Goal: Task Accomplishment & Management: Use online tool/utility

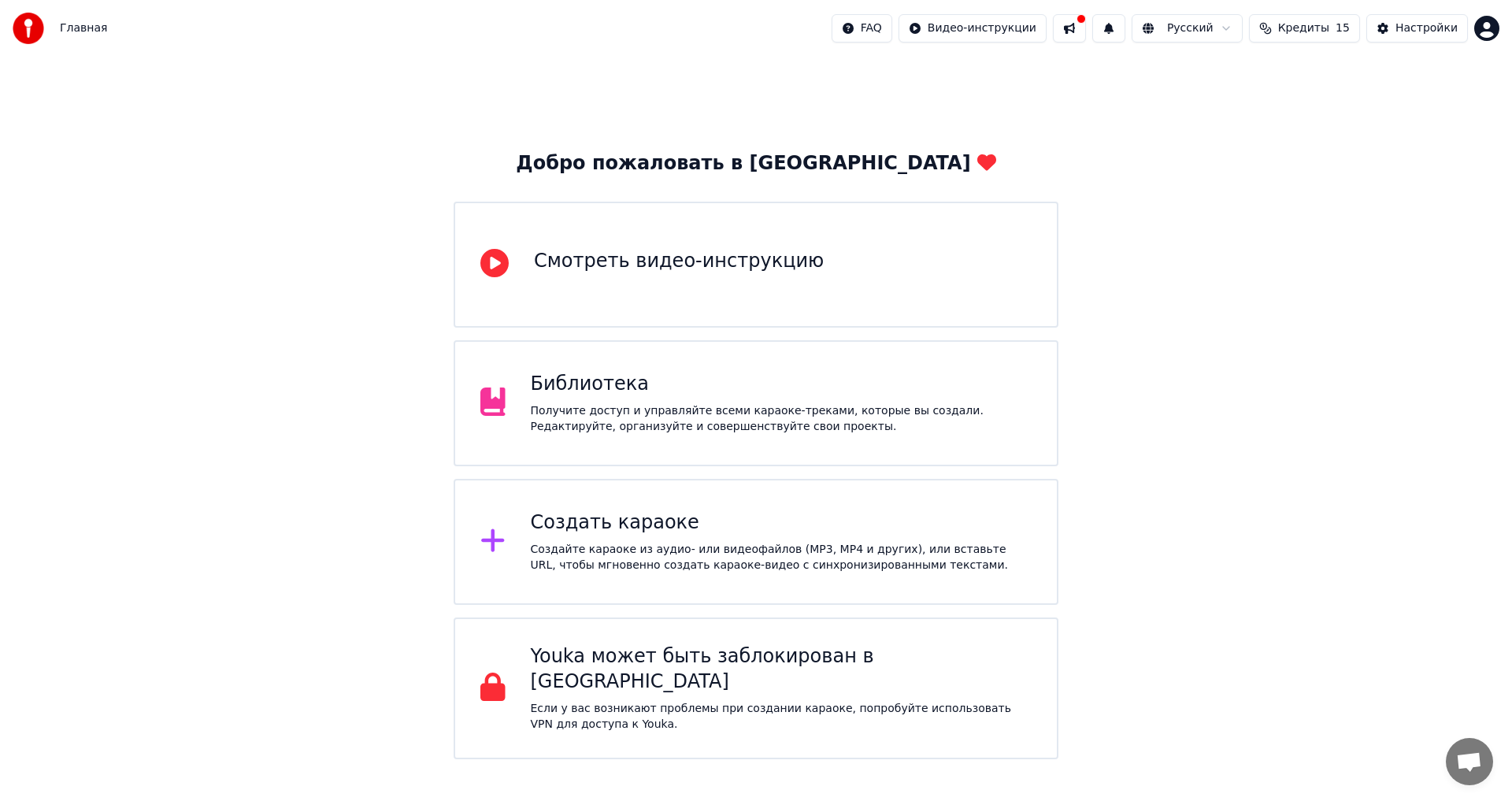
click at [751, 509] on div "Создать караоке Создайте караоке из аудио- или видеофайлов (MP3, MP4 и других),…" at bounding box center [756, 542] width 605 height 126
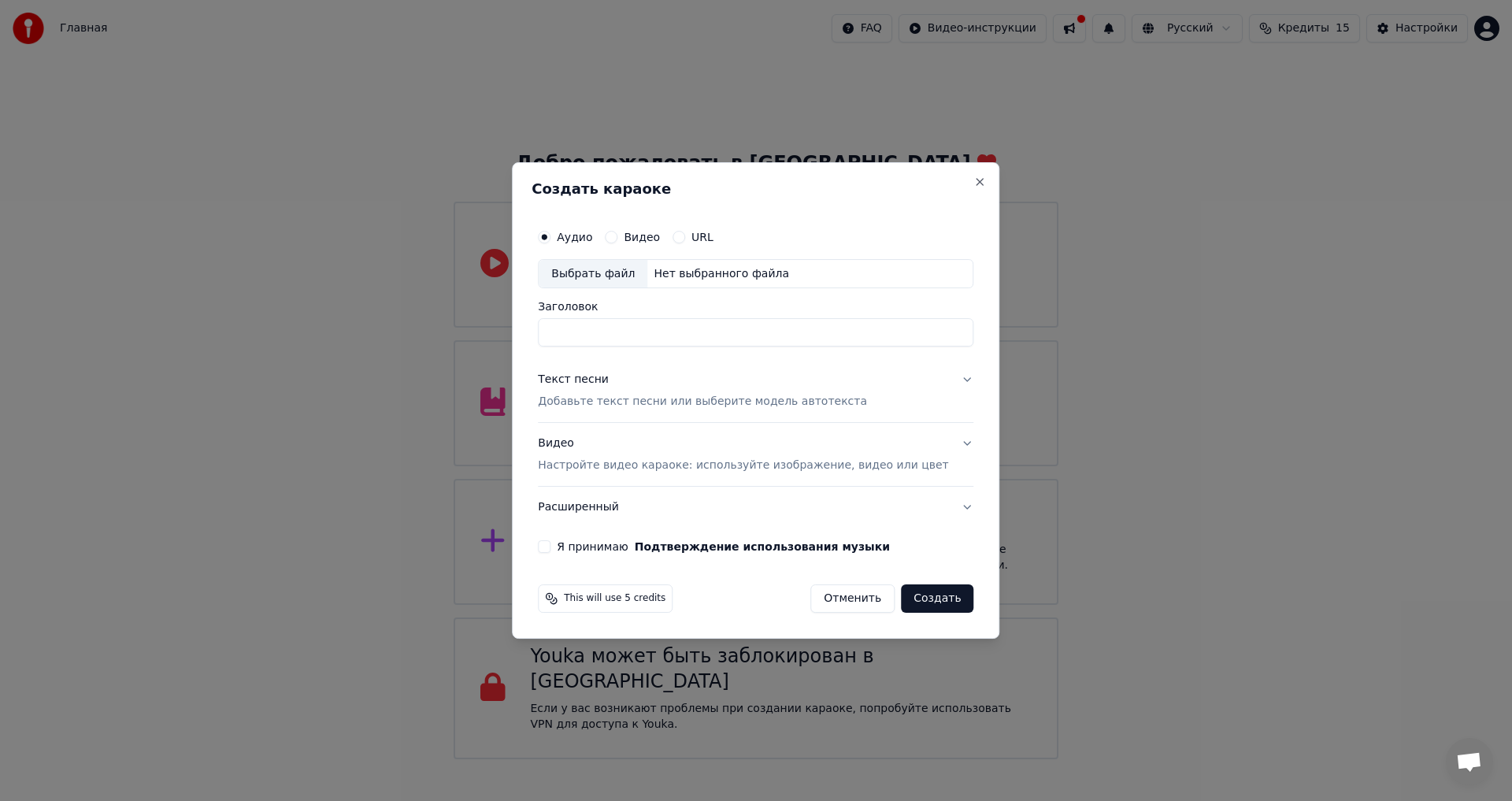
click at [611, 279] on div "Выбрать файл" at bounding box center [592, 274] width 109 height 29
click at [593, 339] on input "**********" at bounding box center [755, 334] width 435 height 29
drag, startPoint x: 592, startPoint y: 334, endPoint x: 421, endPoint y: 344, distance: 171.3
click at [421, 344] on body "Главная FAQ Видео-инструкции Русский Кредиты 15 Настройки Добро пожаловать в Yo…" at bounding box center [756, 379] width 1512 height 759
type input "**********"
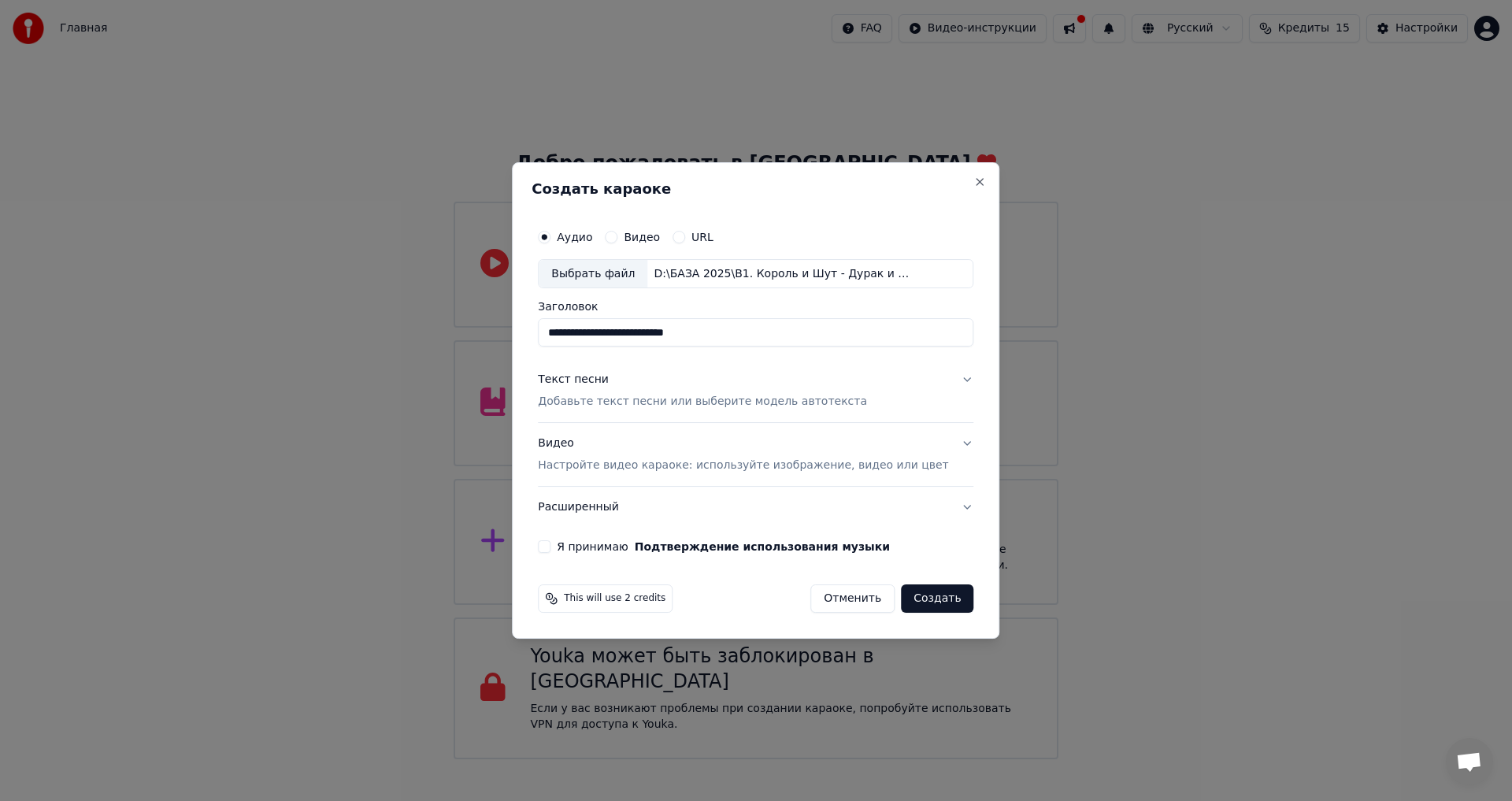
click at [687, 385] on div "Текст песни Добавьте текст песни или выберите модель автотекста" at bounding box center [702, 391] width 329 height 38
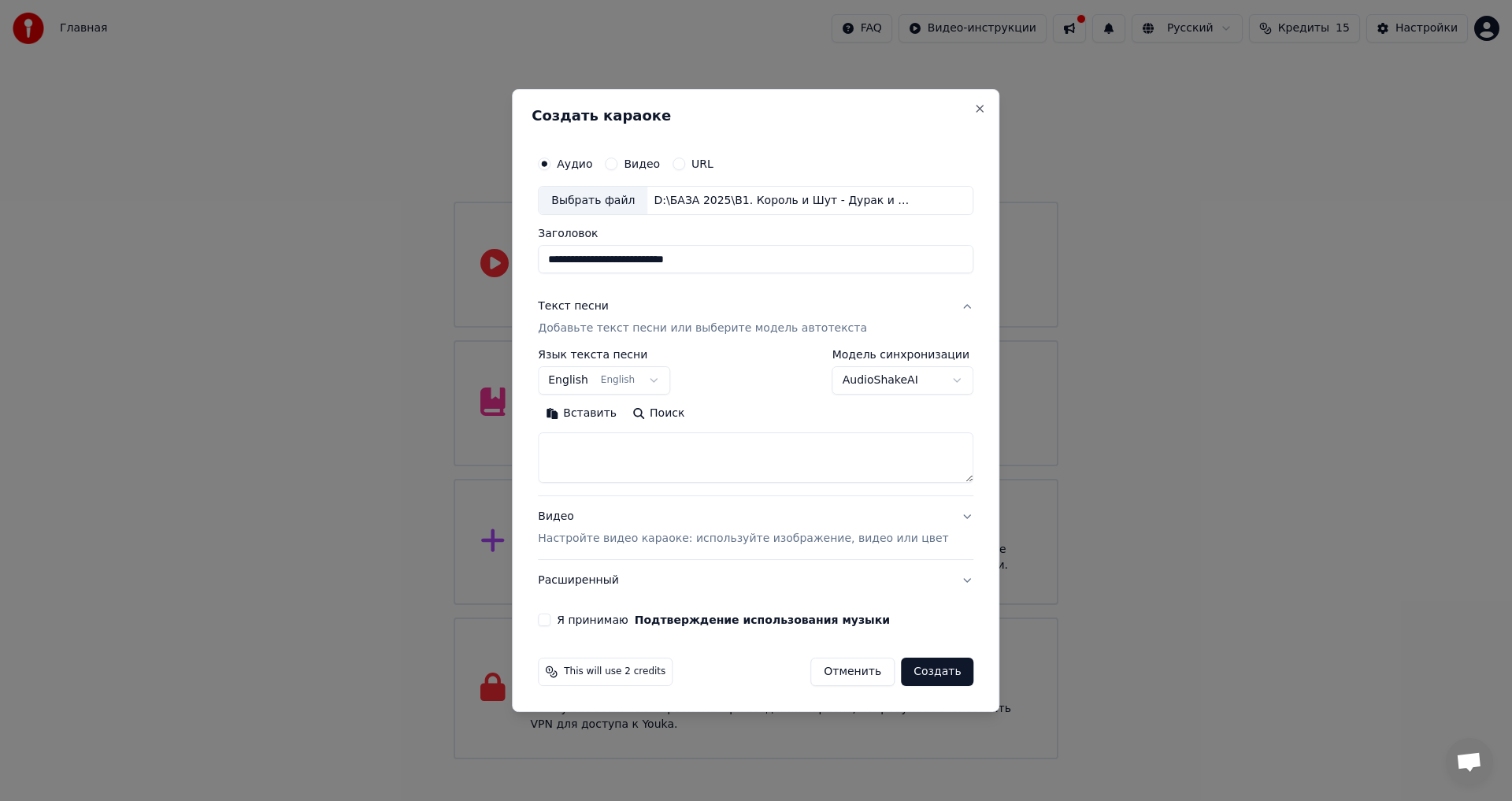
click at [667, 383] on body "Главная FAQ Видео-инструкции Русский Кредиты 15 Настройки Добро пожаловать в Yo…" at bounding box center [756, 379] width 1512 height 759
select select "**"
click at [927, 376] on body "Главная FAQ Видео-инструкции Русский Кредиты 15 Настройки Добро пожаловать в Yo…" at bounding box center [756, 379] width 1512 height 759
click at [748, 392] on body "Главная FAQ Видео-инструкции Русский Кредиты 15 Настройки Добро пожаловать в Yo…" at bounding box center [756, 379] width 1512 height 759
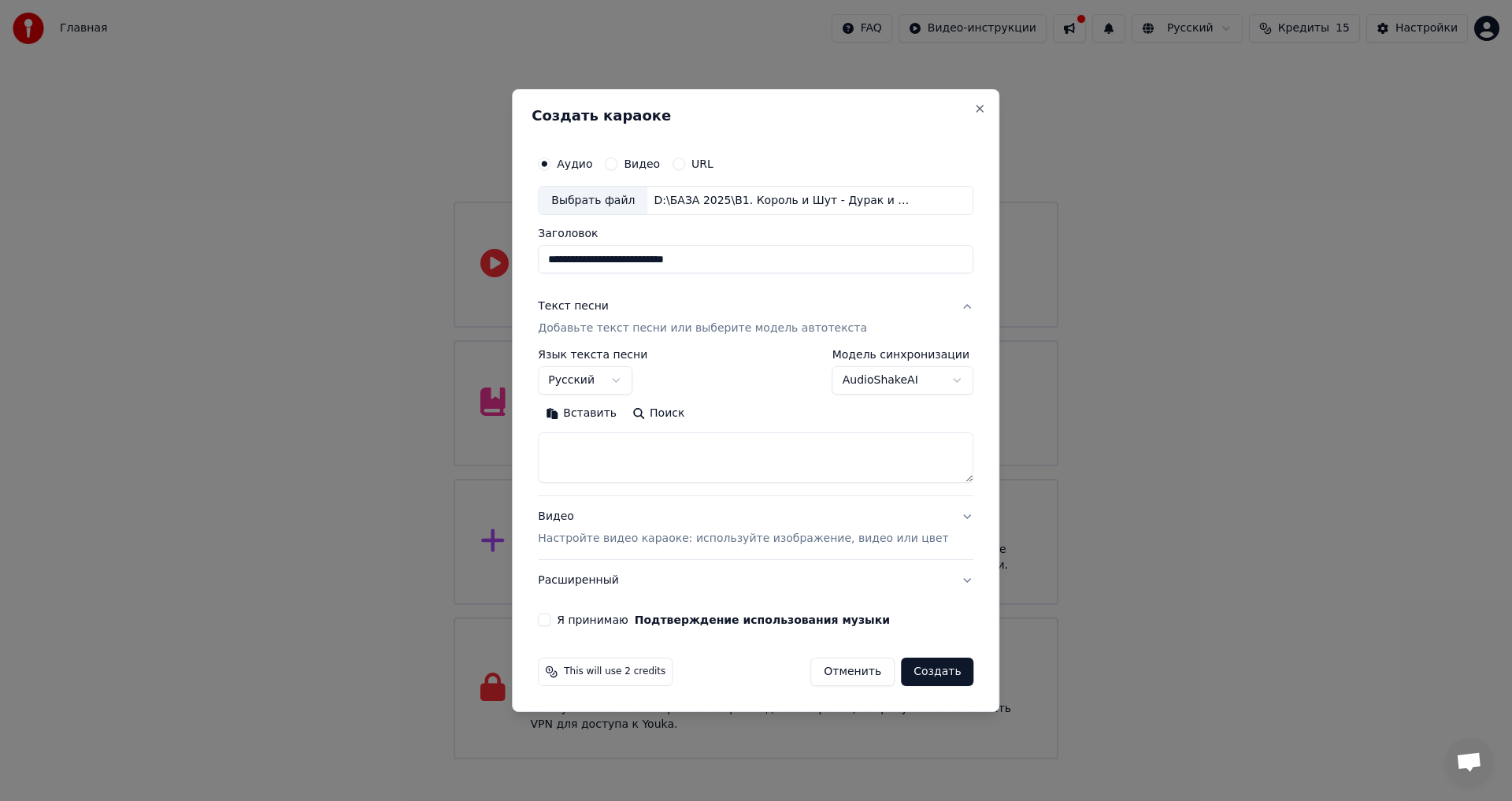
click at [681, 417] on button "Поиск" at bounding box center [658, 414] width 67 height 25
type textarea "**********"
click at [939, 516] on button "Видео Настройте видео караоке: используйте изображение, видео или цвет" at bounding box center [755, 528] width 435 height 63
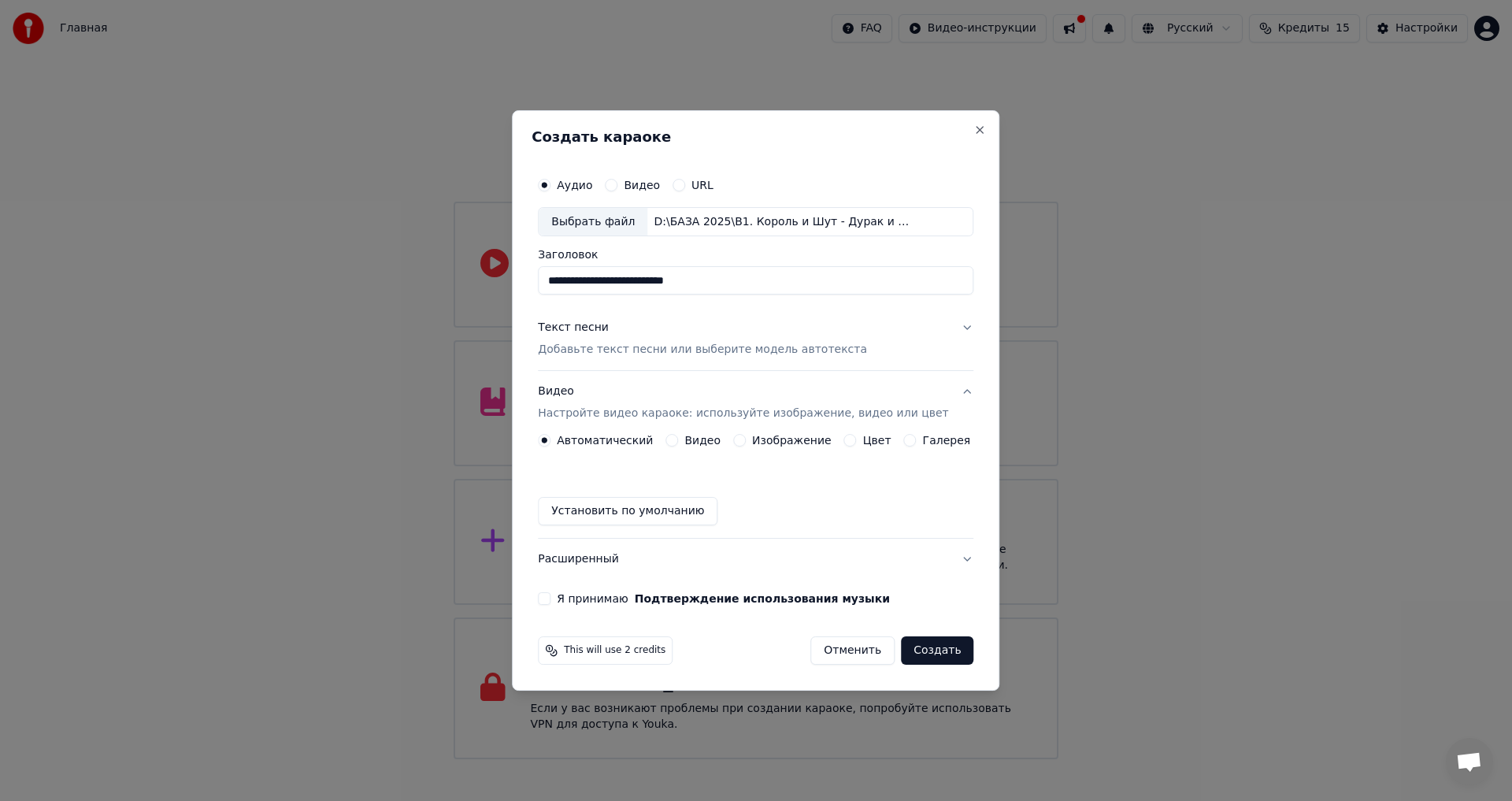
click at [954, 393] on button "Видео Настройте видео караоке: используйте изображение, видео или цвет" at bounding box center [755, 403] width 435 height 63
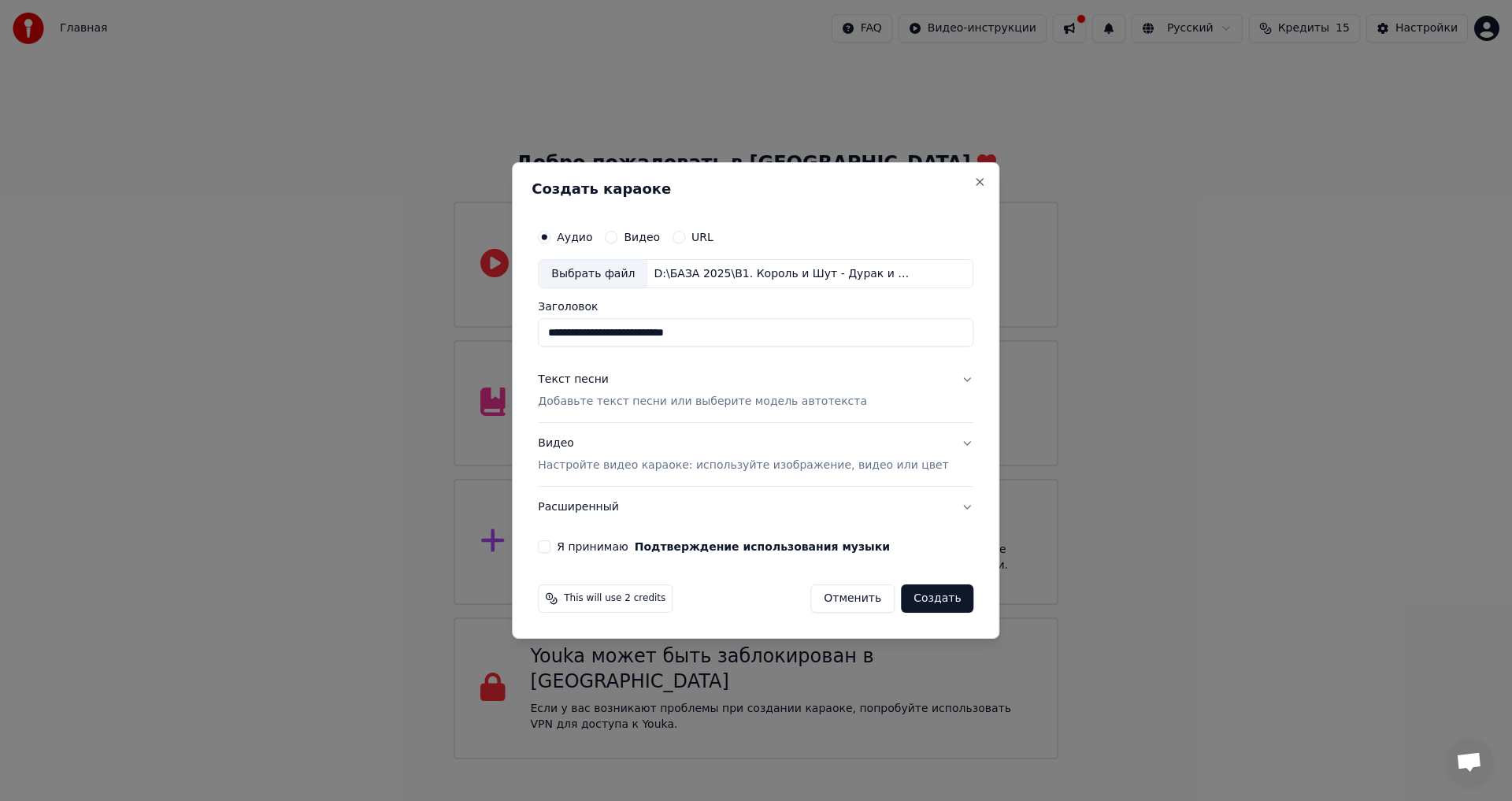
click at [940, 504] on button "Расширенный" at bounding box center [755, 507] width 435 height 41
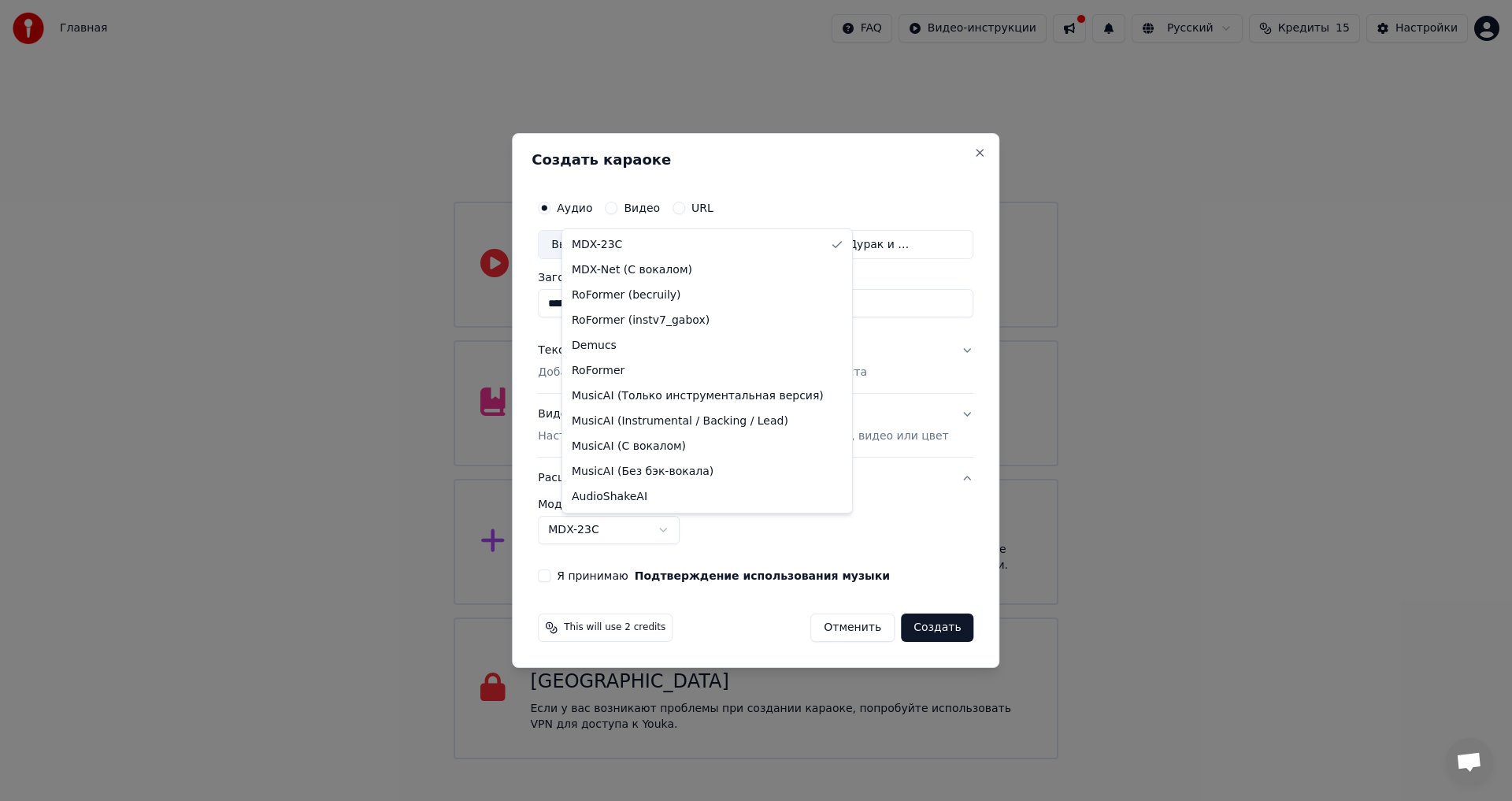
click at [685, 531] on body "Главная FAQ Видео-инструкции Русский Кредиты 15 Настройки Добро пожаловать в Yo…" at bounding box center [756, 379] width 1512 height 759
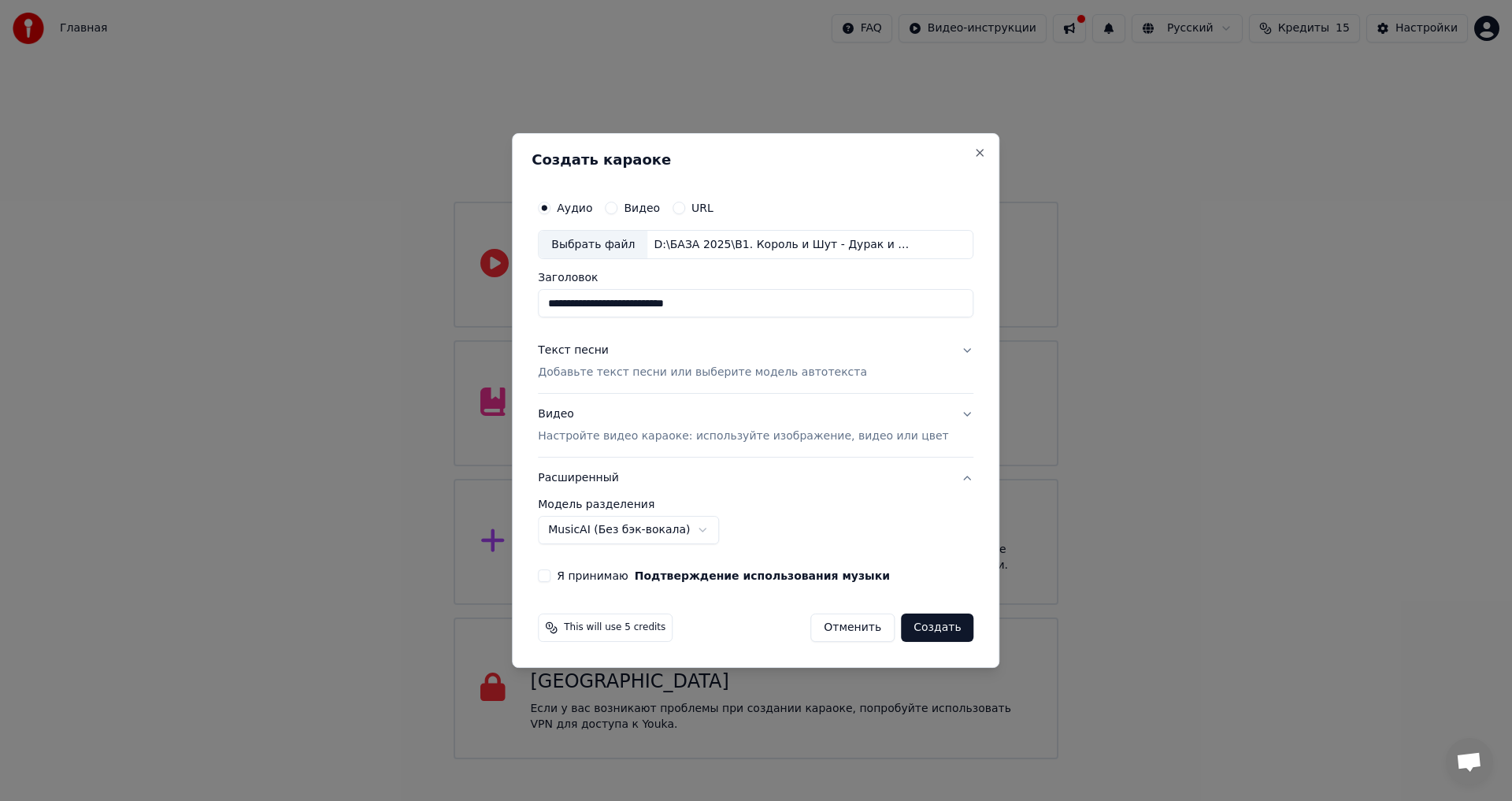
click at [685, 526] on body "Главная FAQ Видео-инструкции Русский Кредиты 15 Настройки Добро пожаловать в Yo…" at bounding box center [756, 379] width 1512 height 759
click at [669, 524] on body "Главная FAQ Видео-инструкции Русский Кредиты 15 Настройки Добро пожаловать в Yo…" at bounding box center [756, 379] width 1512 height 759
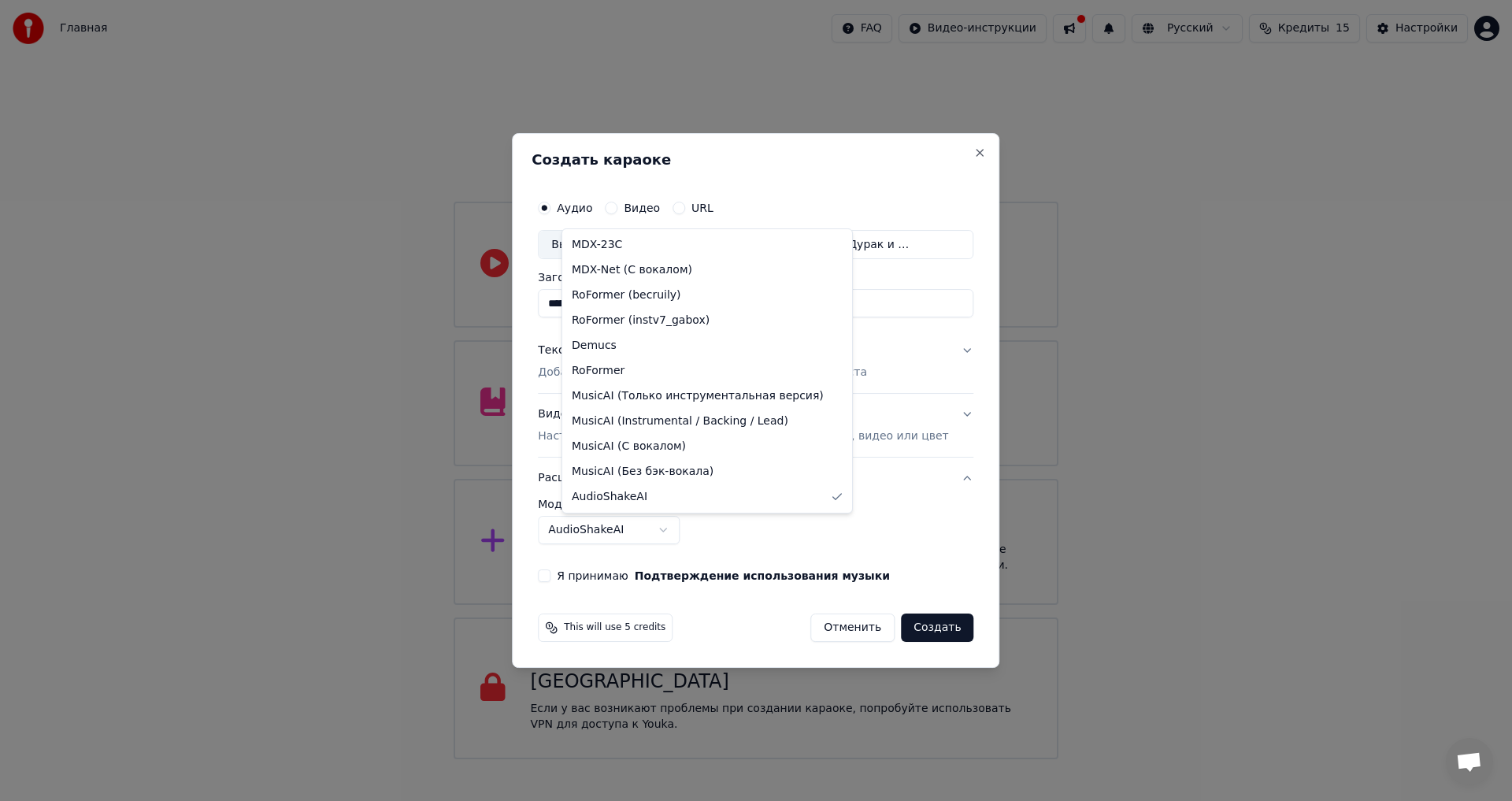
click at [680, 525] on body "Главная FAQ Видео-инструкции Русский Кредиты 15 Настройки Добро пожаловать в Yo…" at bounding box center [756, 379] width 1512 height 759
click at [701, 528] on body "Главная FAQ Видео-инструкции Русский Кредиты 15 Настройки Добро пожаловать в Yo…" at bounding box center [756, 379] width 1512 height 759
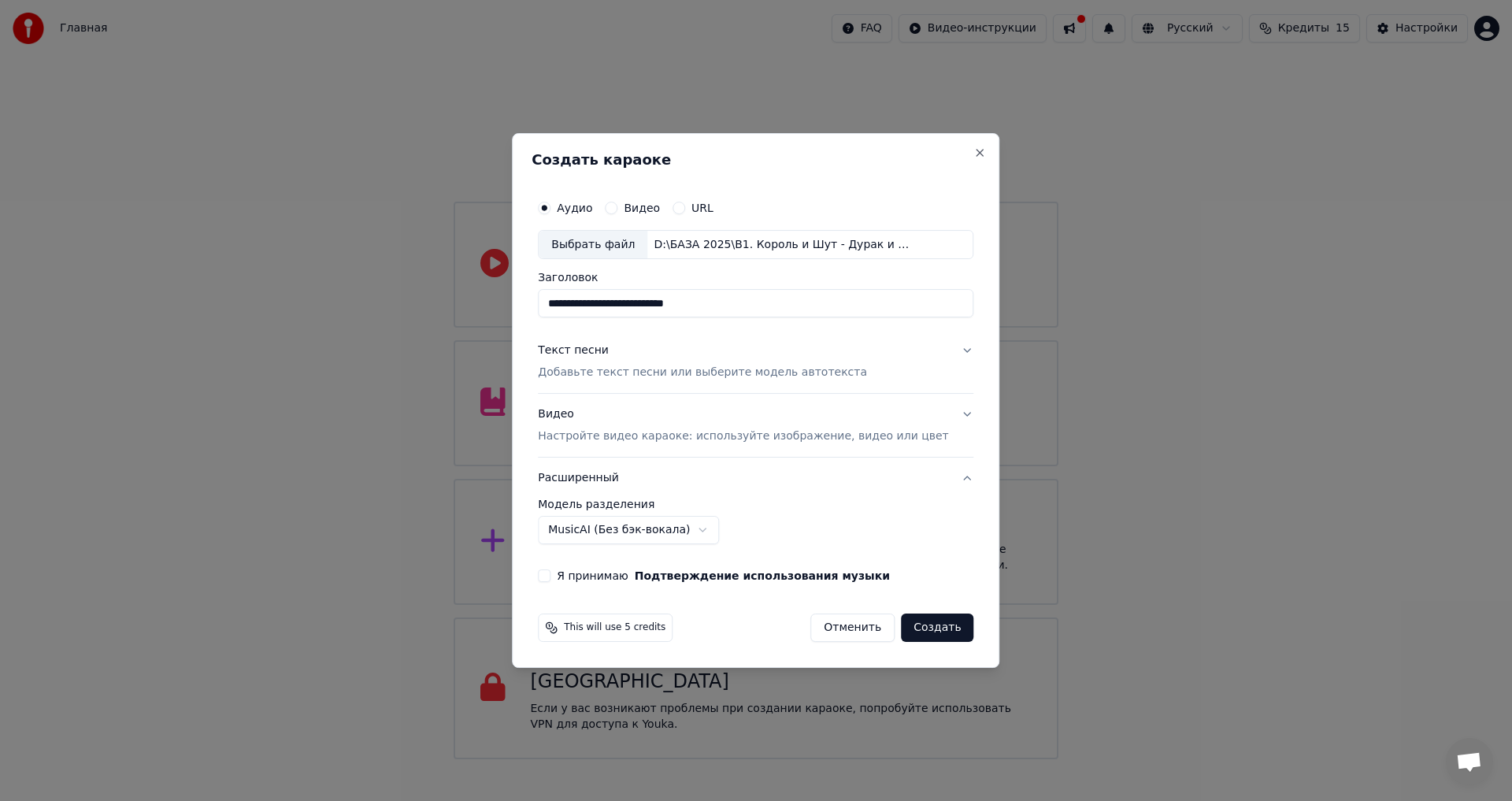
click at [708, 524] on body "Главная FAQ Видео-инструкции Русский Кредиты 15 Настройки Добро пожаловать в Yo…" at bounding box center [756, 379] width 1512 height 759
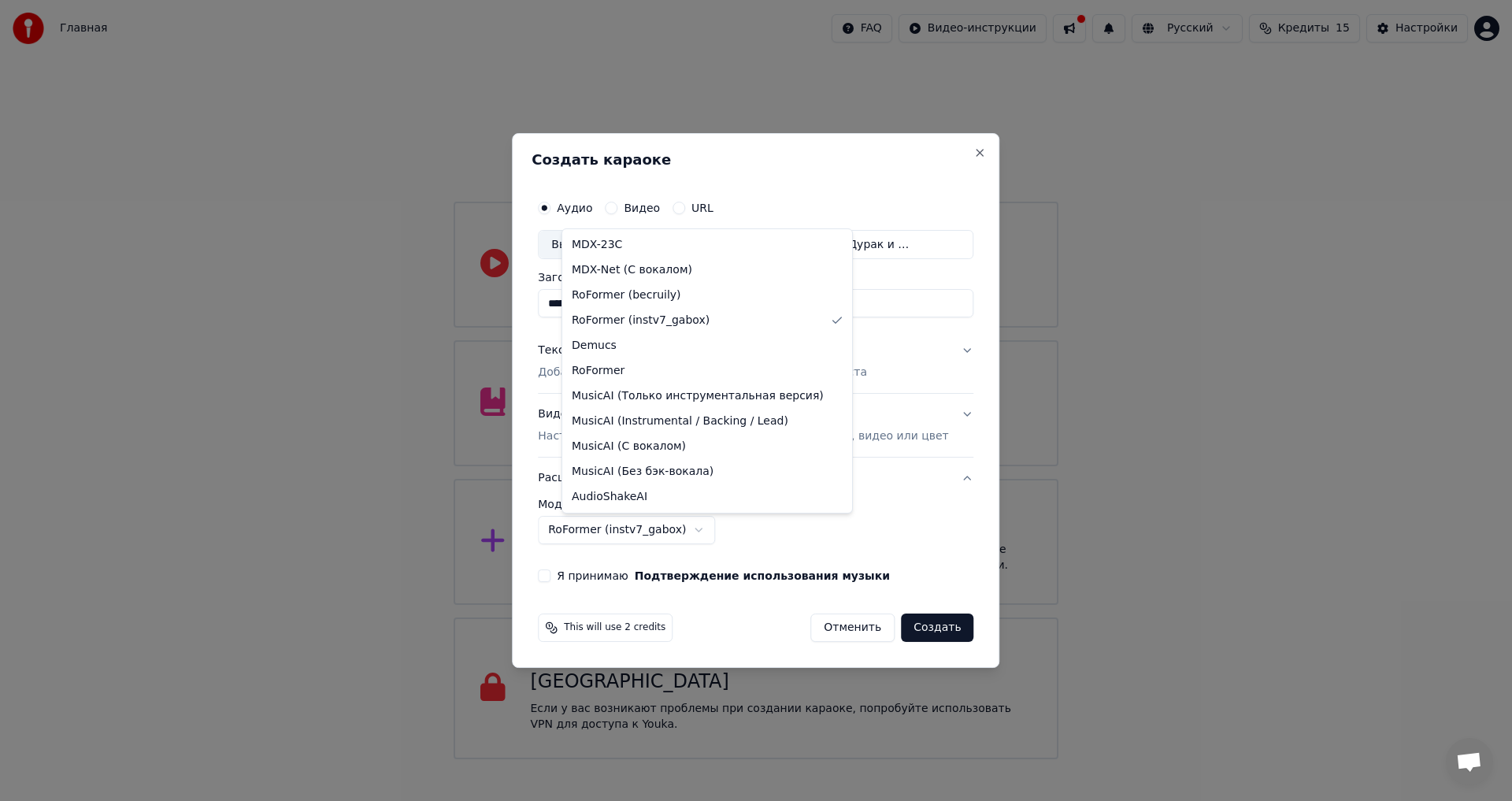
click at [676, 537] on body "Главная FAQ Видео-инструкции Русский Кредиты 15 Настройки Добро пожаловать в Yo…" at bounding box center [756, 379] width 1512 height 759
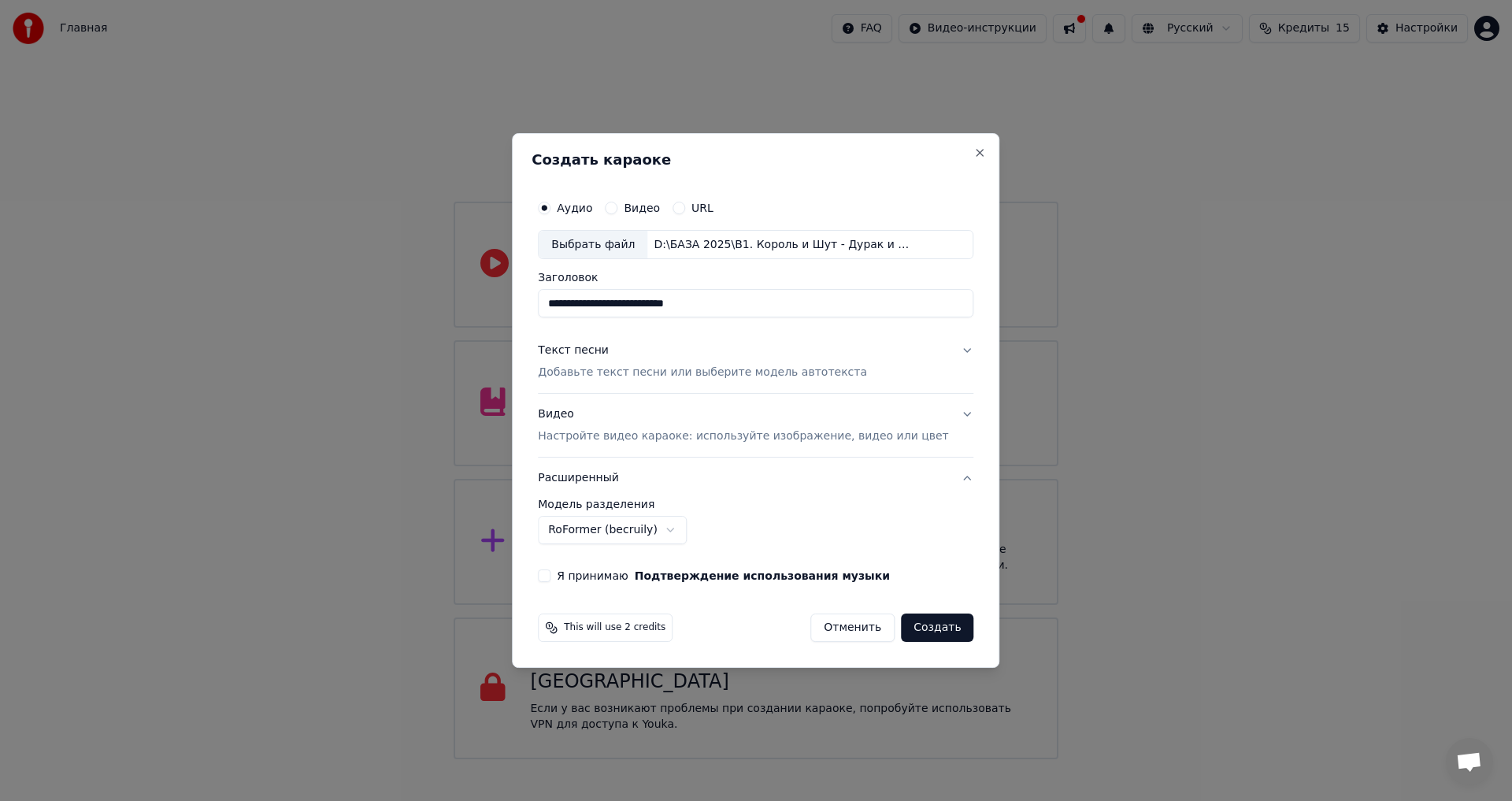
click at [691, 531] on body "Главная FAQ Видео-инструкции Русский Кредиты 15 Настройки Добро пожаловать в Yo…" at bounding box center [756, 379] width 1512 height 759
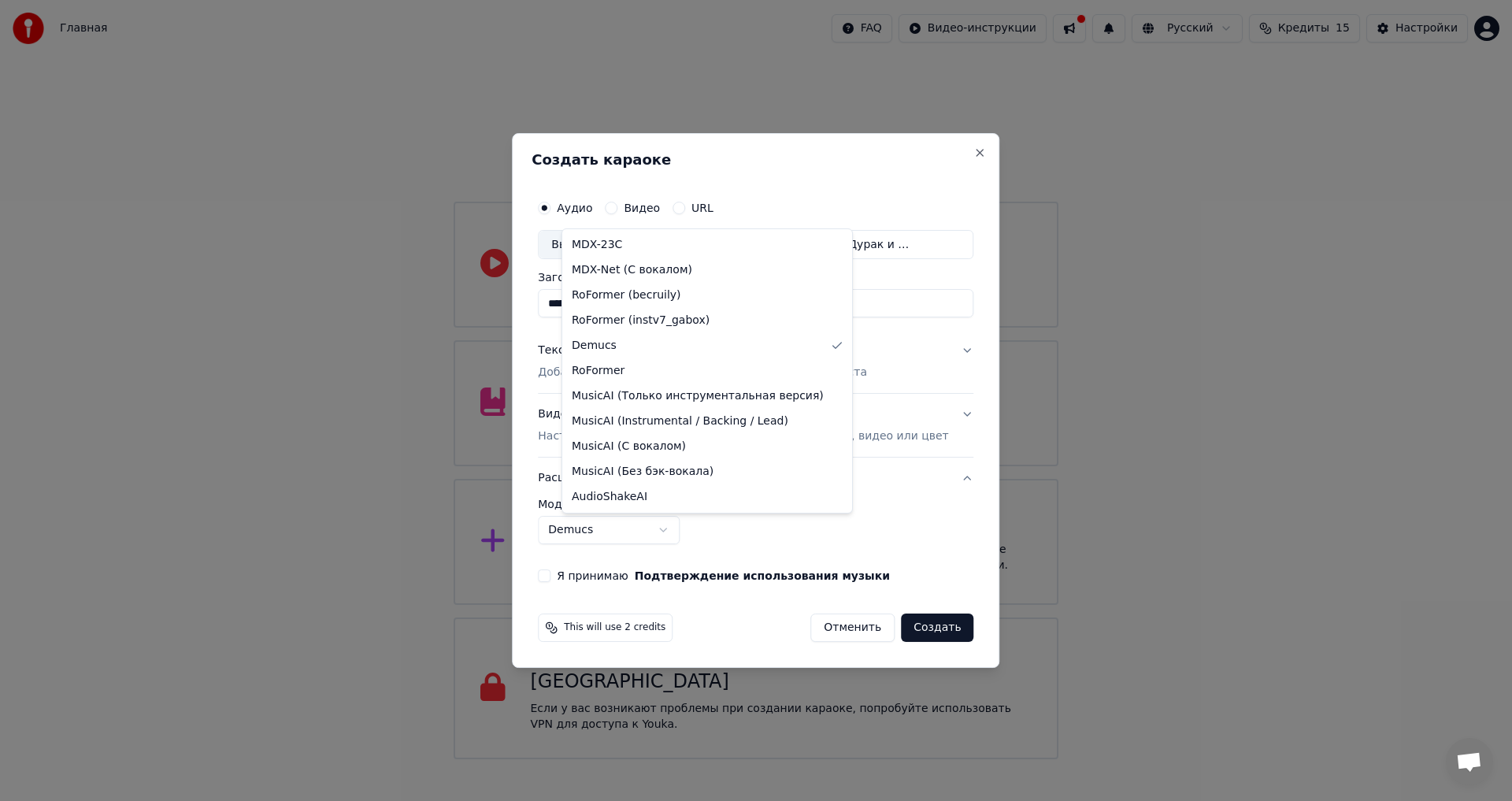
click at [686, 531] on body "Главная FAQ Видео-инструкции Русский Кредиты 15 Настройки Добро пожаловать в Yo…" at bounding box center [756, 379] width 1512 height 759
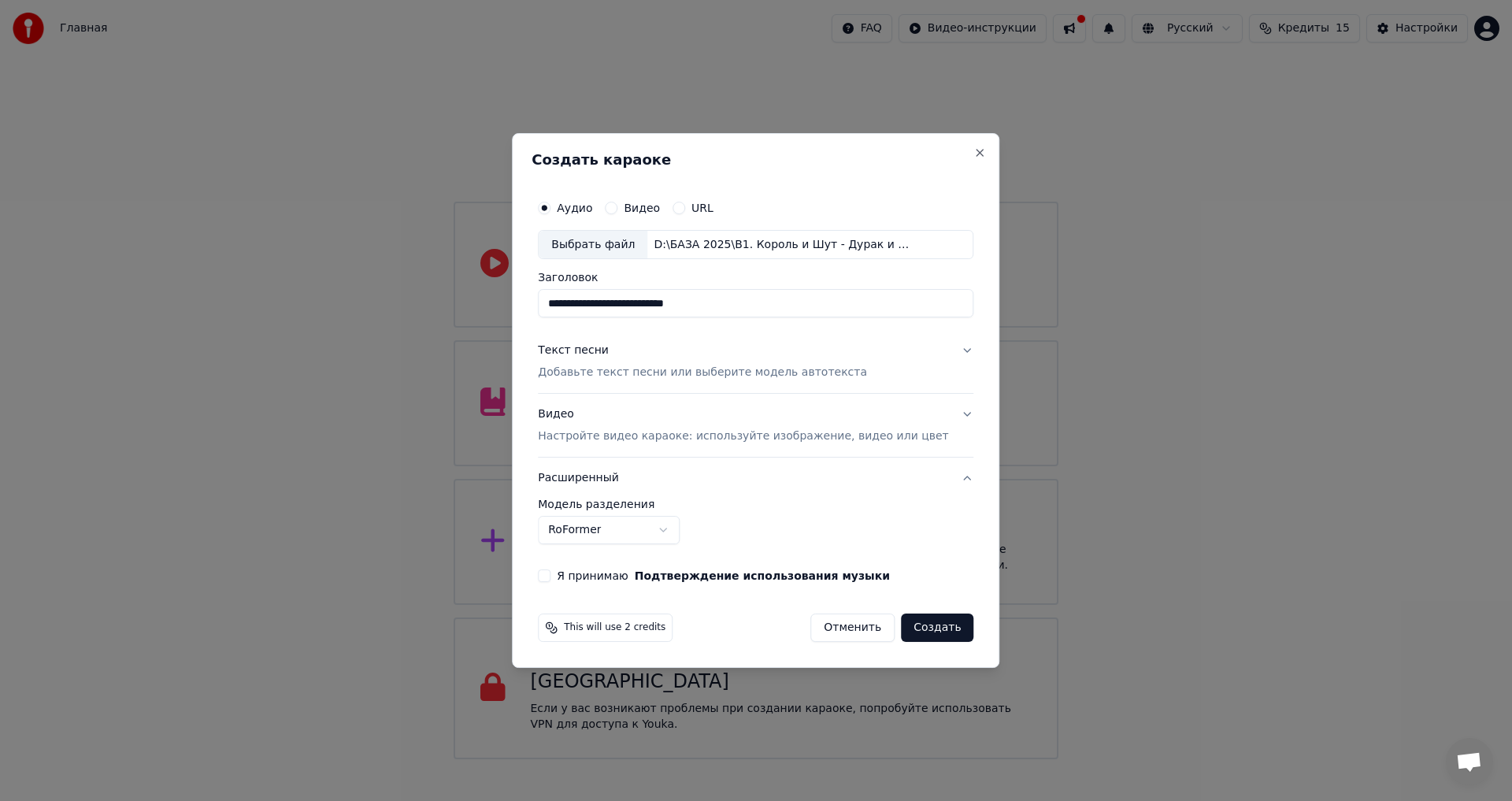
click at [681, 531] on body "Главная FAQ Видео-инструкции Русский Кредиты 15 Настройки Добро пожаловать в Yo…" at bounding box center [756, 379] width 1512 height 759
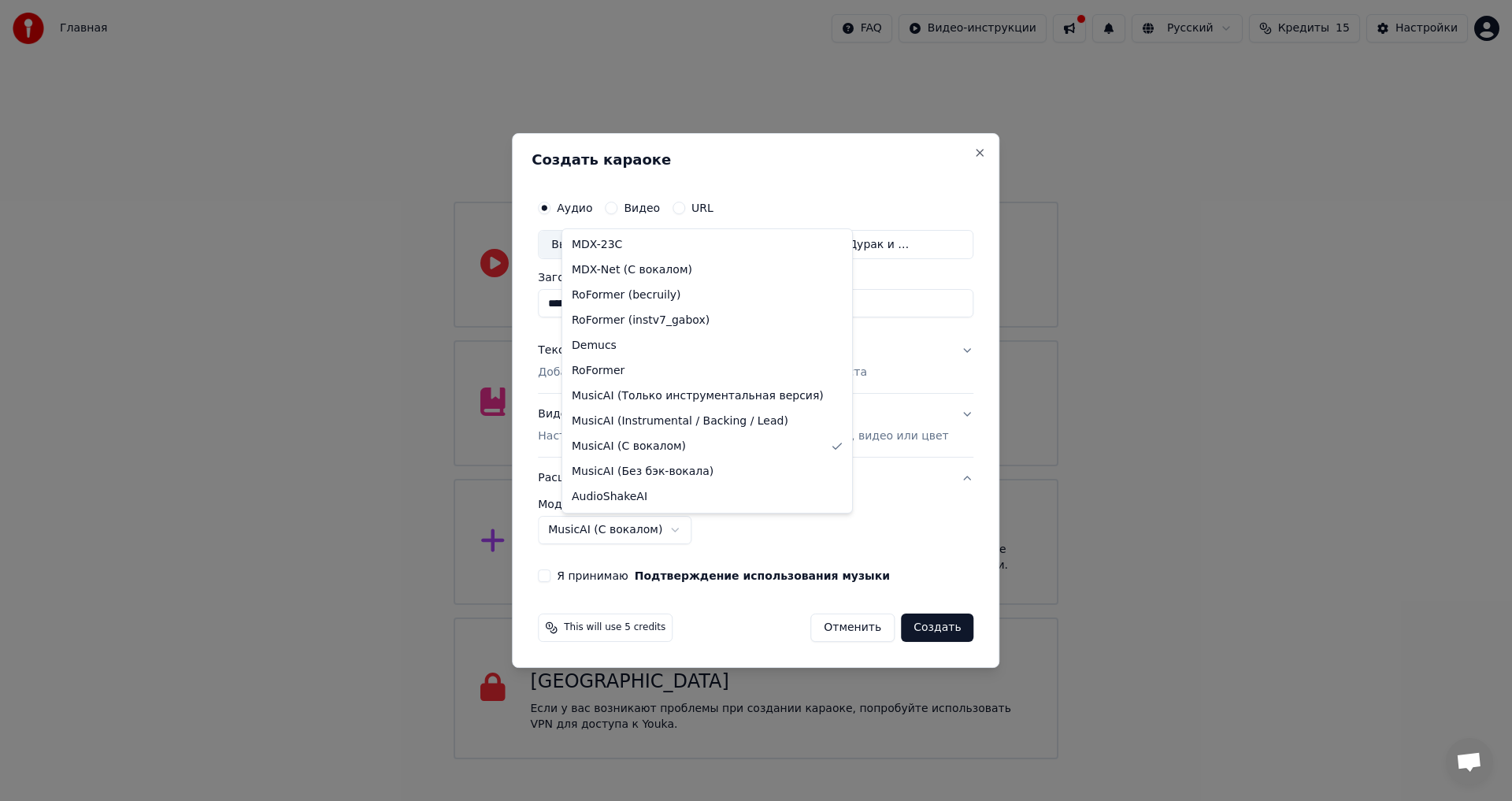
click at [676, 527] on body "Главная FAQ Видео-инструкции Русский Кредиты 15 Настройки Добро пожаловать в Yo…" at bounding box center [756, 379] width 1512 height 759
select select "**********"
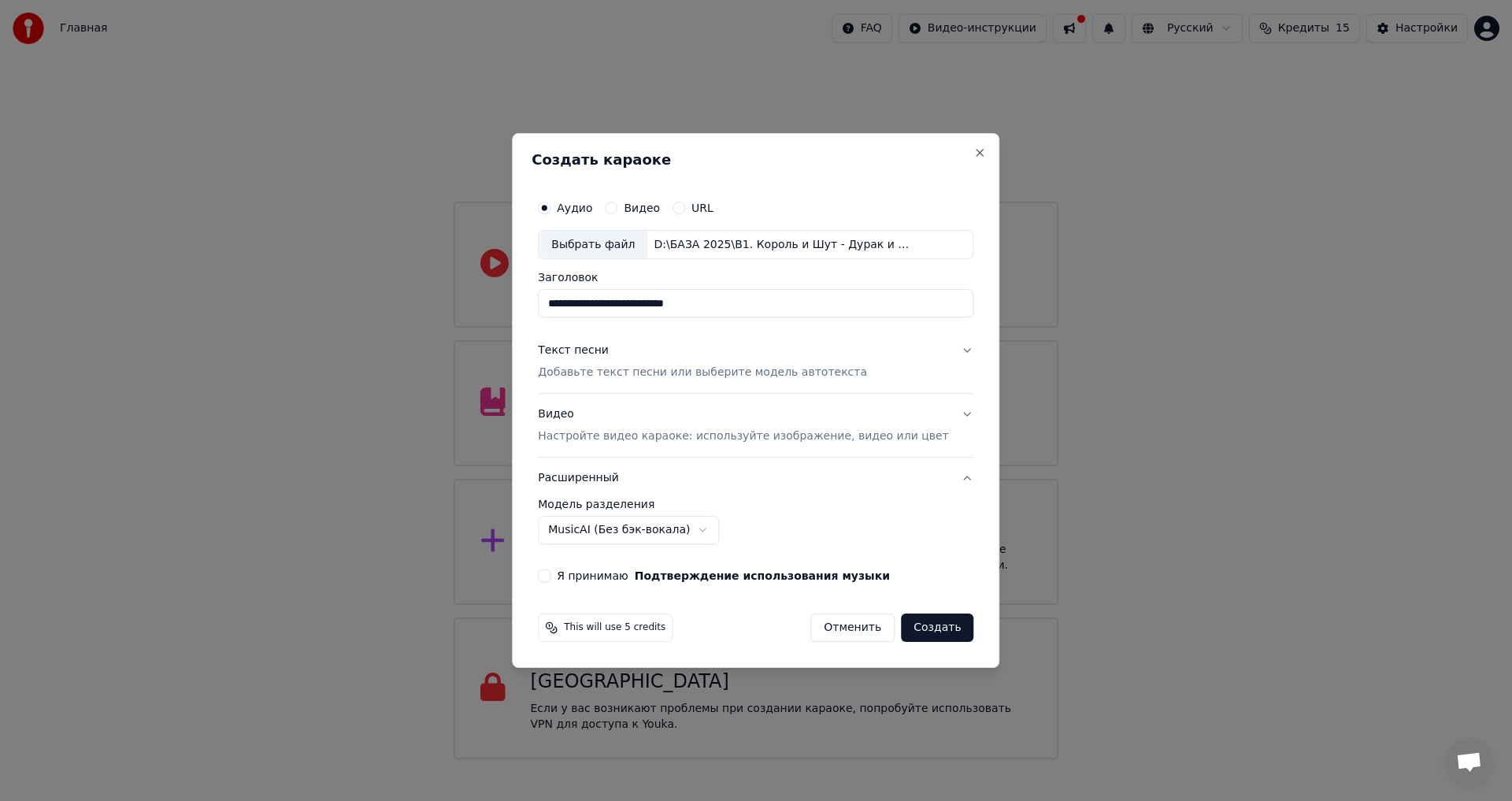
click at [920, 631] on button "Создать" at bounding box center [937, 627] width 72 height 29
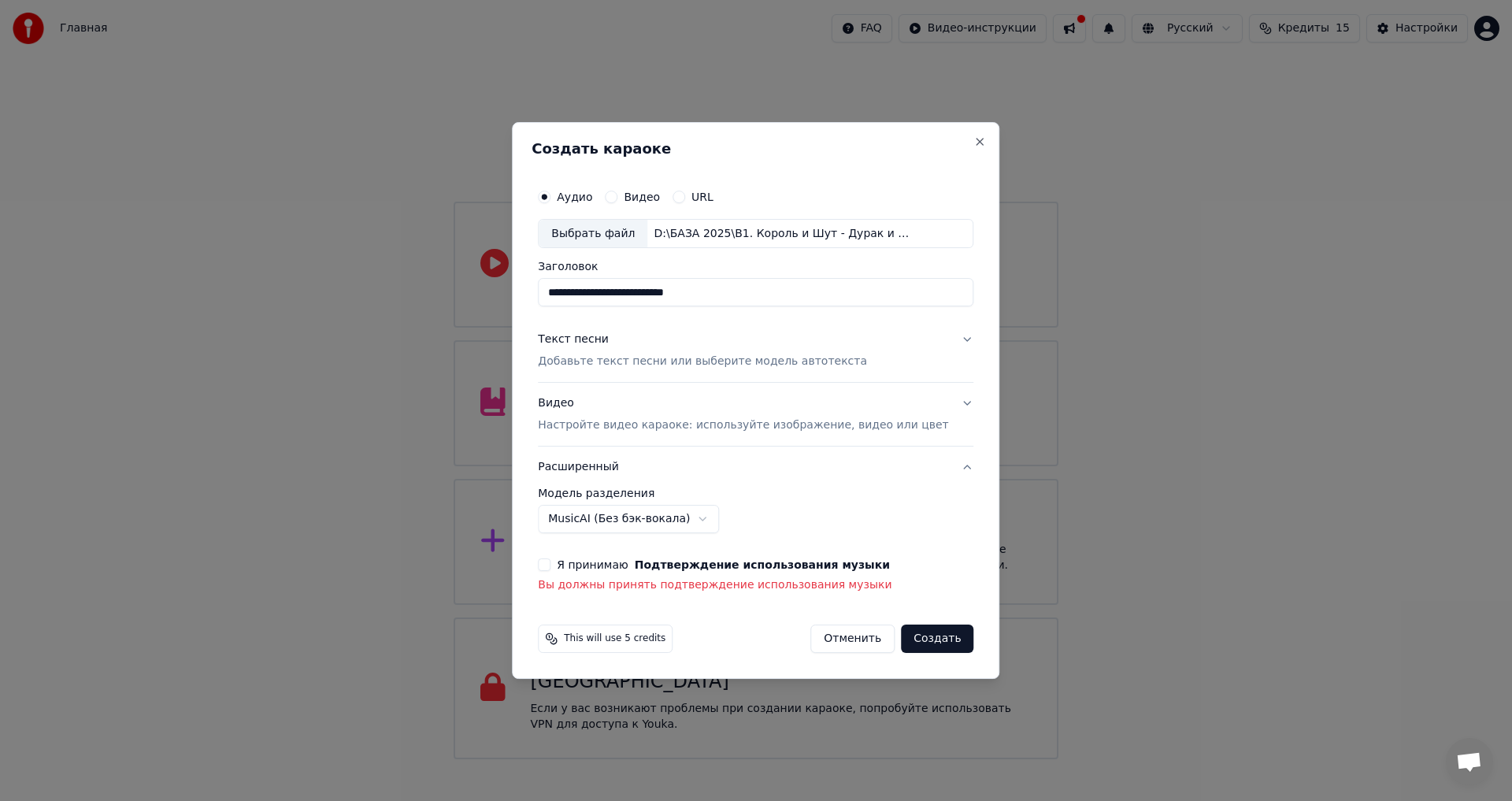
click at [571, 573] on div "Я принимаю Подтверждение использования музыки Вы должны принять подтверждение и…" at bounding box center [755, 575] width 435 height 35
click at [550, 568] on button "Я принимаю Подтверждение использования музыки" at bounding box center [543, 564] width 13 height 13
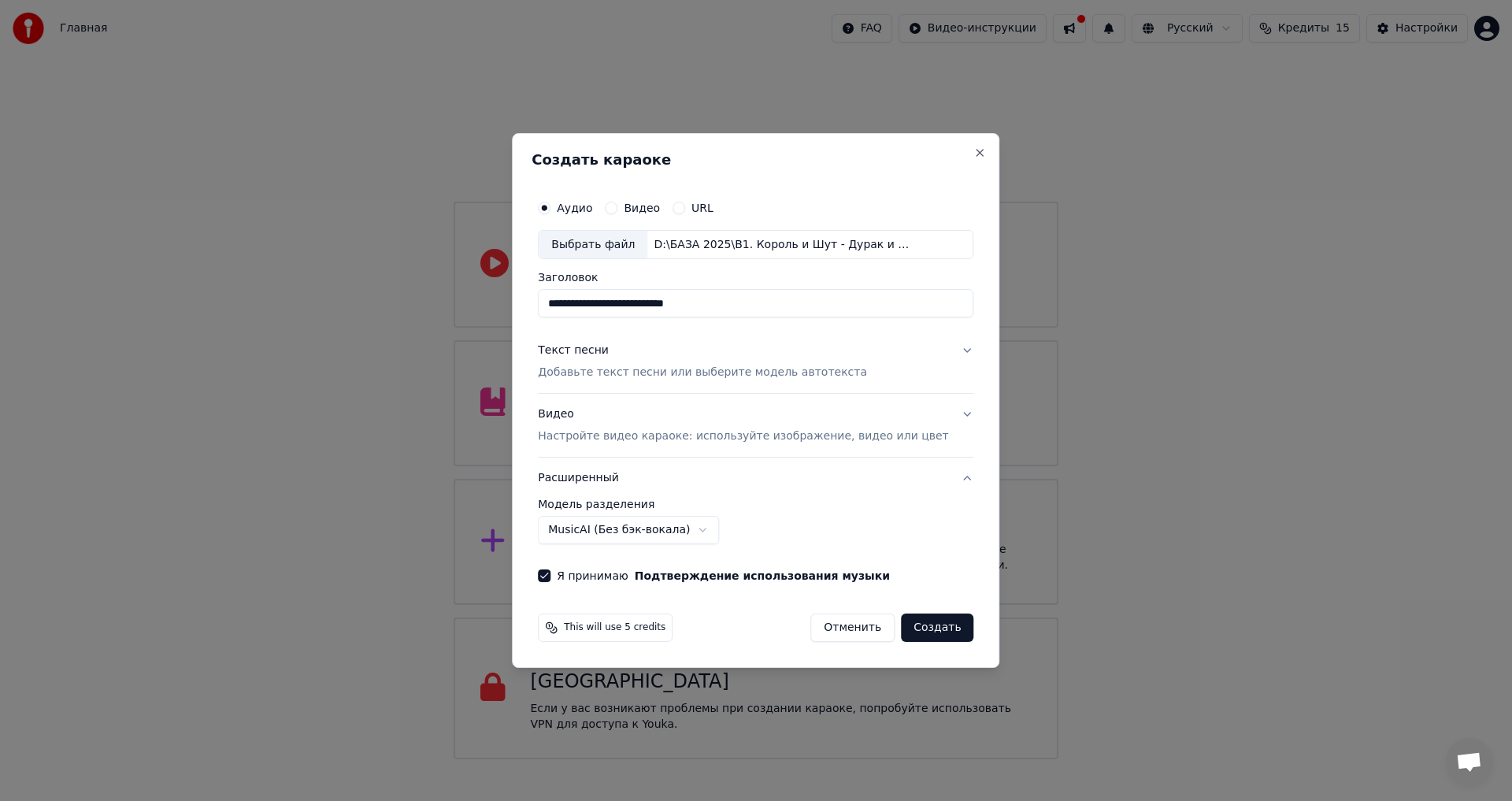
click at [924, 630] on button "Создать" at bounding box center [937, 627] width 72 height 29
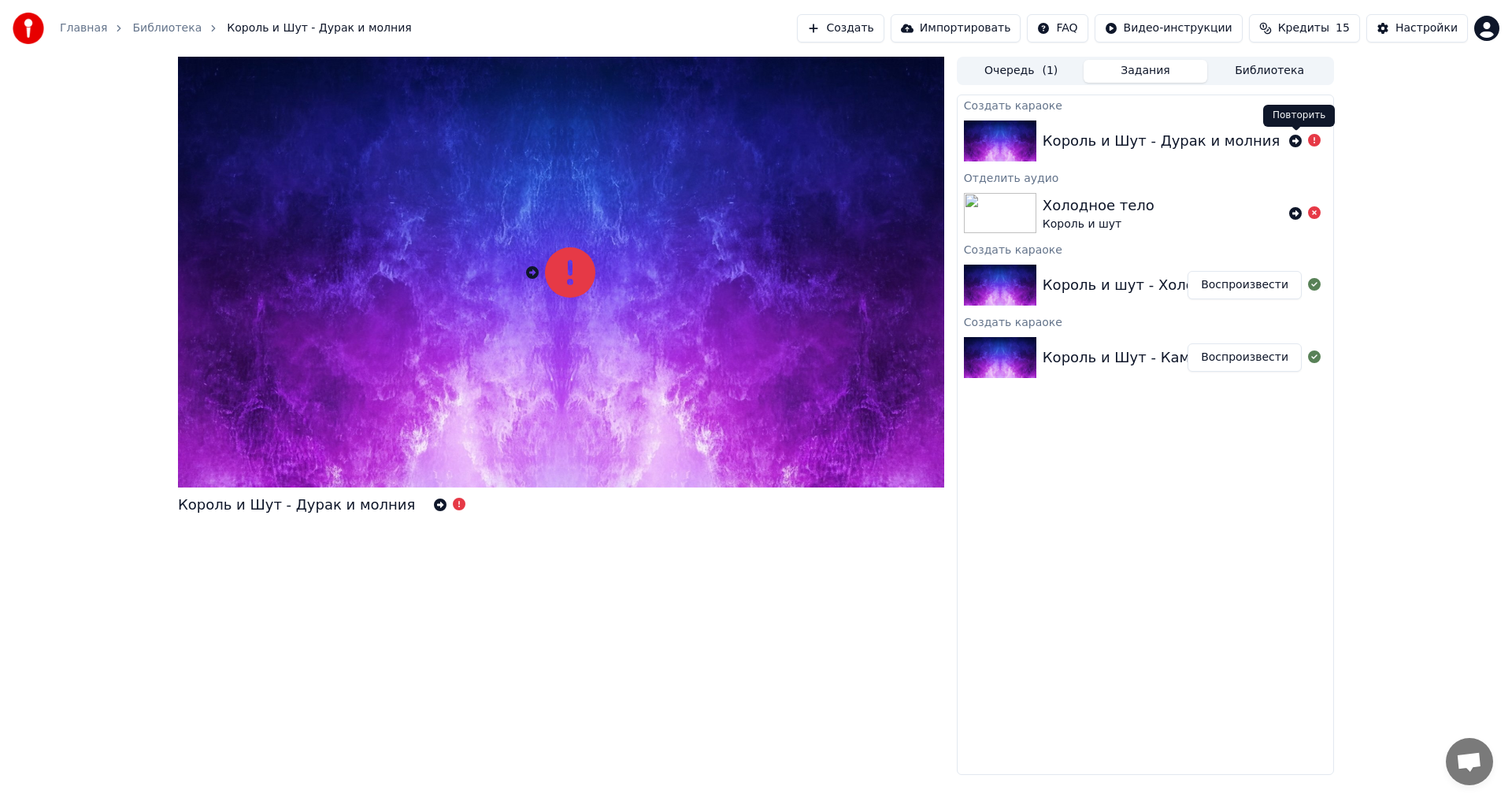
click at [1297, 144] on icon at bounding box center [1295, 141] width 13 height 13
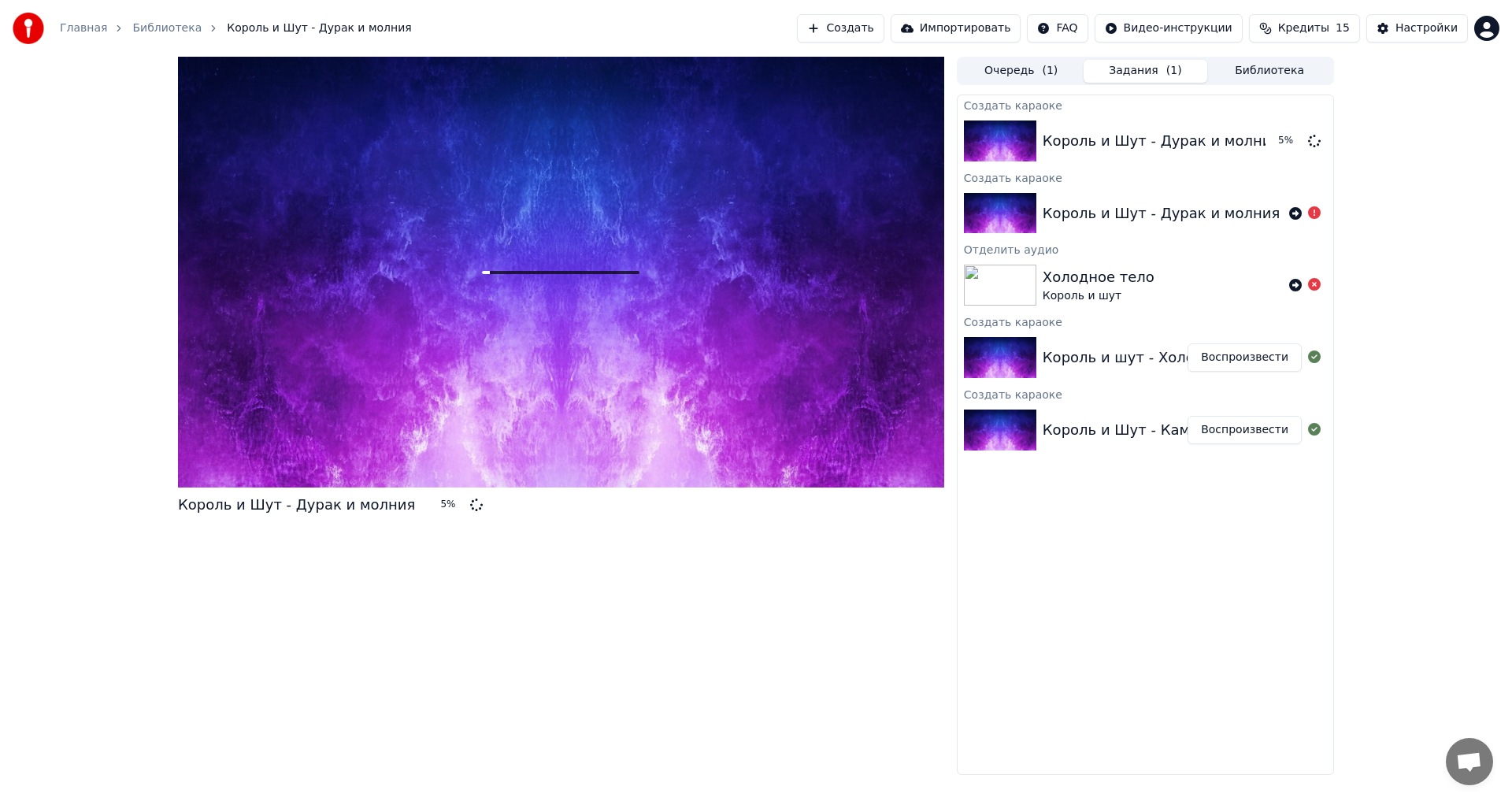
click at [1039, 74] on button "Очередь ( 1 )" at bounding box center [1021, 71] width 125 height 23
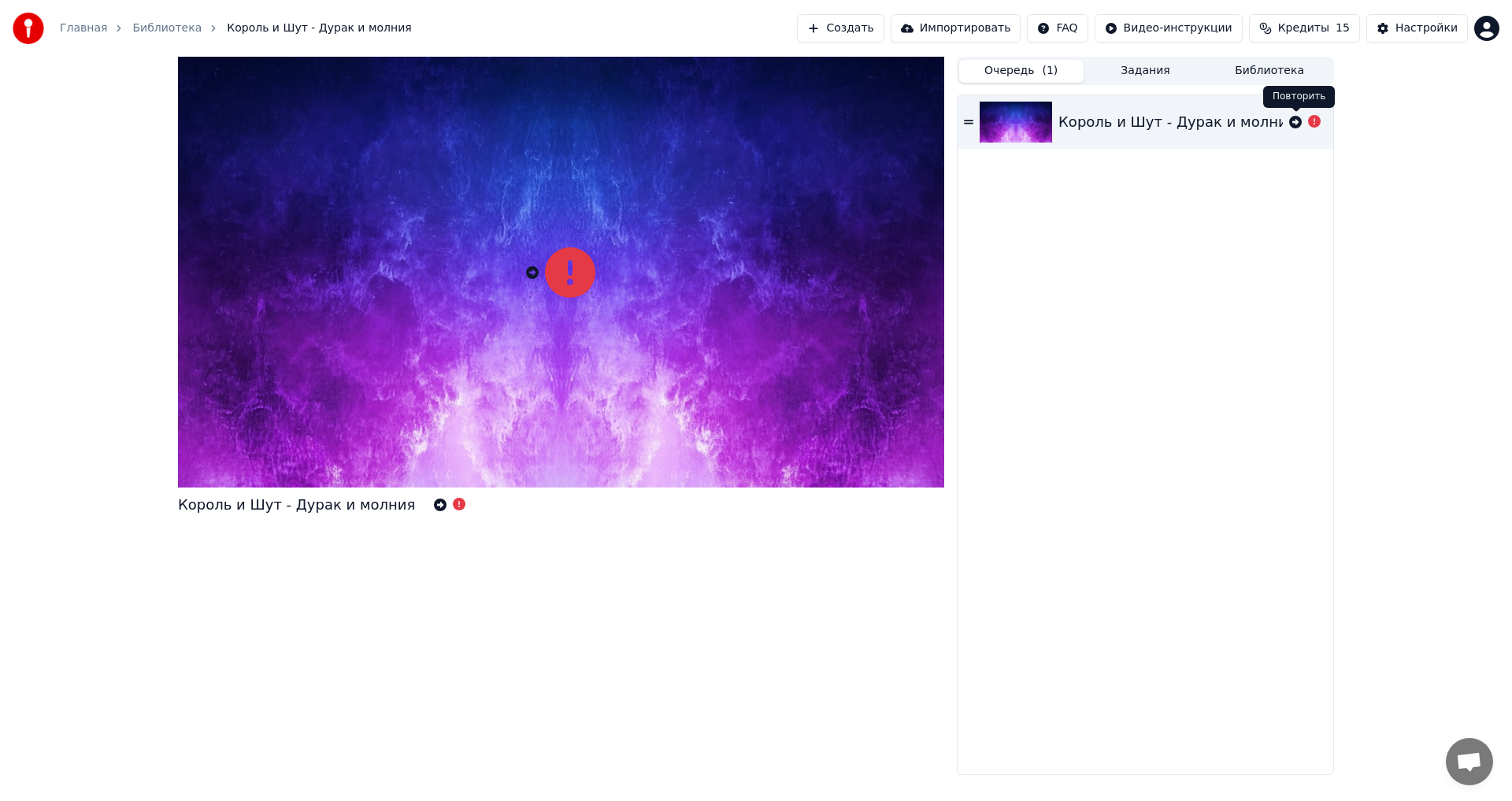
click at [1294, 123] on icon at bounding box center [1295, 121] width 13 height 13
click at [1158, 71] on button "Задания ( 1 )" at bounding box center [1146, 71] width 125 height 23
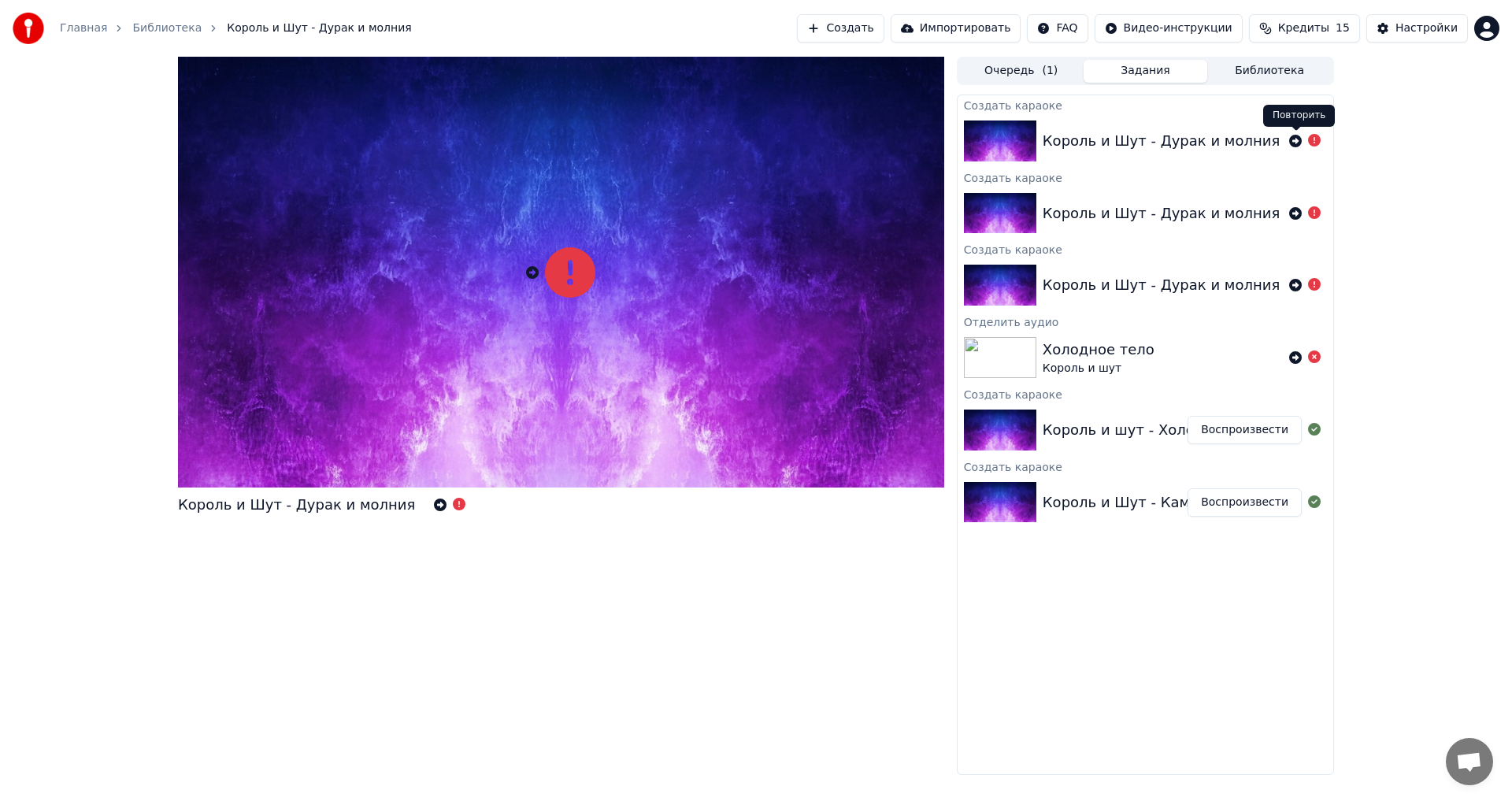
click at [1296, 143] on icon at bounding box center [1295, 141] width 13 height 13
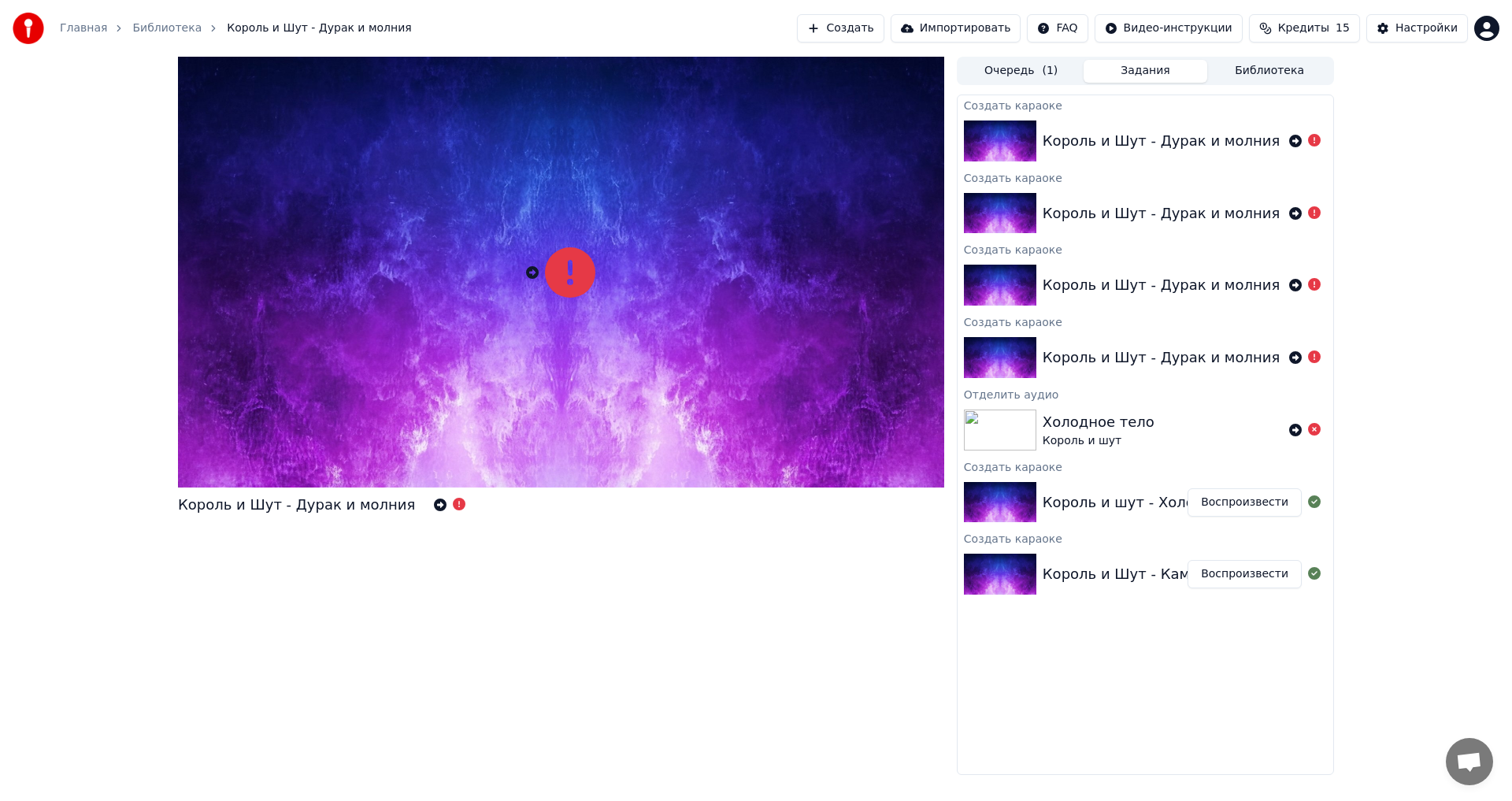
click at [1039, 69] on button "Очередь ( 1 )" at bounding box center [1021, 71] width 125 height 23
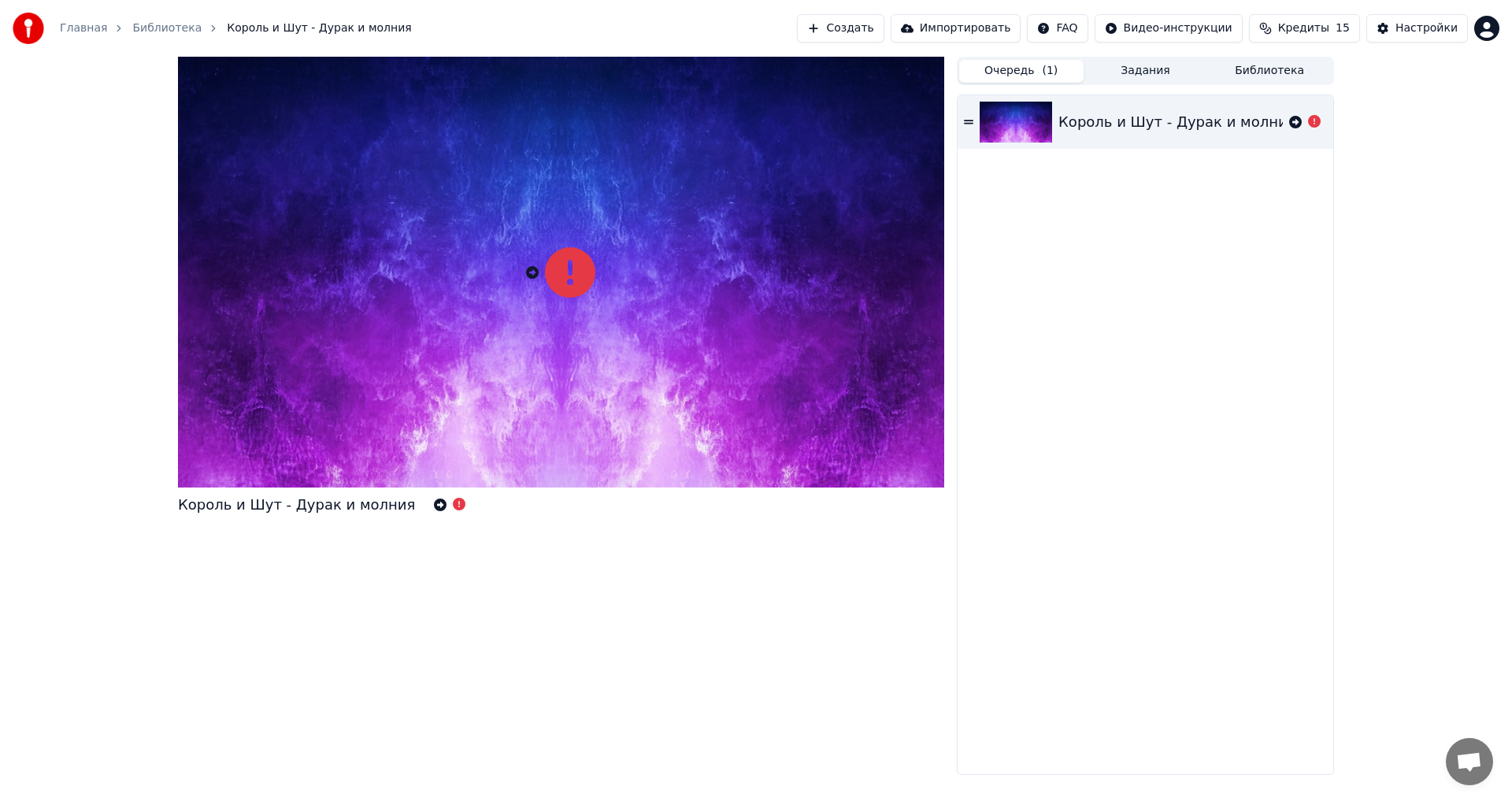
click at [970, 124] on icon at bounding box center [968, 121] width 9 height 4
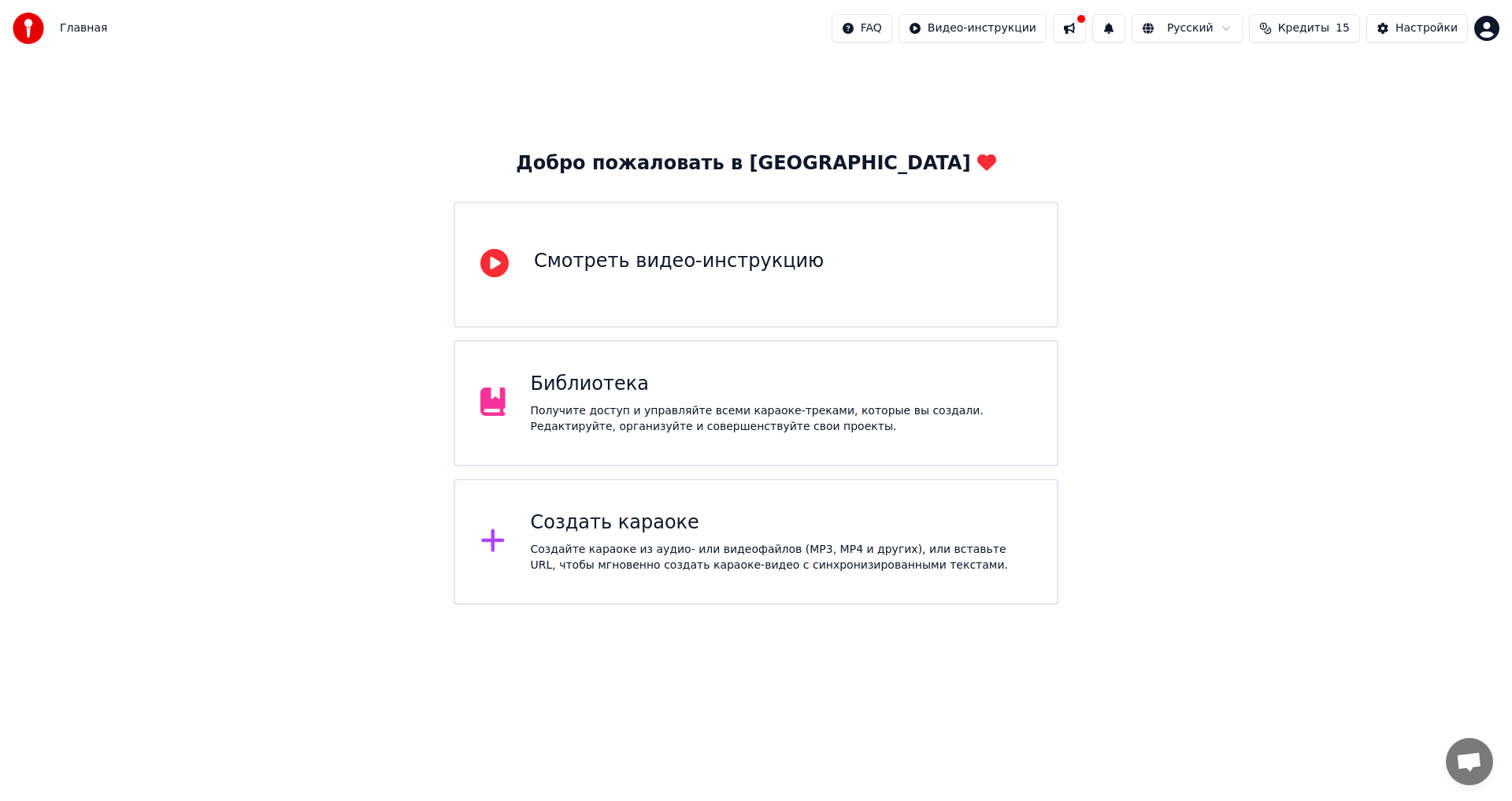
click at [638, 521] on div "Создать караоке" at bounding box center [781, 523] width 501 height 25
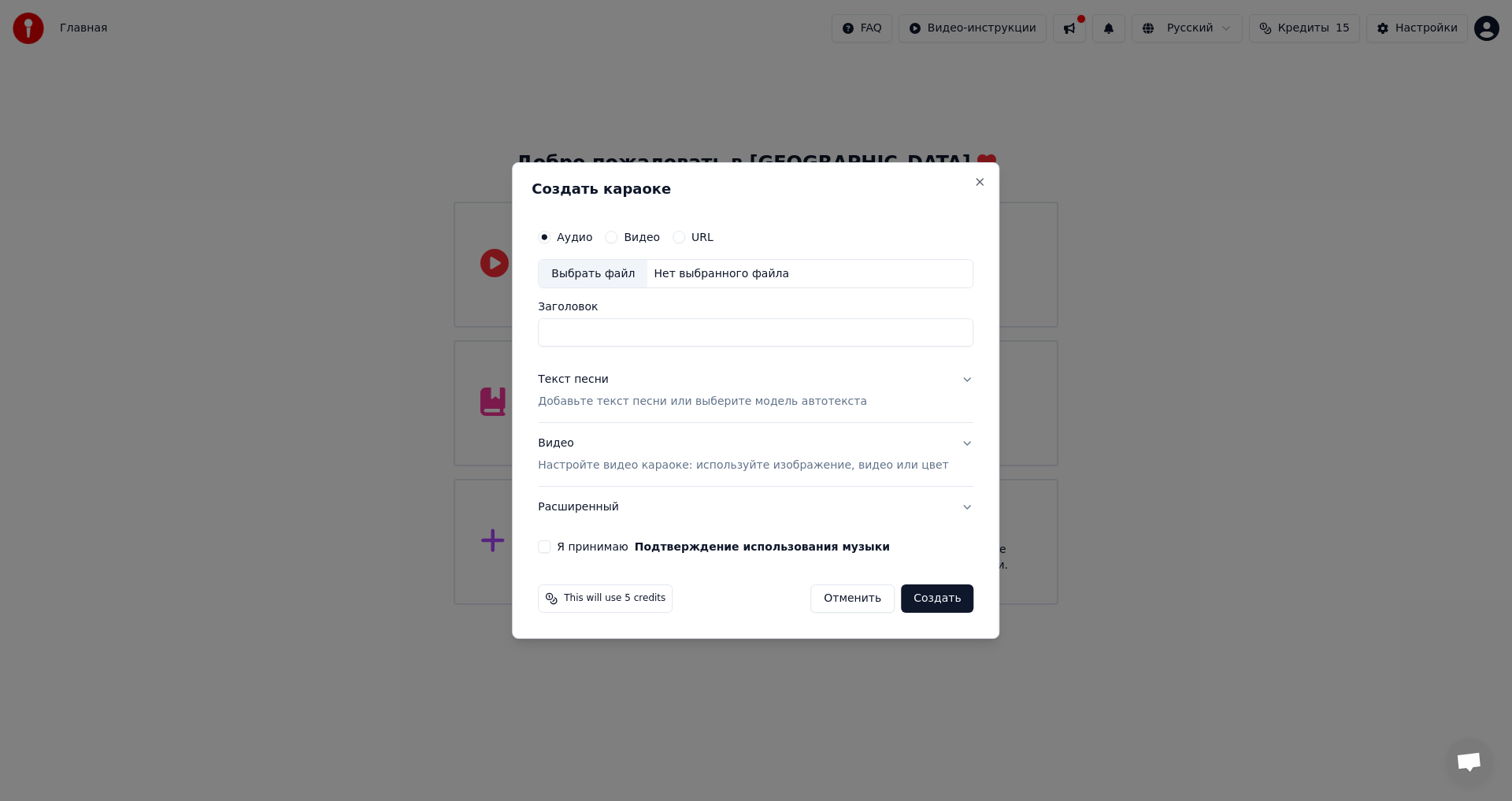
click at [630, 274] on div "Выбрать файл" at bounding box center [592, 274] width 109 height 29
drag, startPoint x: 589, startPoint y: 326, endPoint x: 424, endPoint y: 349, distance: 166.6
click at [424, 349] on body "**********" at bounding box center [756, 302] width 1512 height 605
type input "**********"
click at [754, 388] on div "Текст песни Добавьте текст песни или выберите модель автотекста" at bounding box center [702, 391] width 329 height 38
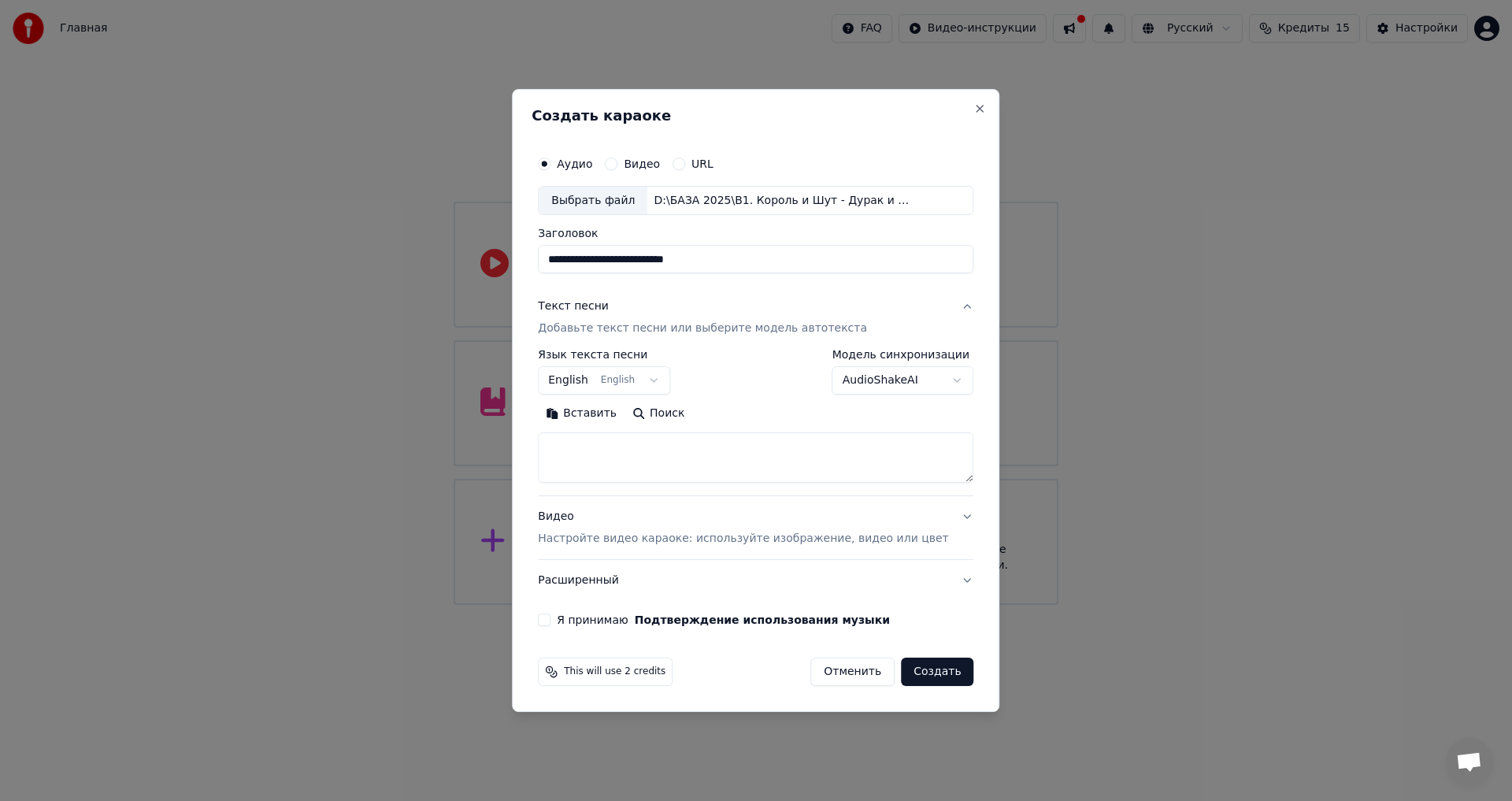
click at [628, 386] on button "English English" at bounding box center [603, 382] width 132 height 29
select select "**"
click at [681, 414] on button "Поиск" at bounding box center [658, 414] width 67 height 25
type textarea "**********"
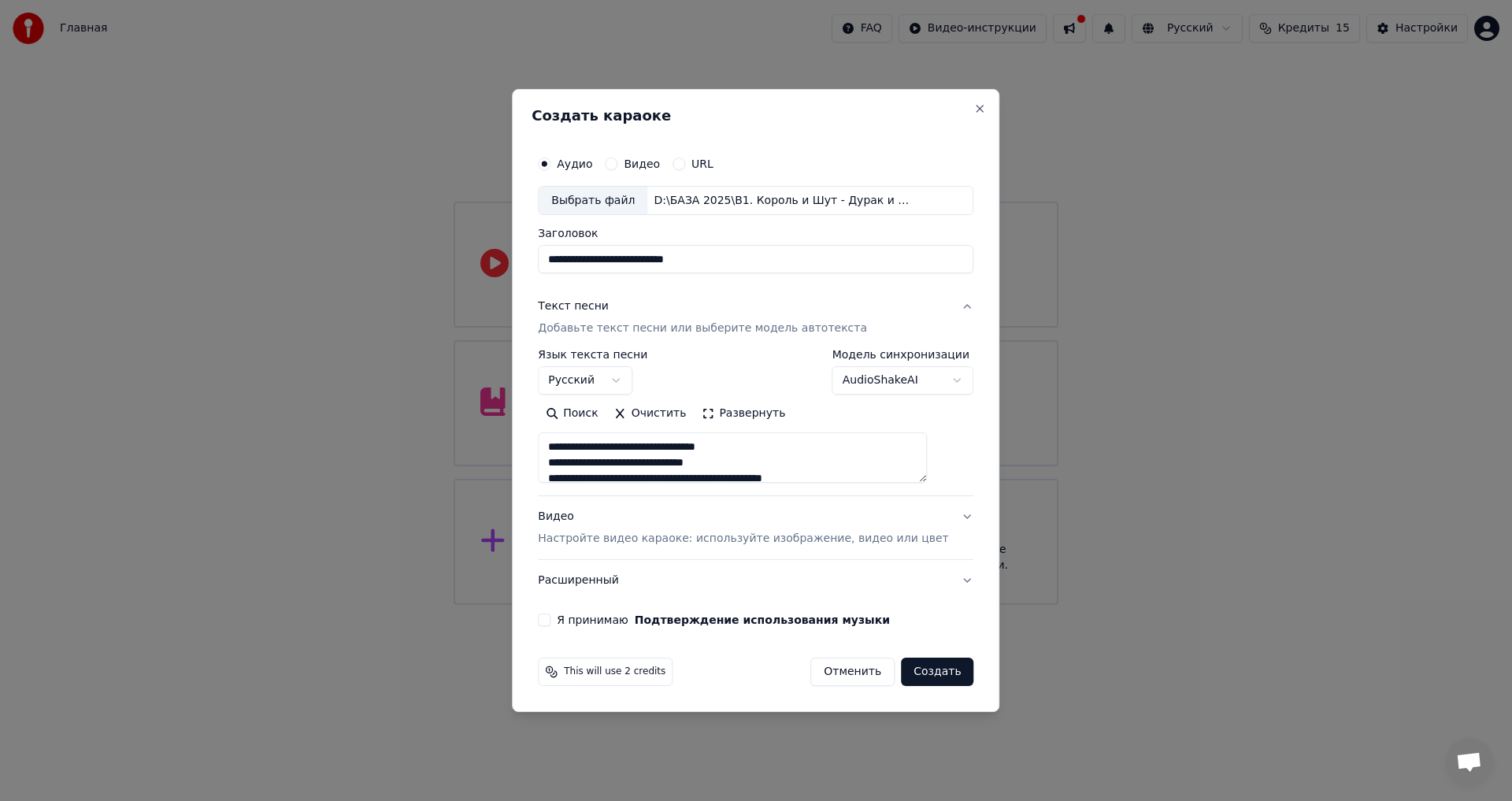
click at [938, 517] on button "Видео Настройте видео караоке: используйте изображение, видео или цвет" at bounding box center [755, 528] width 435 height 63
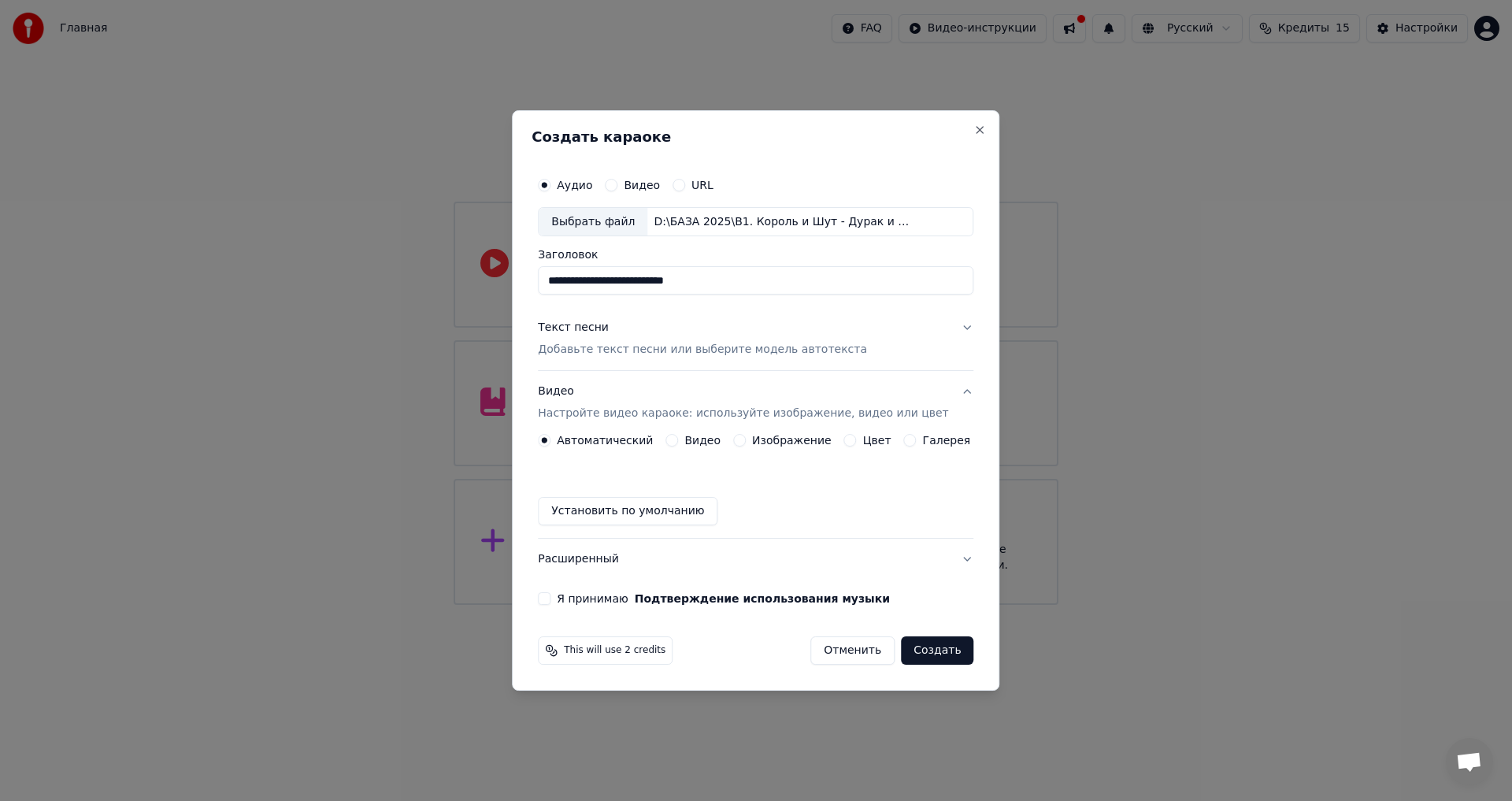
click at [947, 561] on button "Расширенный" at bounding box center [755, 558] width 435 height 41
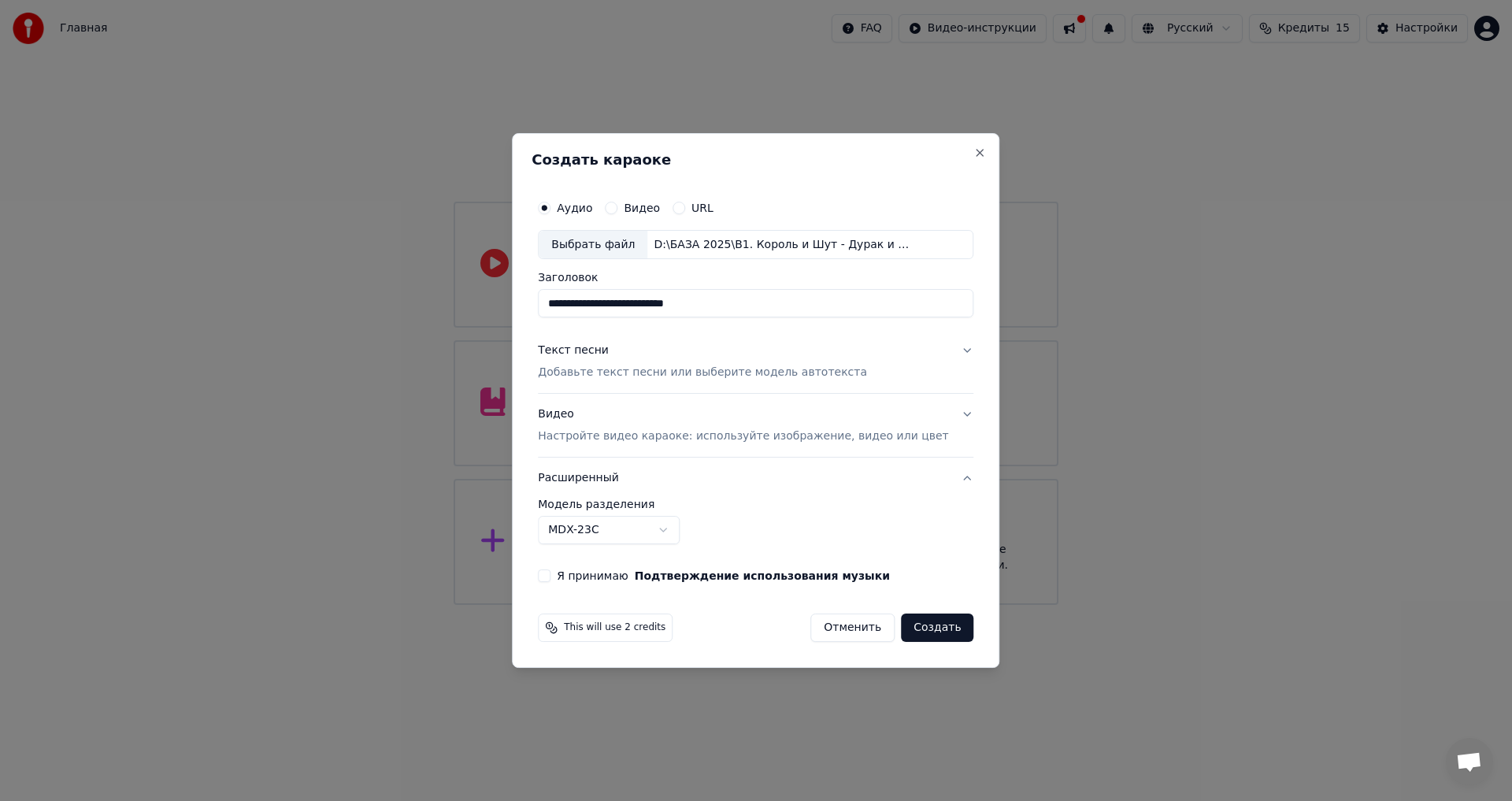
click at [682, 531] on body "**********" at bounding box center [756, 302] width 1512 height 605
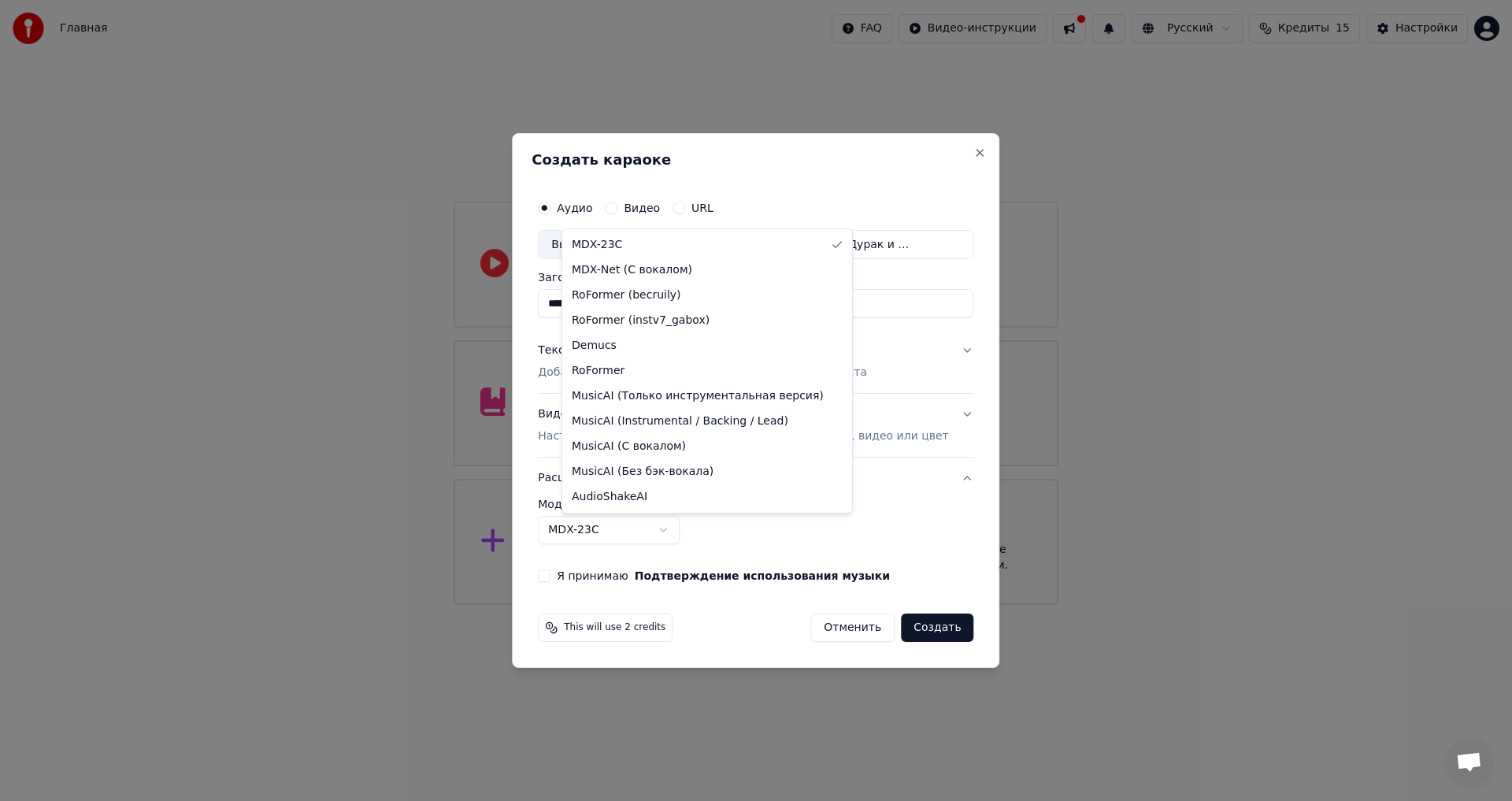
select select "**********"
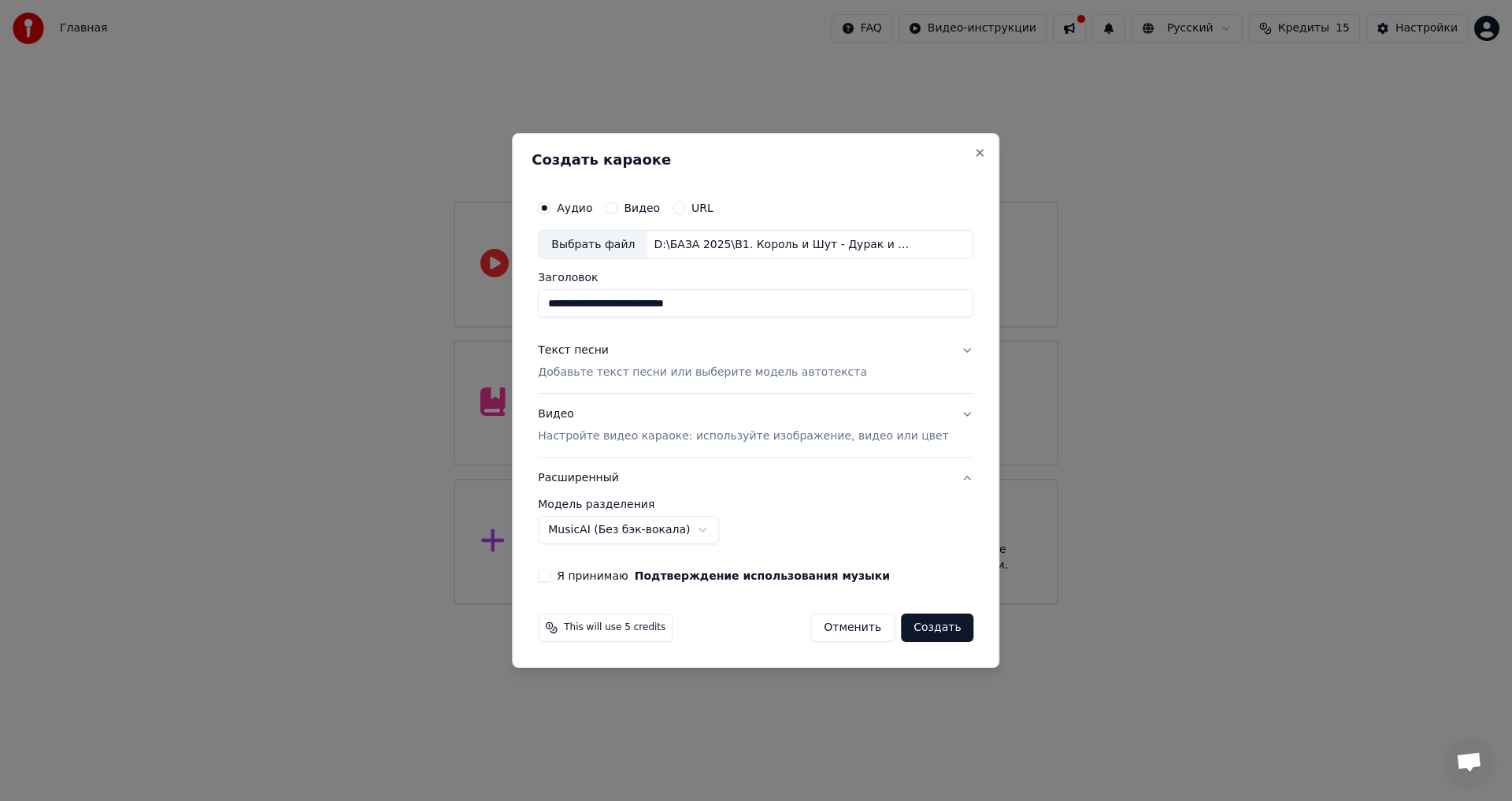
click at [550, 575] on button "Я принимаю Подтверждение использования музыки" at bounding box center [543, 575] width 13 height 13
click at [932, 623] on button "Создать" at bounding box center [937, 627] width 72 height 29
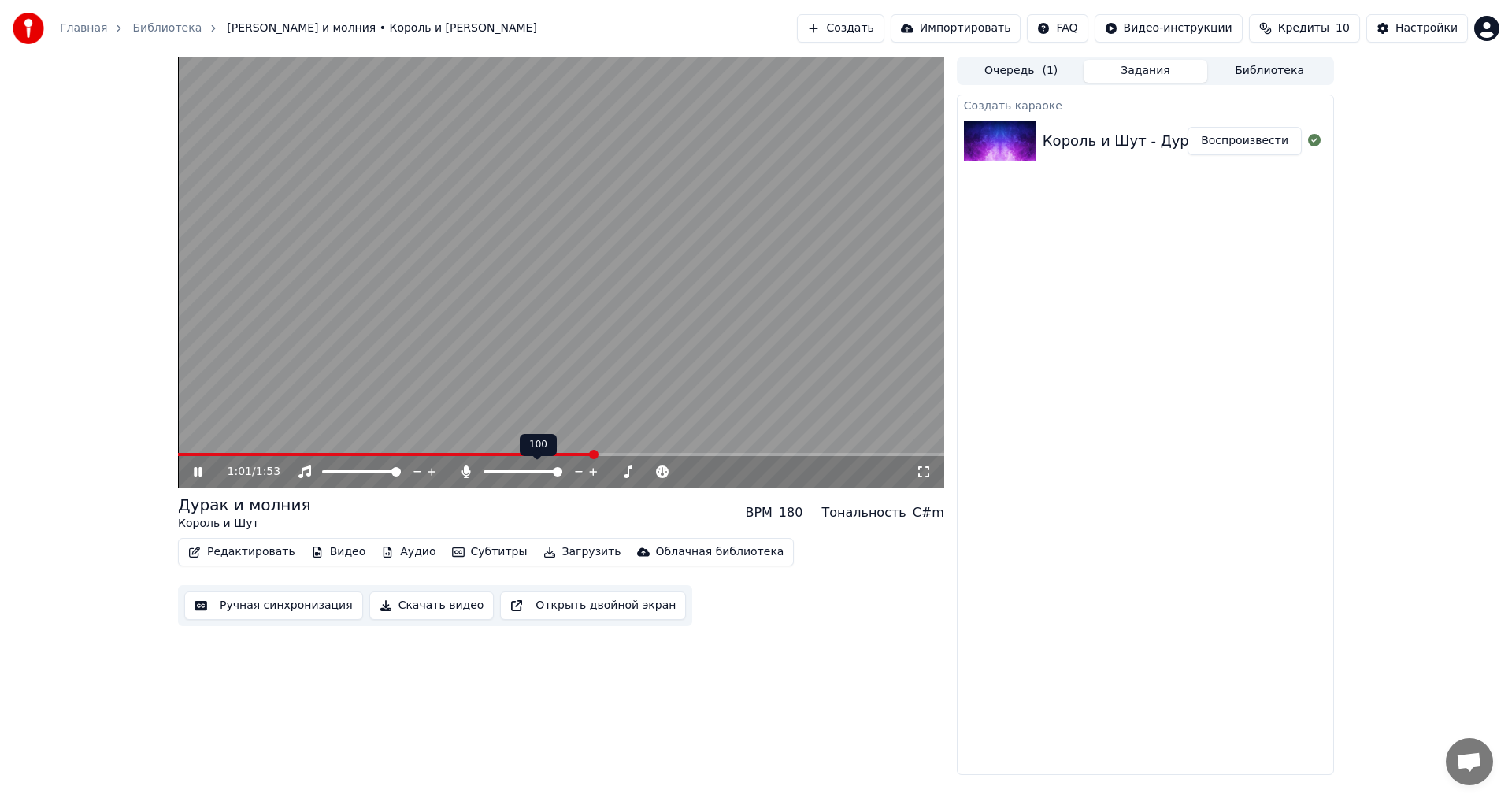
click at [562, 472] on span at bounding box center [522, 472] width 78 height 3
click at [553, 467] on span at bounding box center [557, 471] width 9 height 9
click at [562, 470] on span at bounding box center [557, 471] width 9 height 9
click at [518, 471] on span at bounding box center [518, 472] width 0 height 3
click at [561, 469] on span at bounding box center [557, 471] width 9 height 9
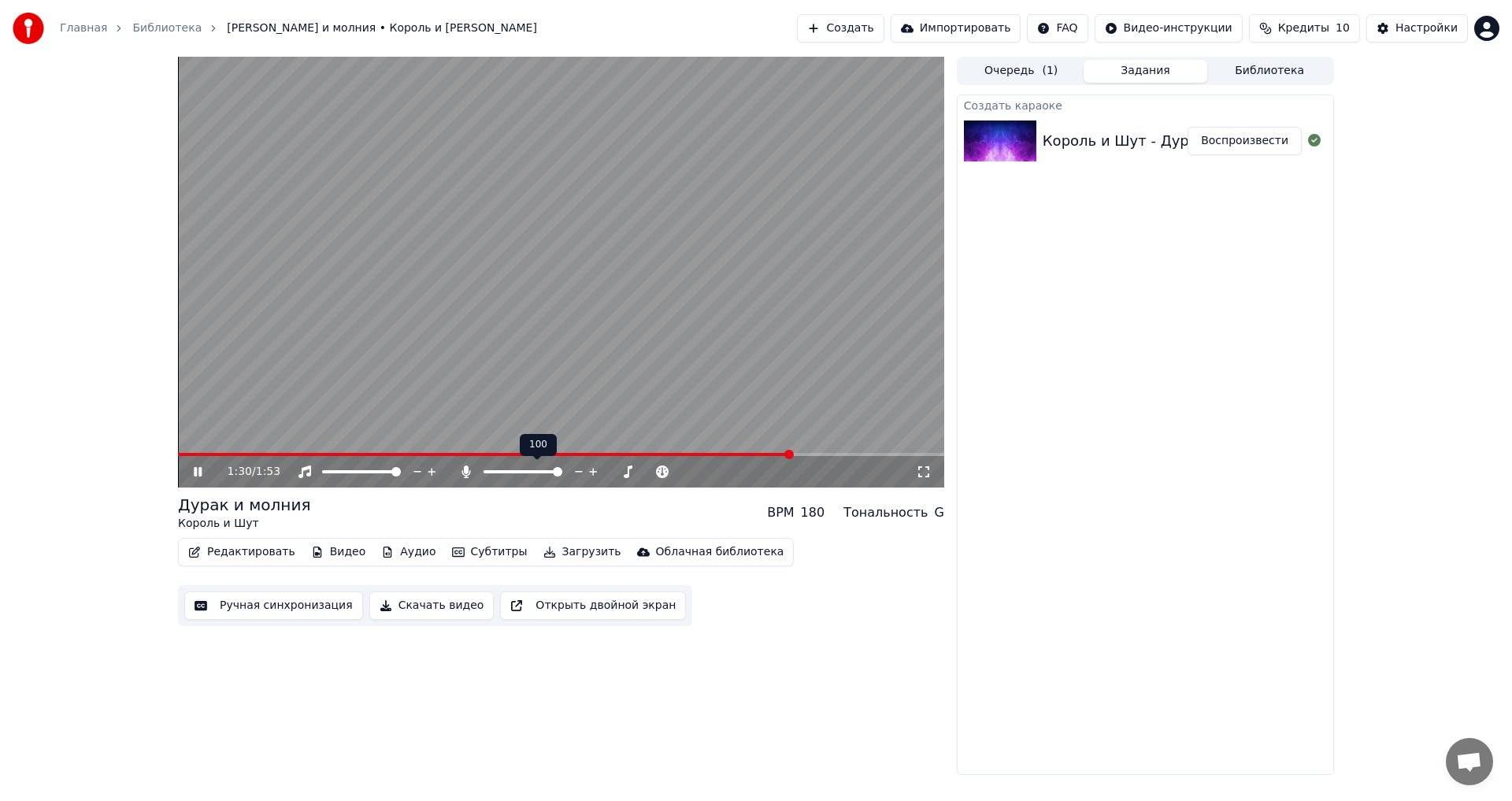
click at [561, 469] on span at bounding box center [557, 471] width 9 height 9
click at [596, 468] on icon at bounding box center [593, 472] width 15 height 16
click at [593, 468] on icon at bounding box center [592, 471] width 8 height 8
click at [525, 473] on span at bounding box center [522, 471] width 9 height 9
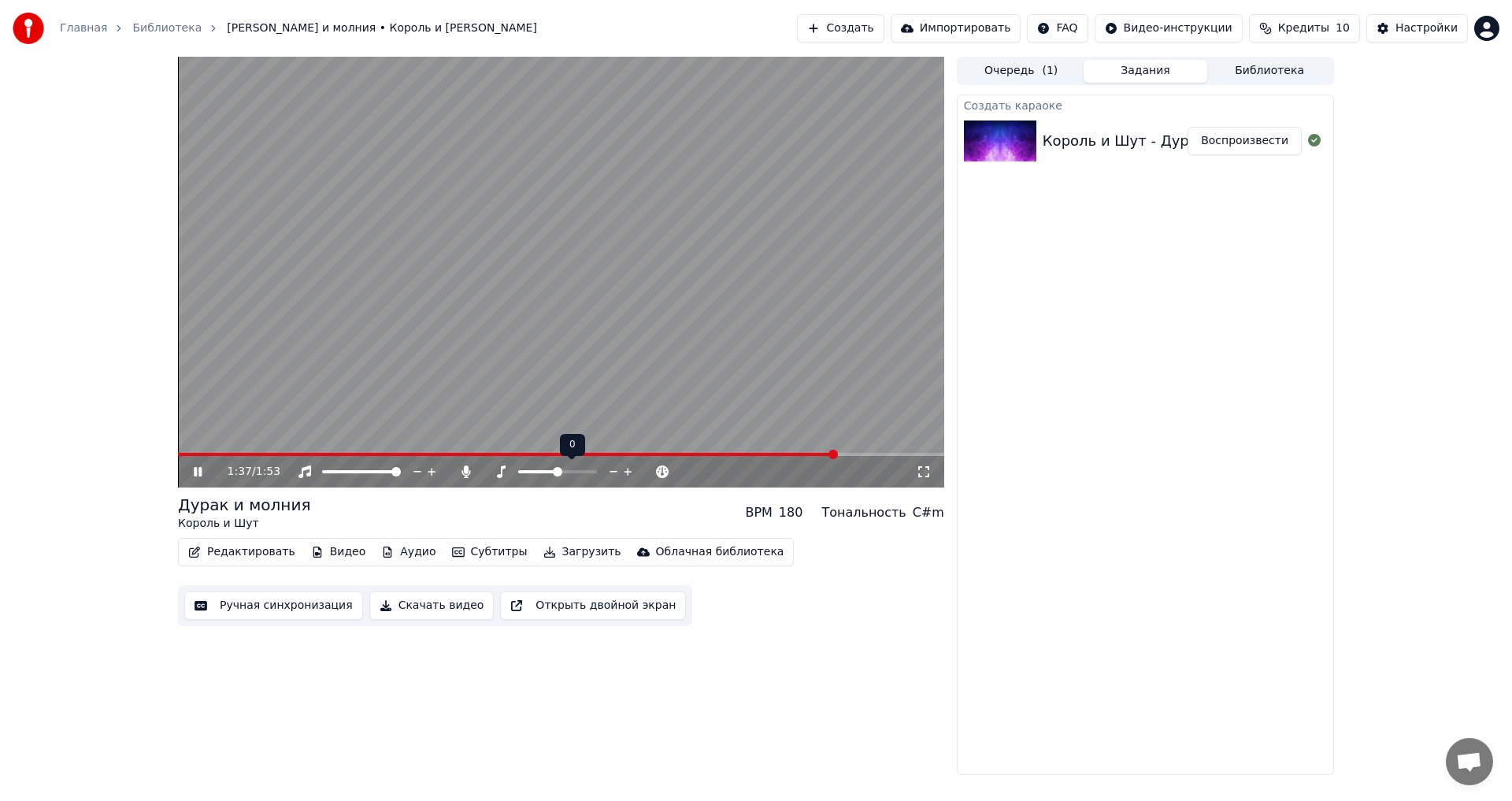
click at [556, 473] on span at bounding box center [557, 471] width 9 height 9
click at [484, 472] on span at bounding box center [484, 472] width 0 height 3
click at [200, 469] on icon at bounding box center [197, 471] width 8 height 9
click at [435, 607] on button "Скачать видео" at bounding box center [431, 606] width 126 height 29
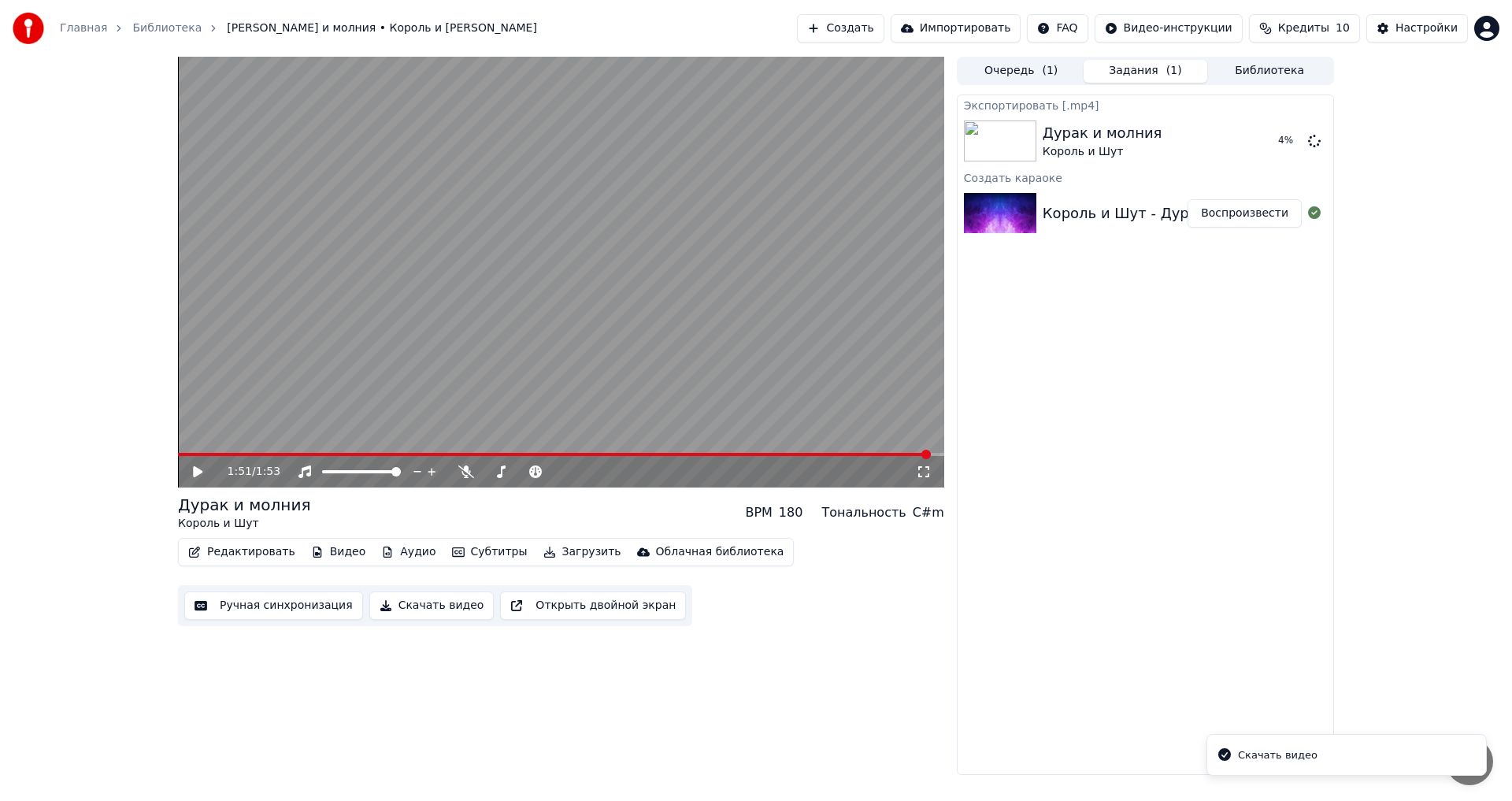
click at [1272, 754] on div "Скачать видео" at bounding box center [1277, 755] width 79 height 16
click at [195, 474] on icon at bounding box center [197, 471] width 9 height 11
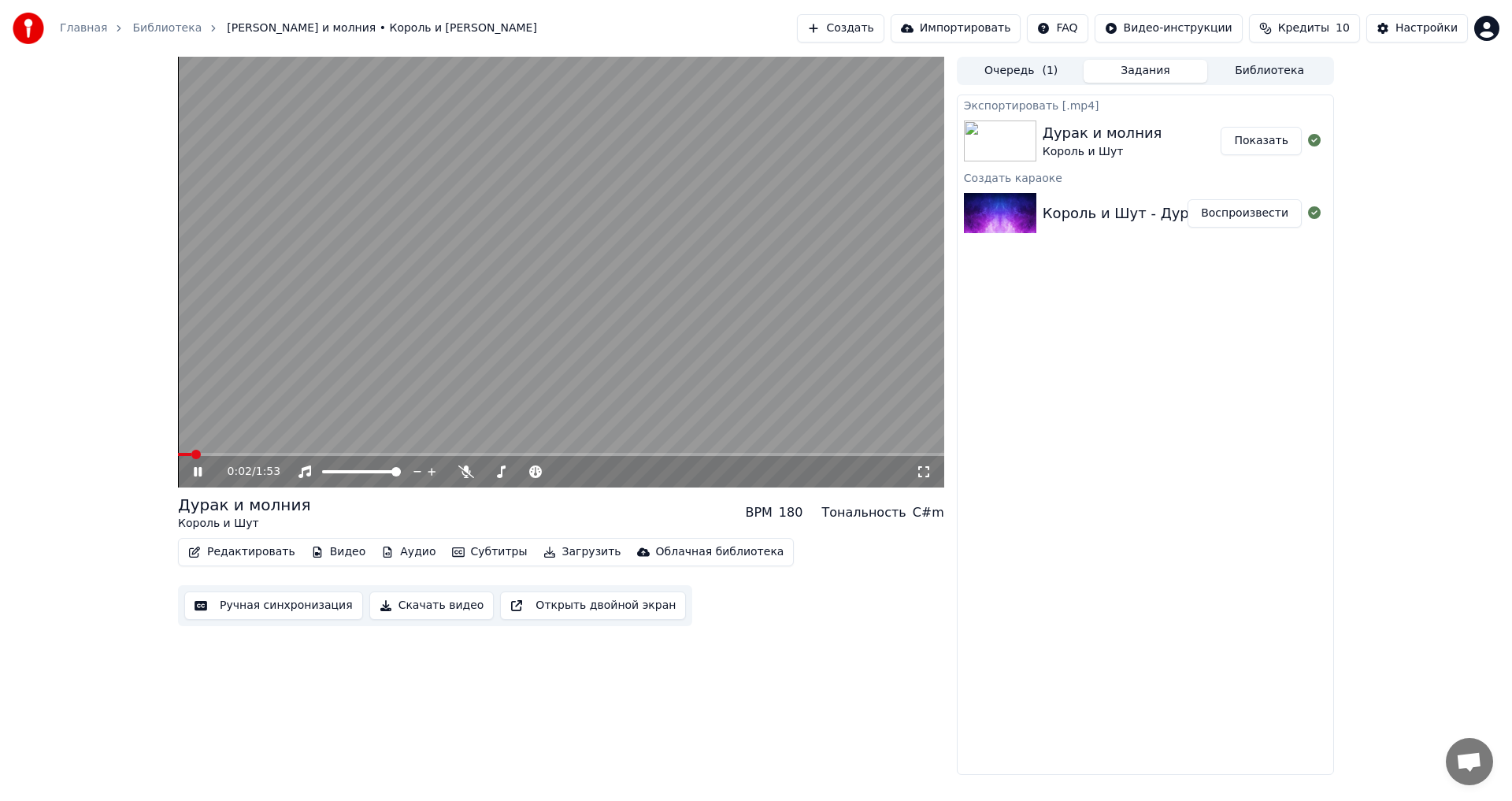
click at [191, 452] on span at bounding box center [184, 454] width 13 height 3
click at [183, 454] on span at bounding box center [202, 454] width 50 height 3
click at [656, 556] on div "Облачная библиотека" at bounding box center [720, 552] width 128 height 16
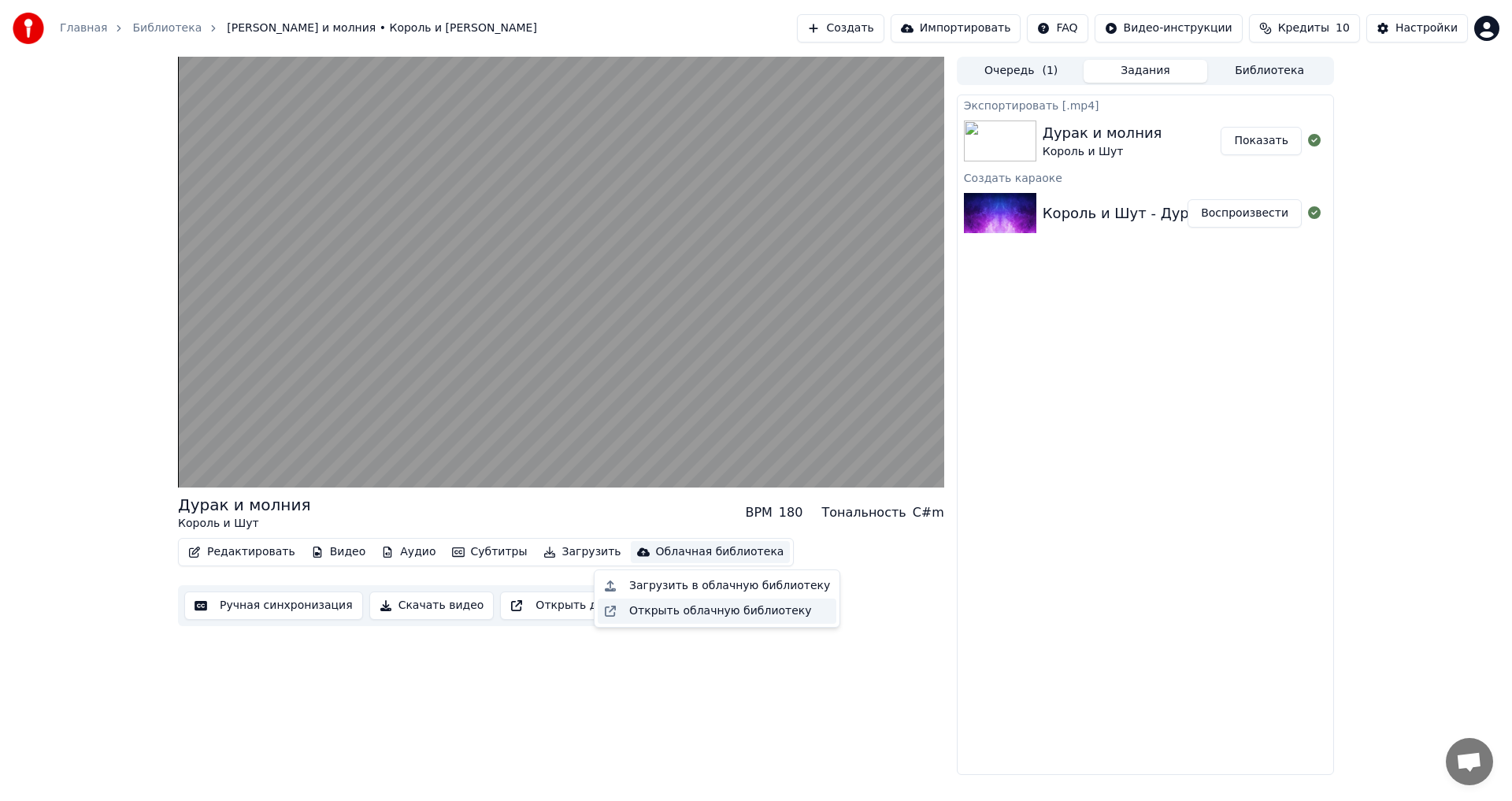
click at [677, 610] on div "Открыть облачную библиотеку" at bounding box center [720, 611] width 183 height 16
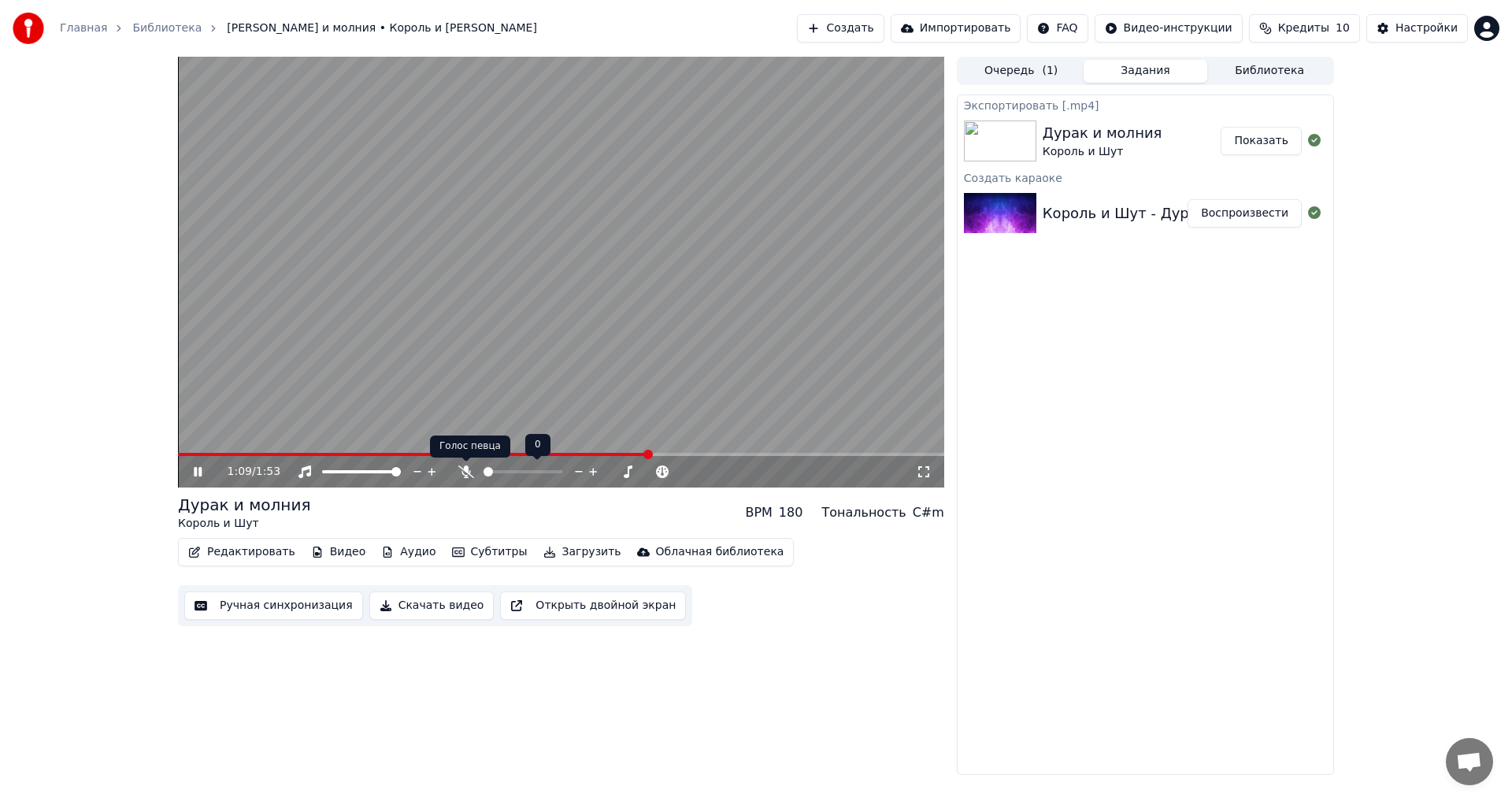
click at [469, 473] on icon at bounding box center [466, 471] width 16 height 13
click at [469, 473] on icon at bounding box center [466, 471] width 8 height 13
click at [195, 468] on icon at bounding box center [197, 471] width 8 height 9
click at [301, 604] on button "Ручная синхронизация" at bounding box center [274, 606] width 179 height 29
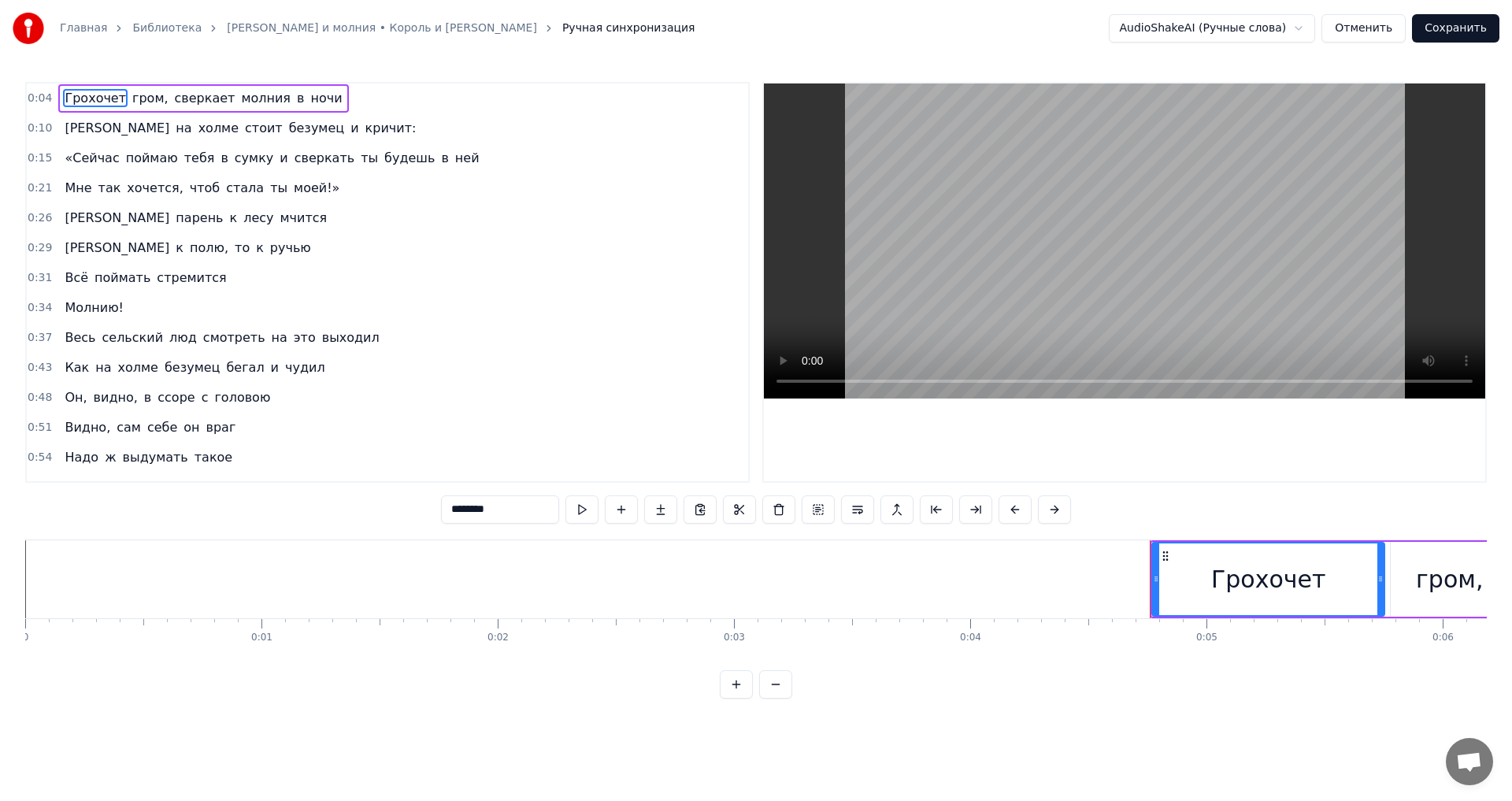
click at [140, 98] on span "гром," at bounding box center [150, 98] width 40 height 18
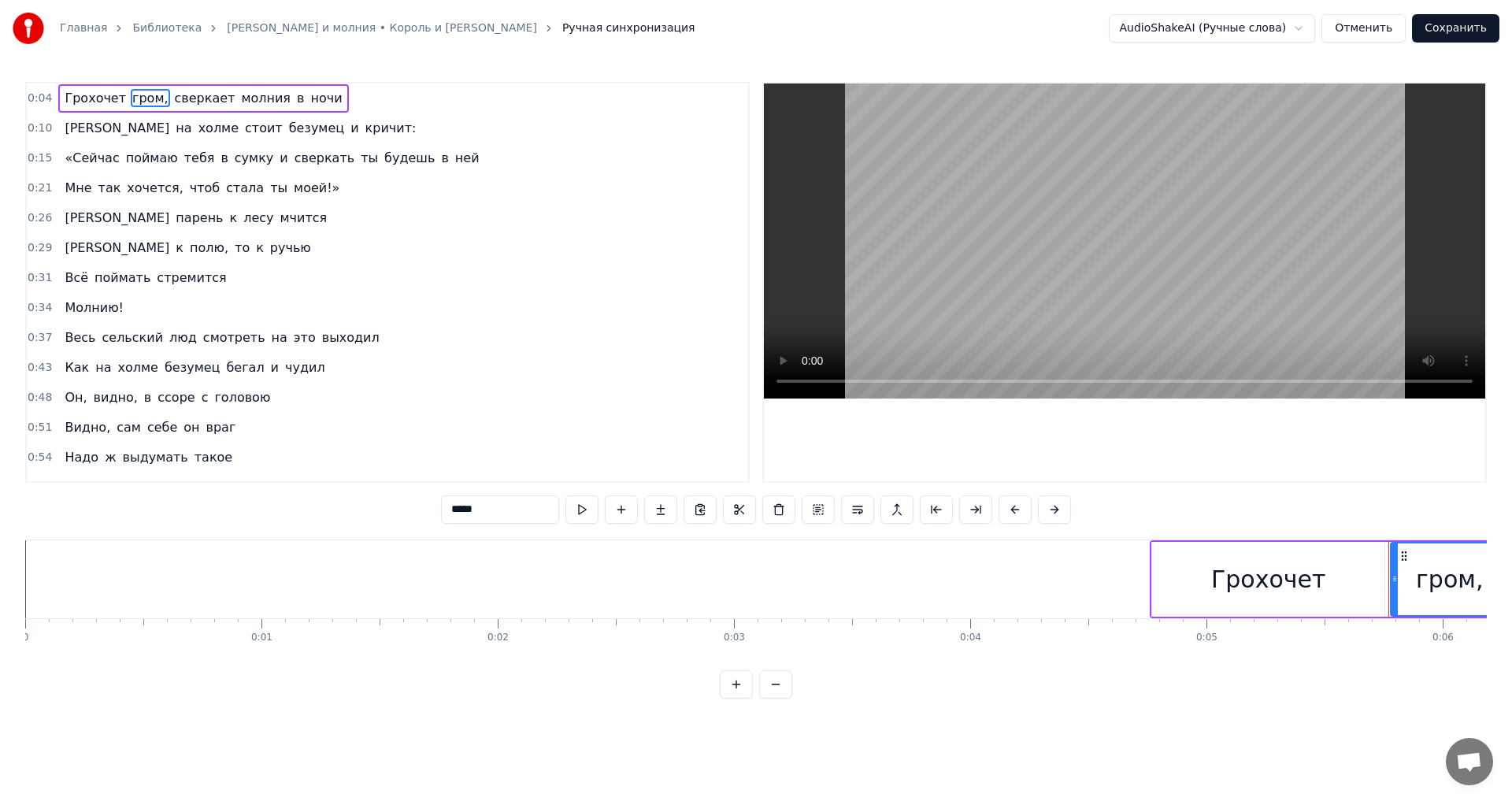
drag, startPoint x: 1316, startPoint y: 574, endPoint x: 1325, endPoint y: 576, distance: 9.2
click at [1325, 576] on div "Грохочет" at bounding box center [1268, 579] width 232 height 75
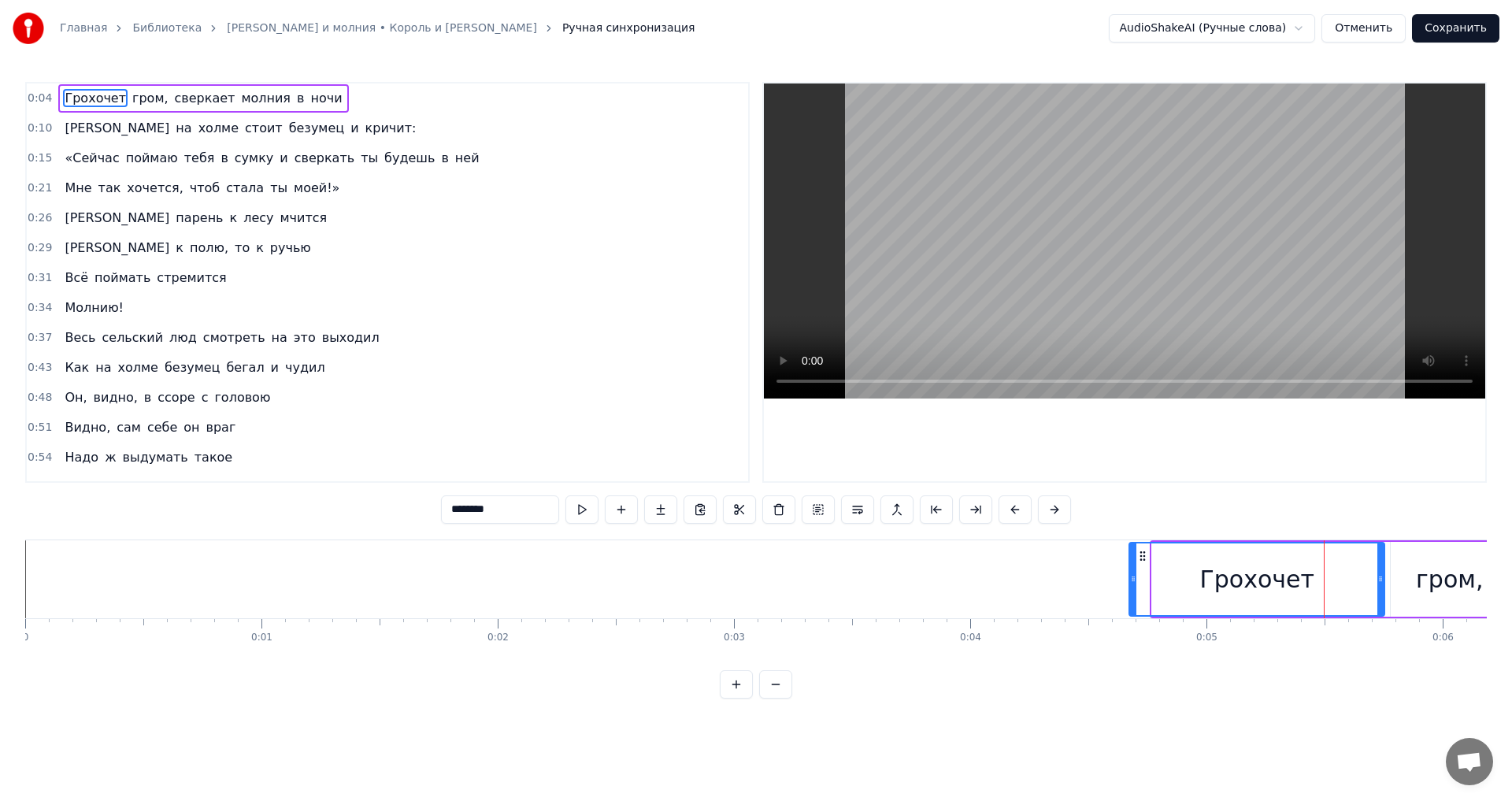
drag, startPoint x: 1158, startPoint y: 580, endPoint x: 1135, endPoint y: 584, distance: 23.3
click at [1135, 584] on icon at bounding box center [1132, 579] width 6 height 13
drag, startPoint x: 1379, startPoint y: 585, endPoint x: 1358, endPoint y: 588, distance: 21.2
click at [1358, 588] on div at bounding box center [1360, 579] width 6 height 72
click at [1402, 587] on div "гром," at bounding box center [1449, 579] width 117 height 75
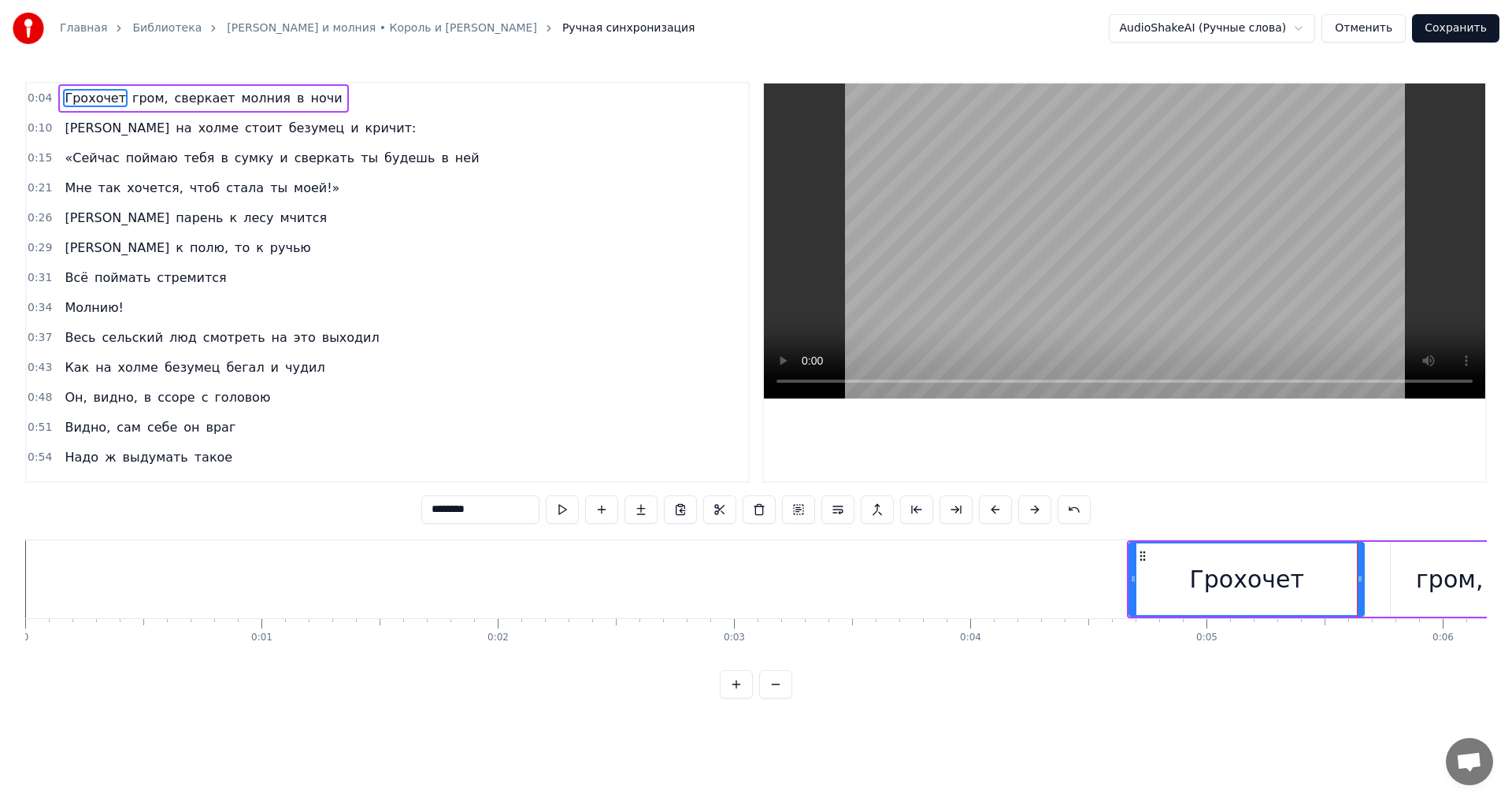
type input "*****"
click at [1416, 587] on div "гром," at bounding box center [1449, 579] width 67 height 35
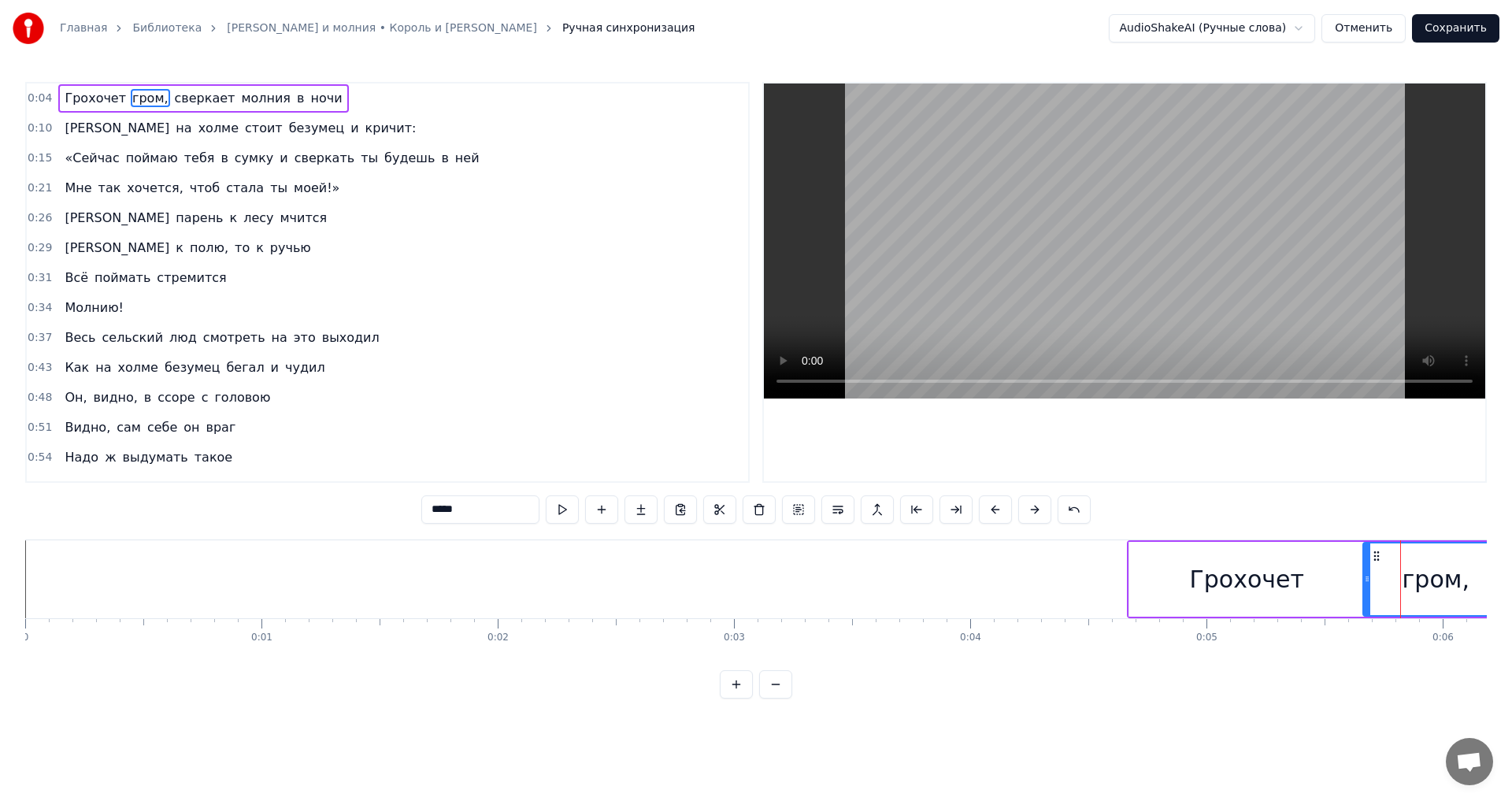
drag, startPoint x: 1392, startPoint y: 585, endPoint x: 1365, endPoint y: 588, distance: 27.2
click at [1365, 588] on div at bounding box center [1366, 579] width 6 height 72
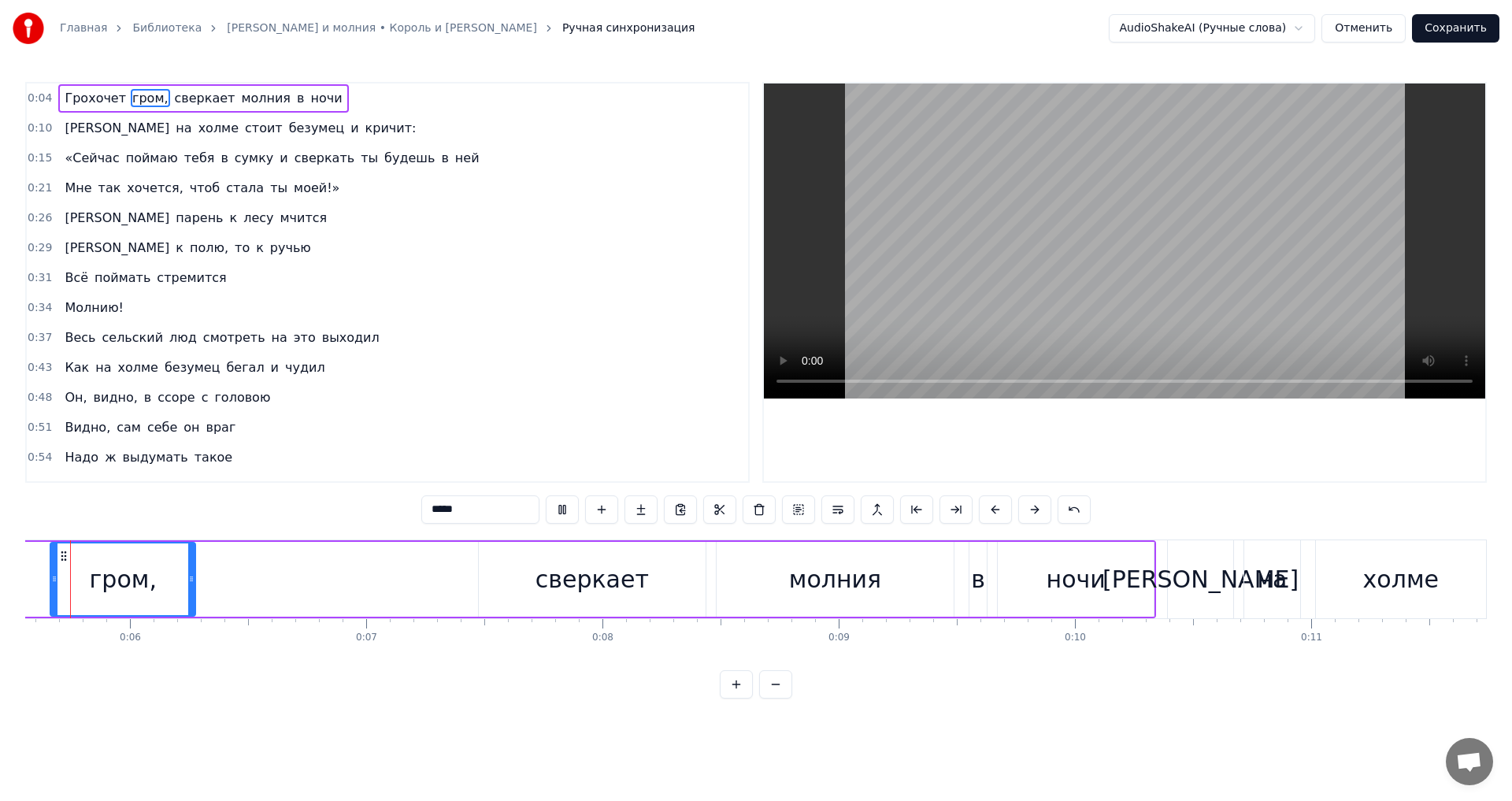
scroll to position [0, 1257]
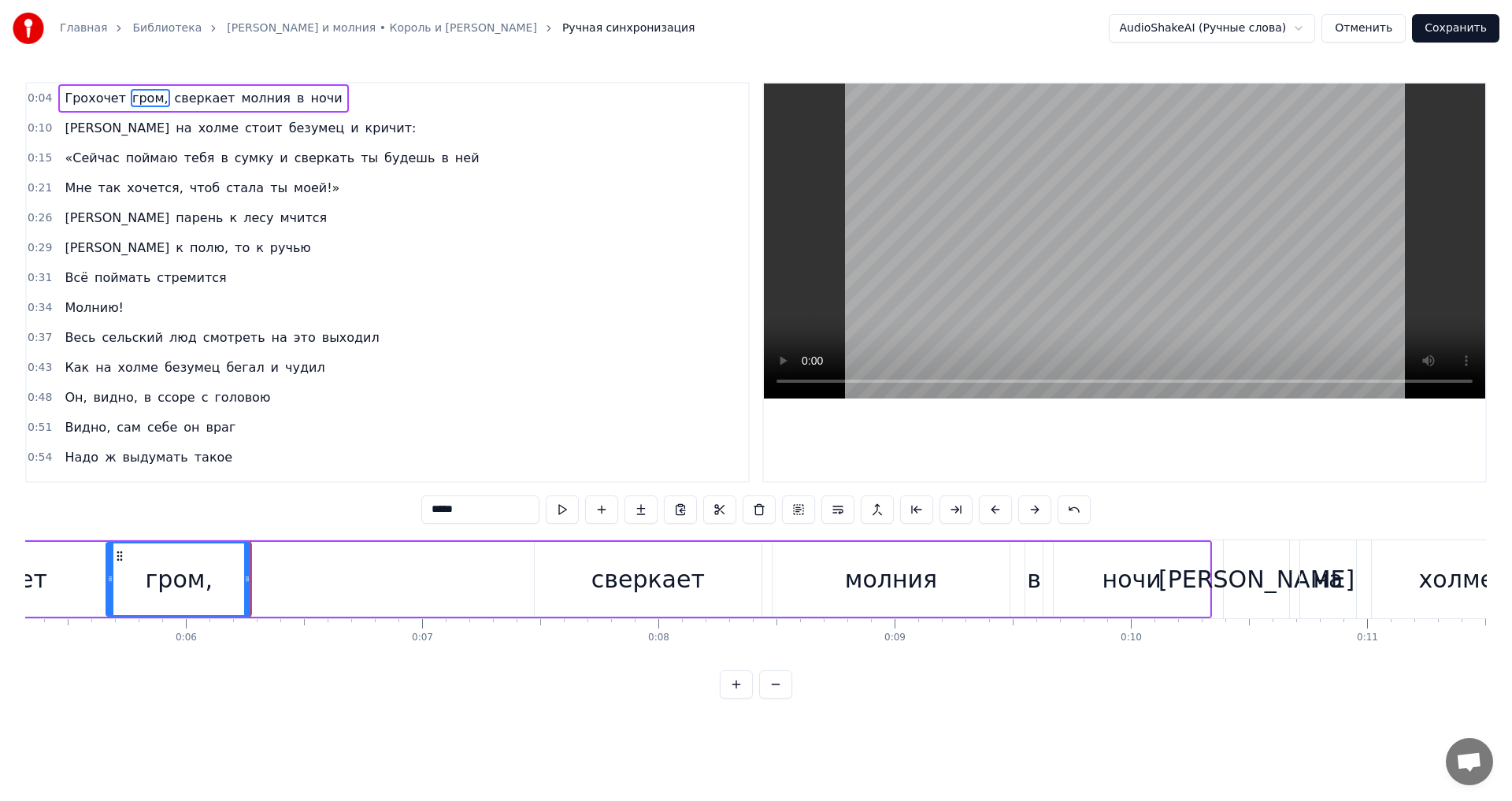
click at [380, 585] on div "Грохочет гром, сверкает молния в ночи" at bounding box center [541, 579] width 1342 height 78
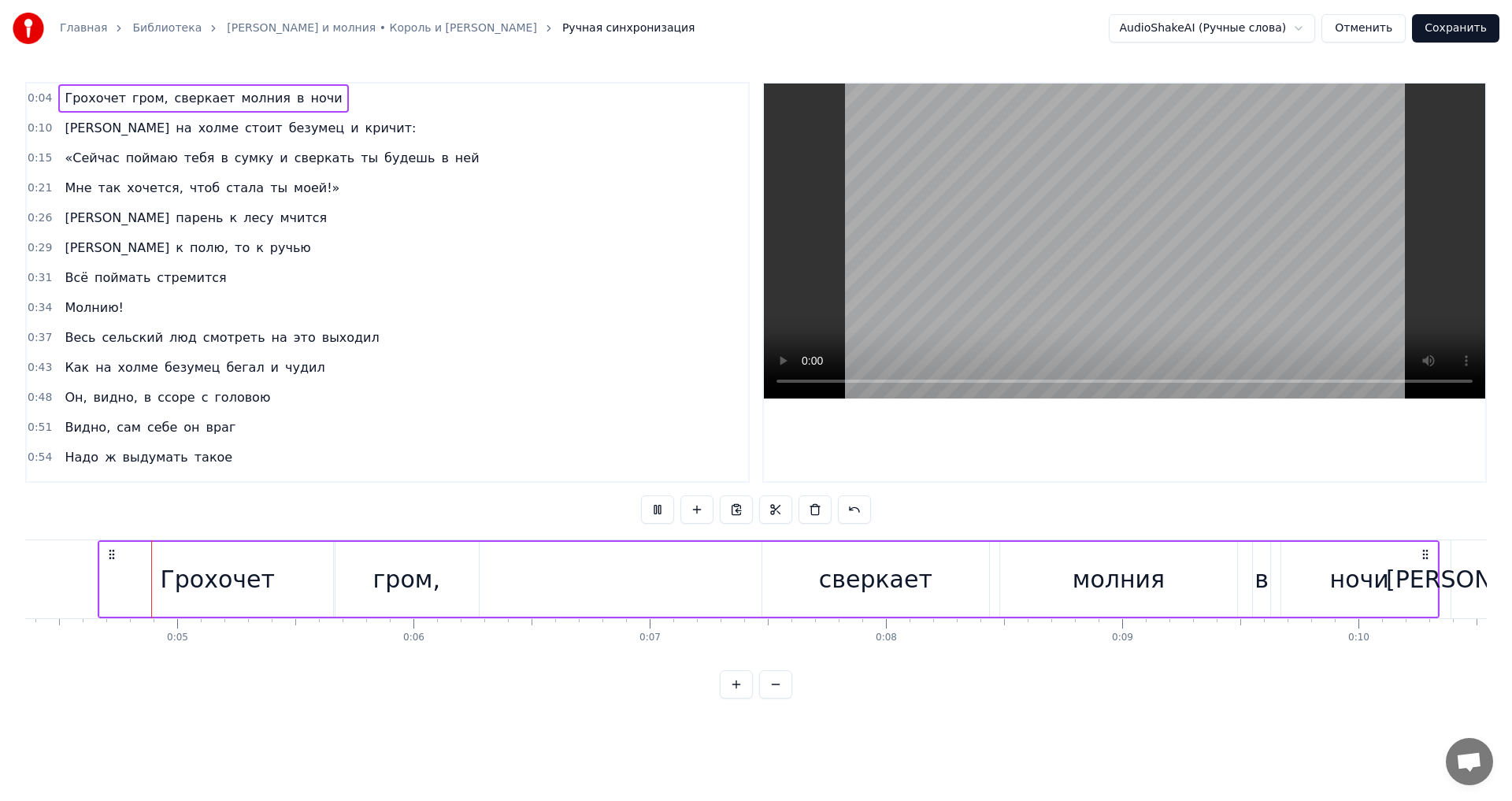
scroll to position [0, 1023]
click at [808, 586] on div "сверкает" at bounding box center [882, 579] width 227 height 75
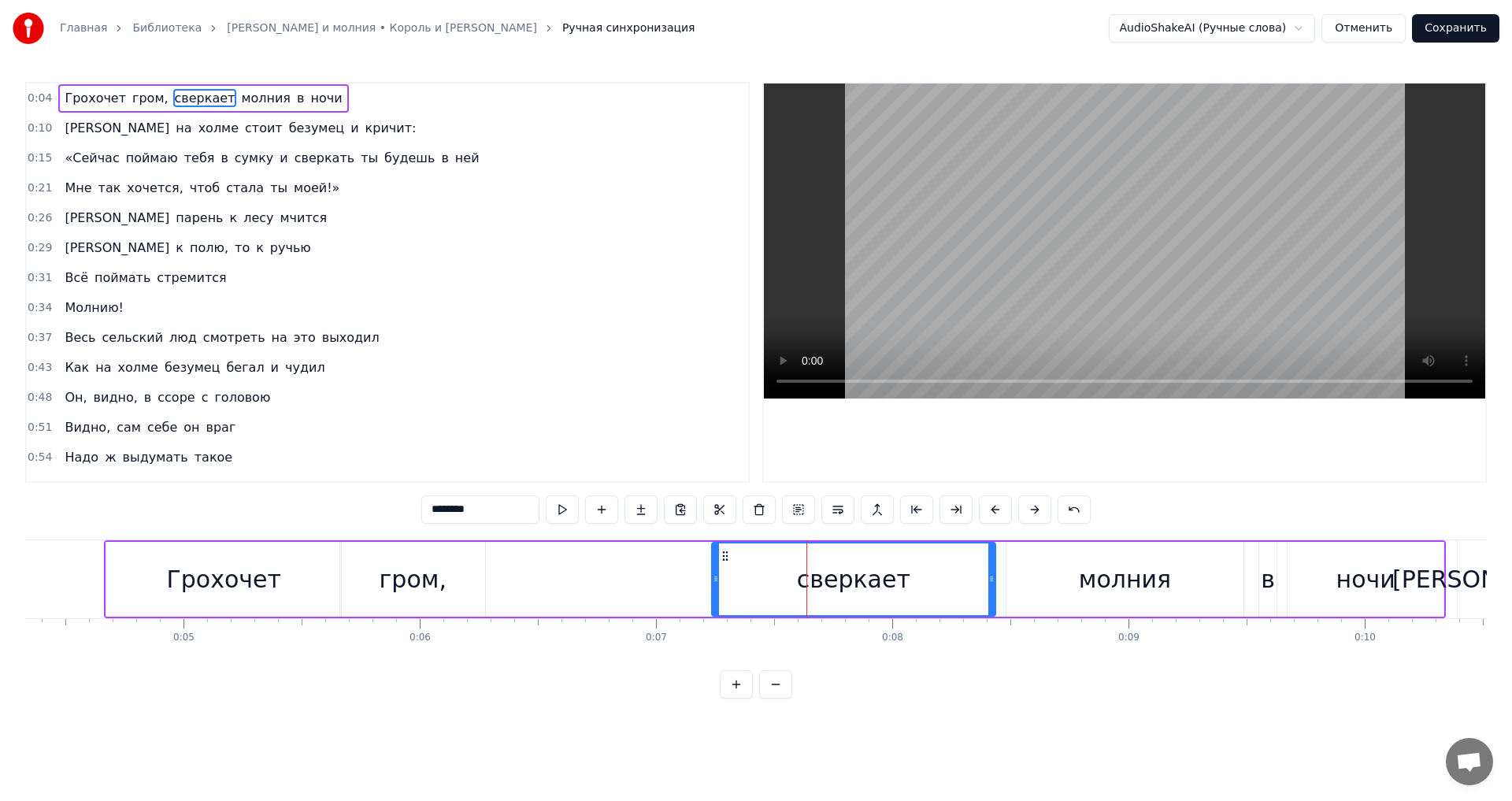
drag, startPoint x: 771, startPoint y: 585, endPoint x: 714, endPoint y: 598, distance: 58.5
click at [714, 598] on div at bounding box center [715, 579] width 6 height 72
click at [1019, 584] on div "молния" at bounding box center [1125, 579] width 237 height 75
type input "******"
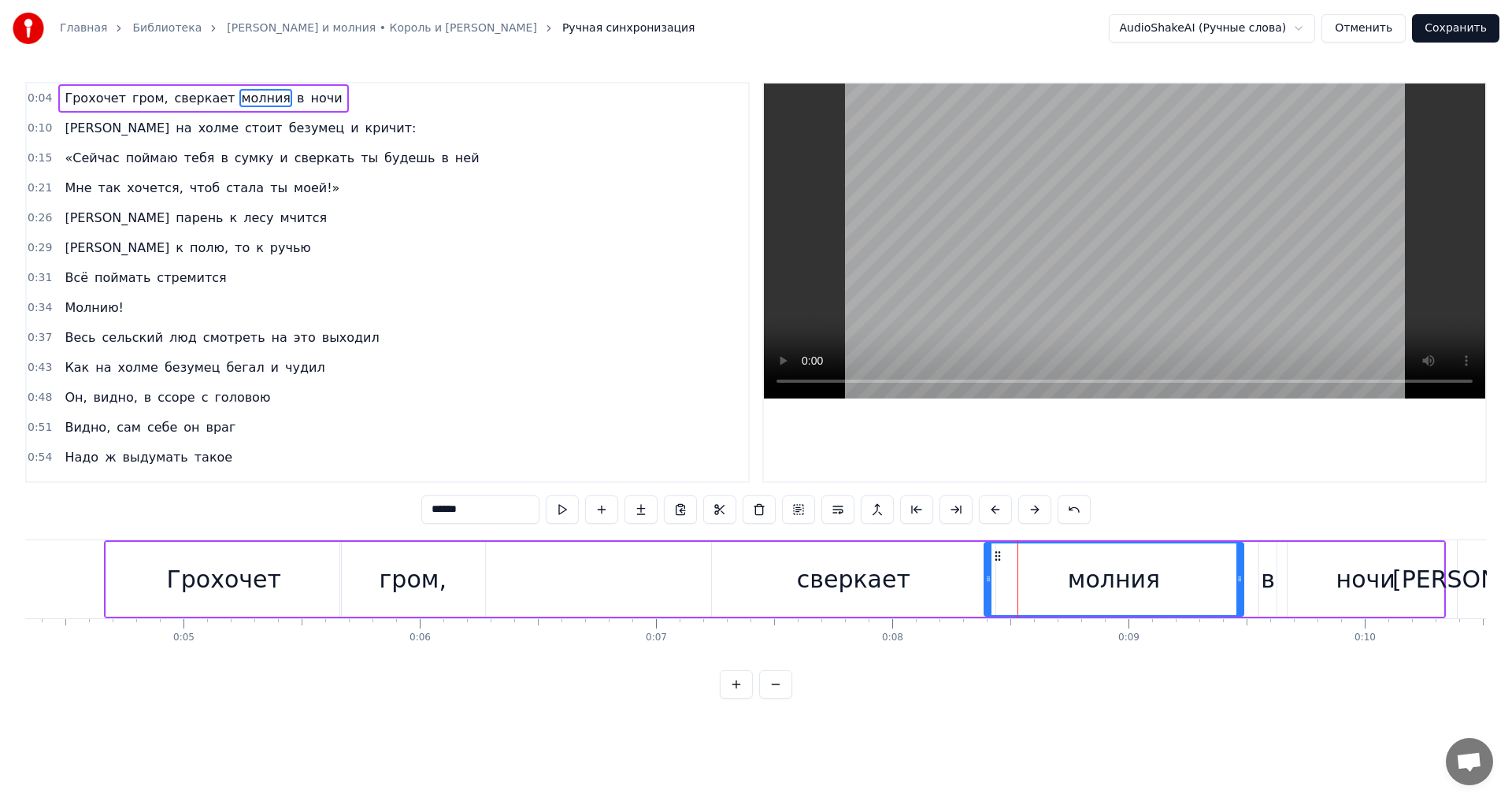
drag, startPoint x: 1009, startPoint y: 583, endPoint x: 987, endPoint y: 585, distance: 22.1
click at [987, 585] on div at bounding box center [987, 579] width 6 height 72
click at [526, 574] on div "Грохочет гром, сверкает молния в ночи" at bounding box center [774, 579] width 1342 height 78
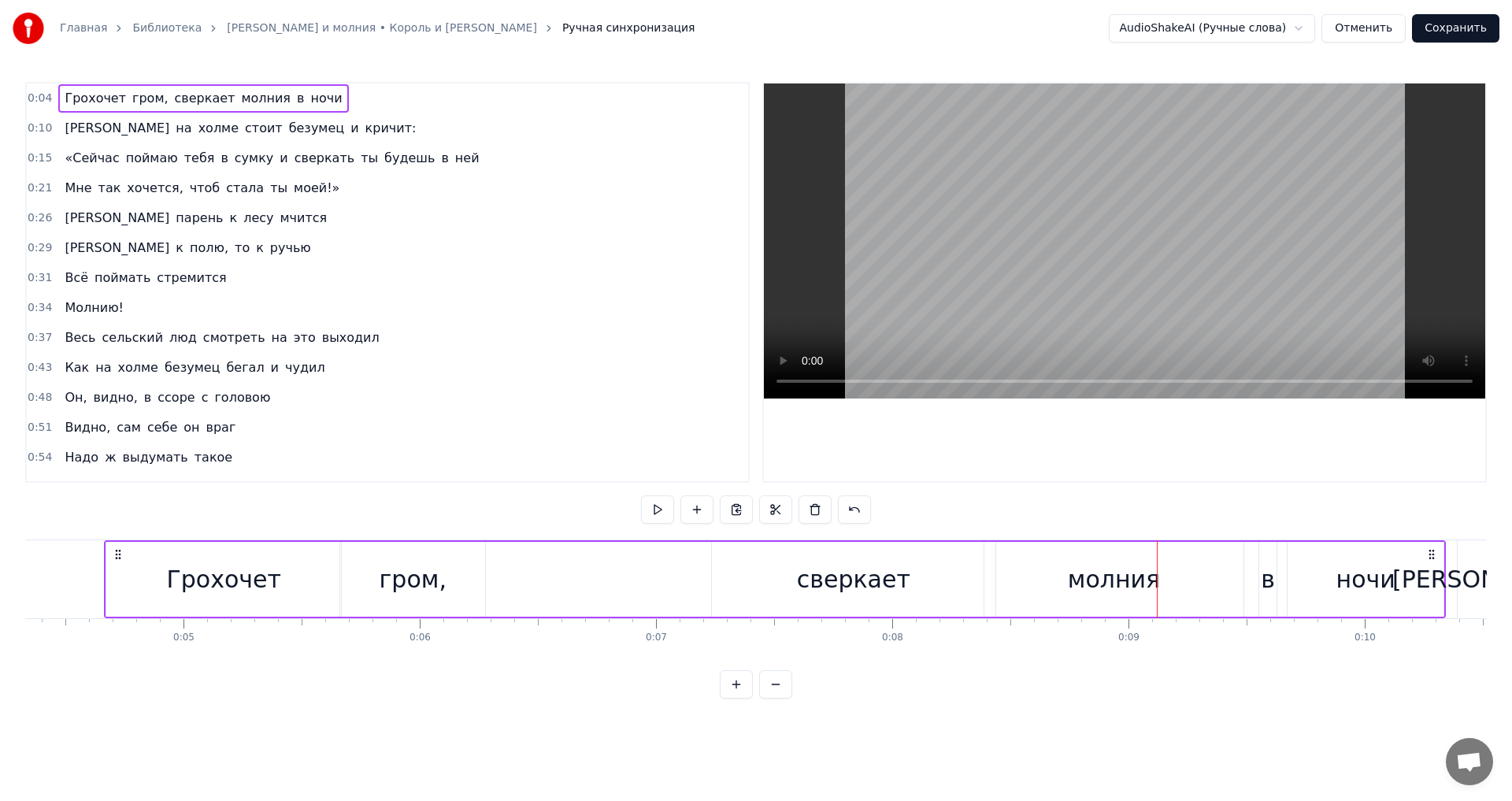
click at [348, 573] on div "гром," at bounding box center [413, 579] width 145 height 75
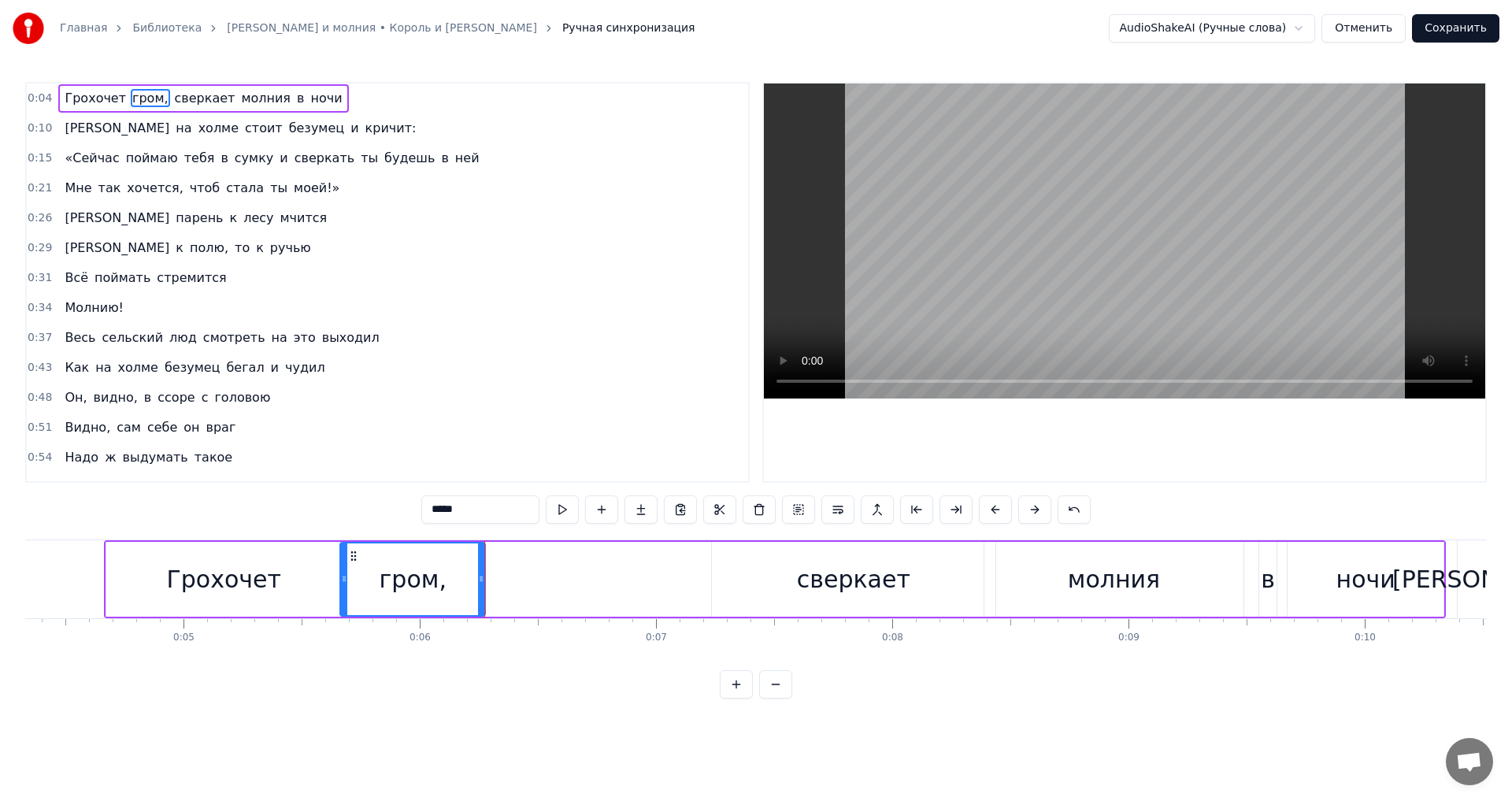
click at [294, 506] on div "0:04 Грохочет гром, сверкает молния в ночи 0:10 А на холме стоит безумец и крич…" at bounding box center [756, 390] width 1461 height 617
click at [219, 528] on div "0:04 Грохочет гром, сверкает молния в ночи 0:10 А на холме стоит безумец и крич…" at bounding box center [756, 390] width 1461 height 617
click at [222, 583] on div "Грохочет" at bounding box center [224, 579] width 115 height 35
type input "********"
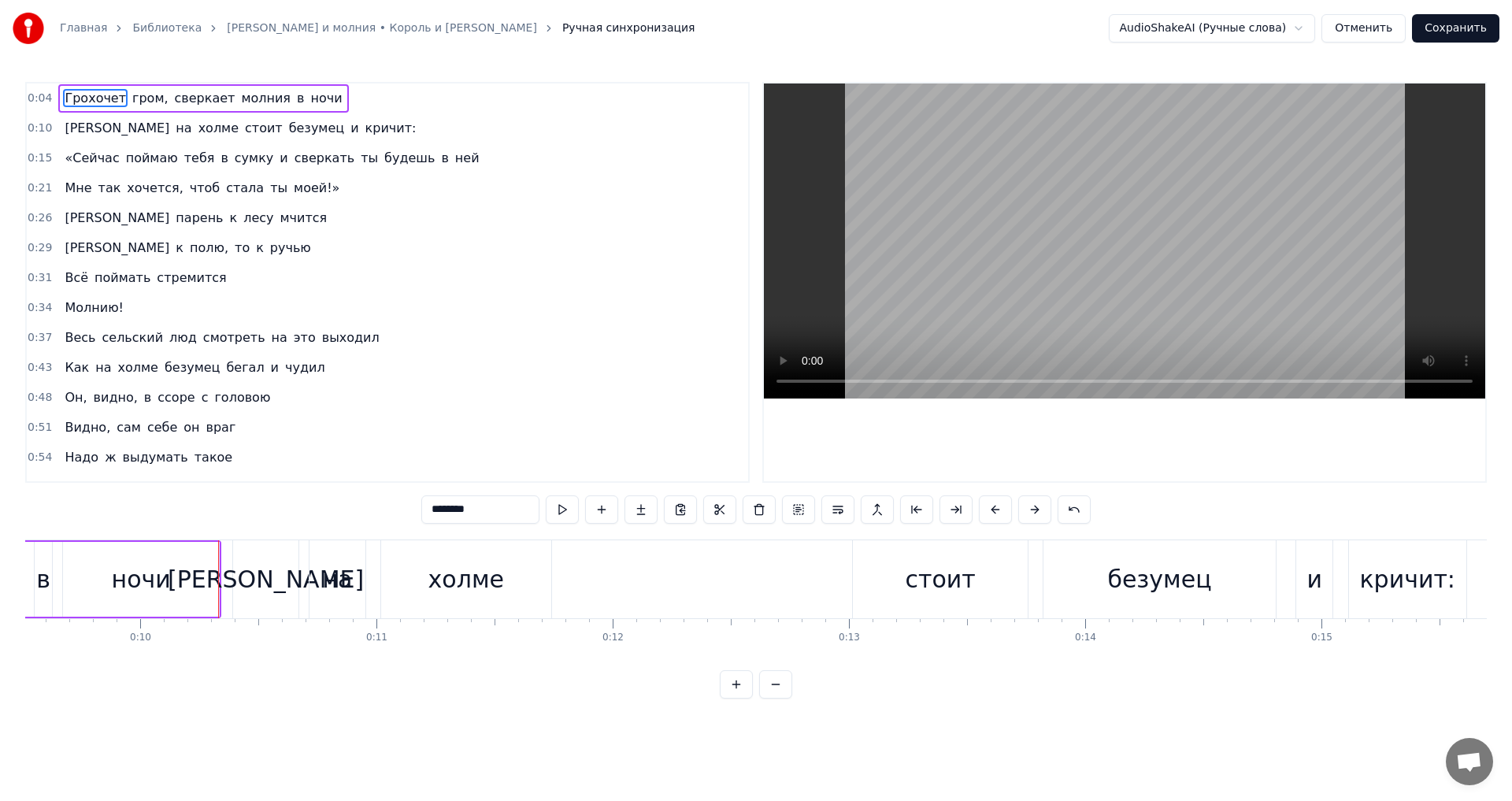
scroll to position [0, 2361]
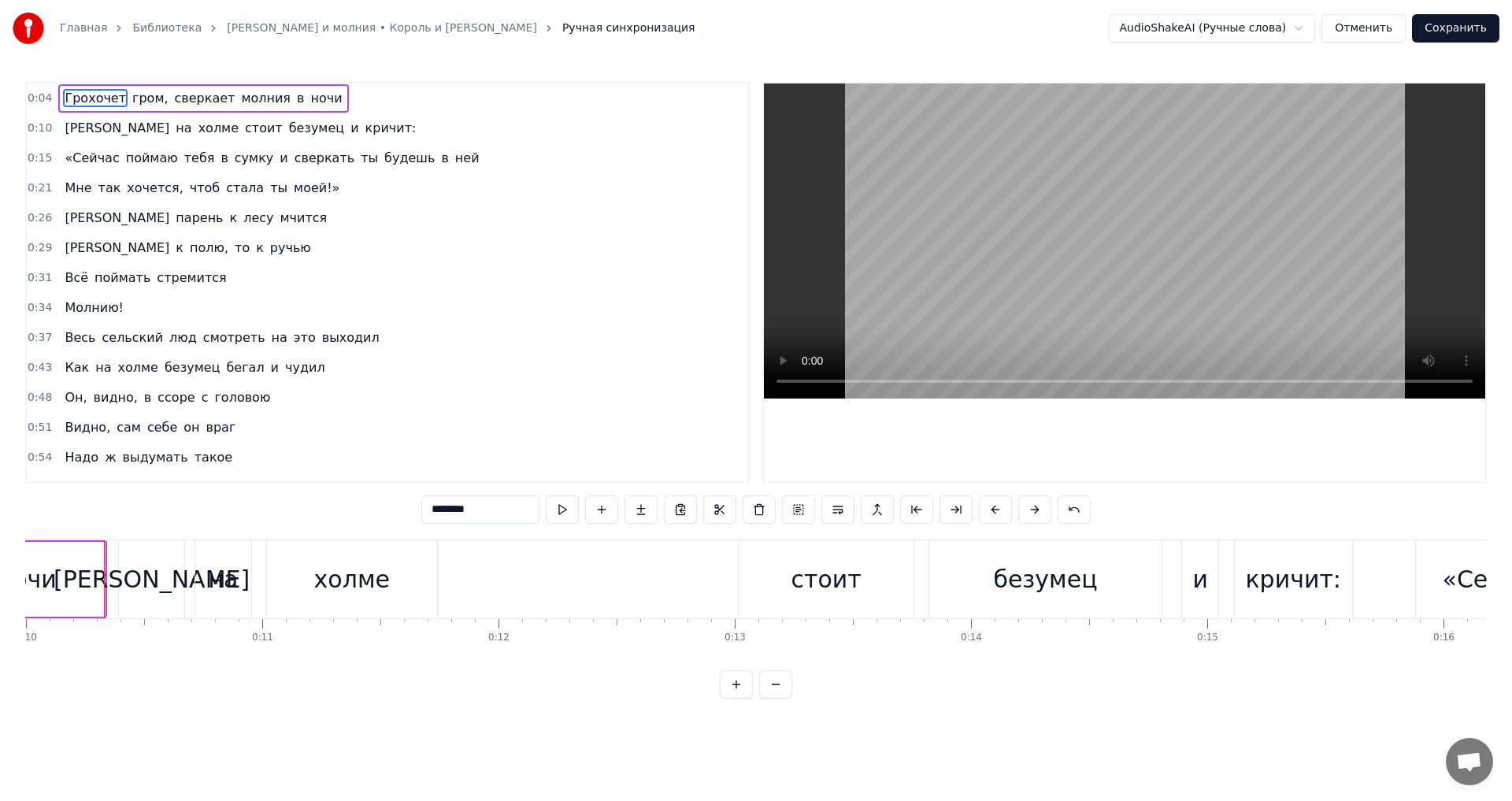
click at [1370, 29] on button "Отменить" at bounding box center [1363, 29] width 84 height 29
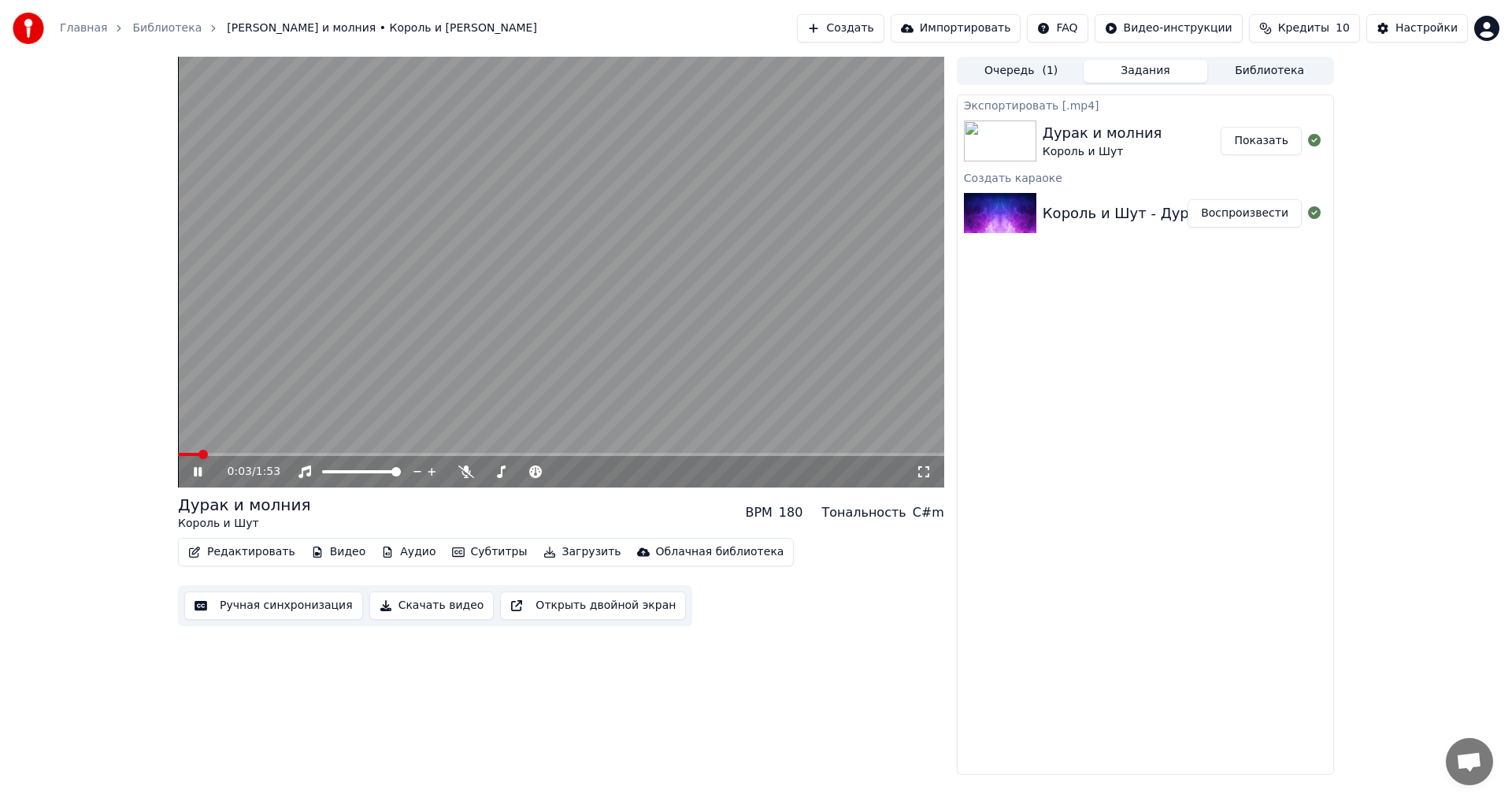
click at [195, 467] on icon at bounding box center [209, 471] width 37 height 13
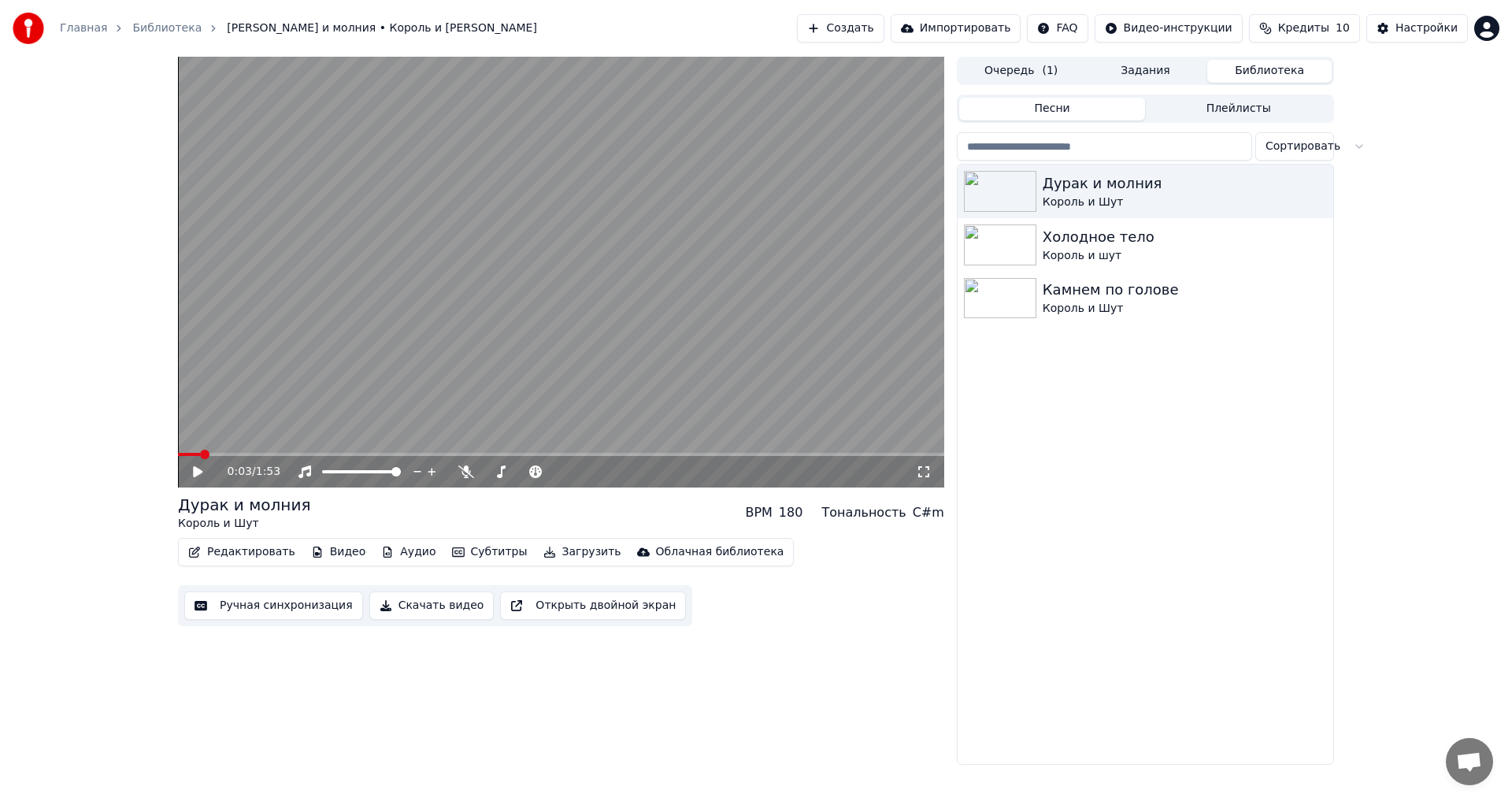
click at [1275, 71] on button "Библиотека" at bounding box center [1269, 71] width 125 height 23
click at [1192, 242] on div "Холодное тело" at bounding box center [1177, 237] width 269 height 22
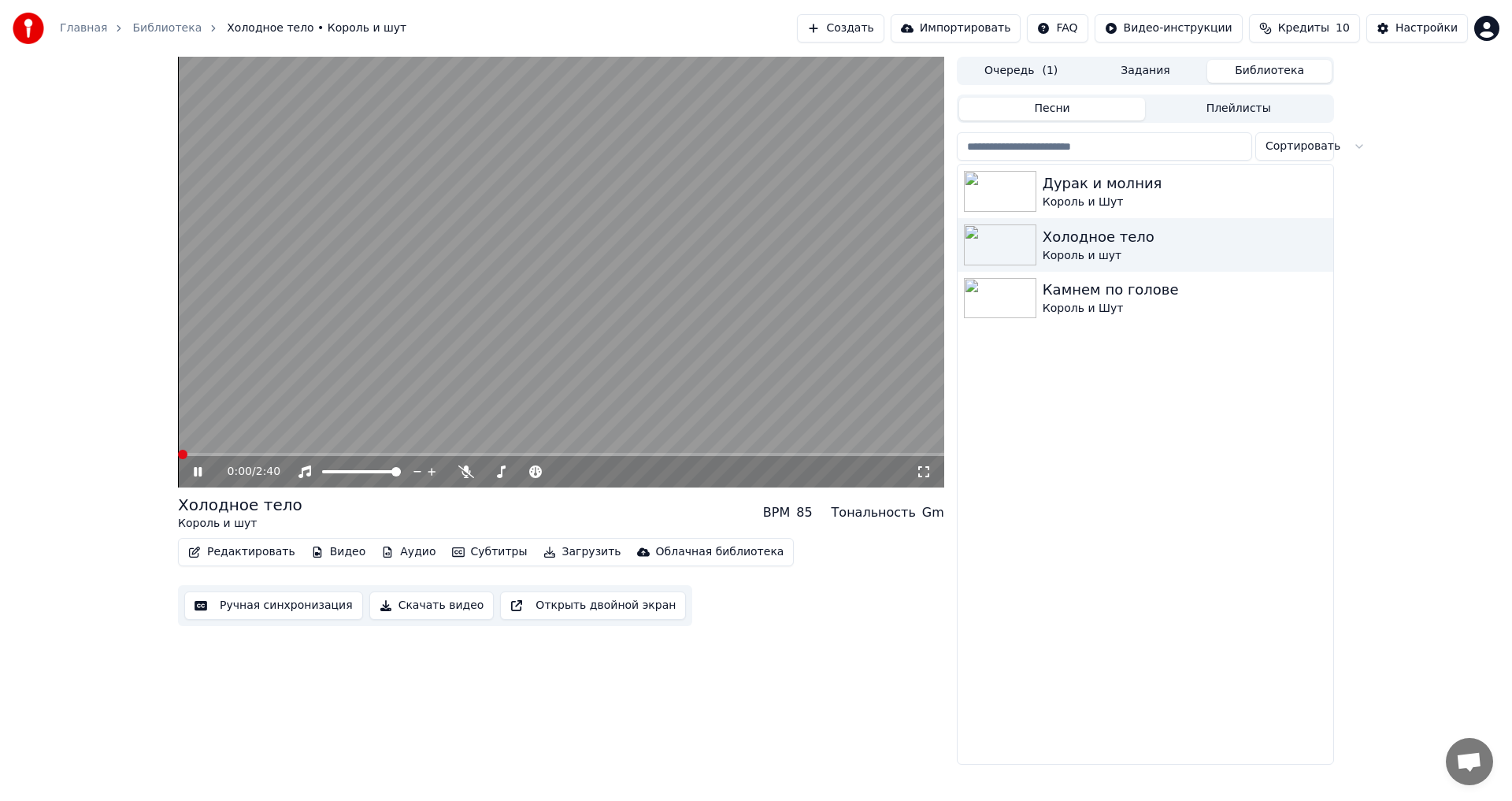
click at [178, 457] on span at bounding box center [182, 454] width 9 height 9
click at [187, 455] on span at bounding box center [191, 454] width 9 height 9
click at [199, 470] on icon at bounding box center [197, 471] width 8 height 9
click at [182, 459] on span at bounding box center [186, 454] width 9 height 9
click at [301, 605] on button "Ручная синхронизация" at bounding box center [274, 606] width 179 height 29
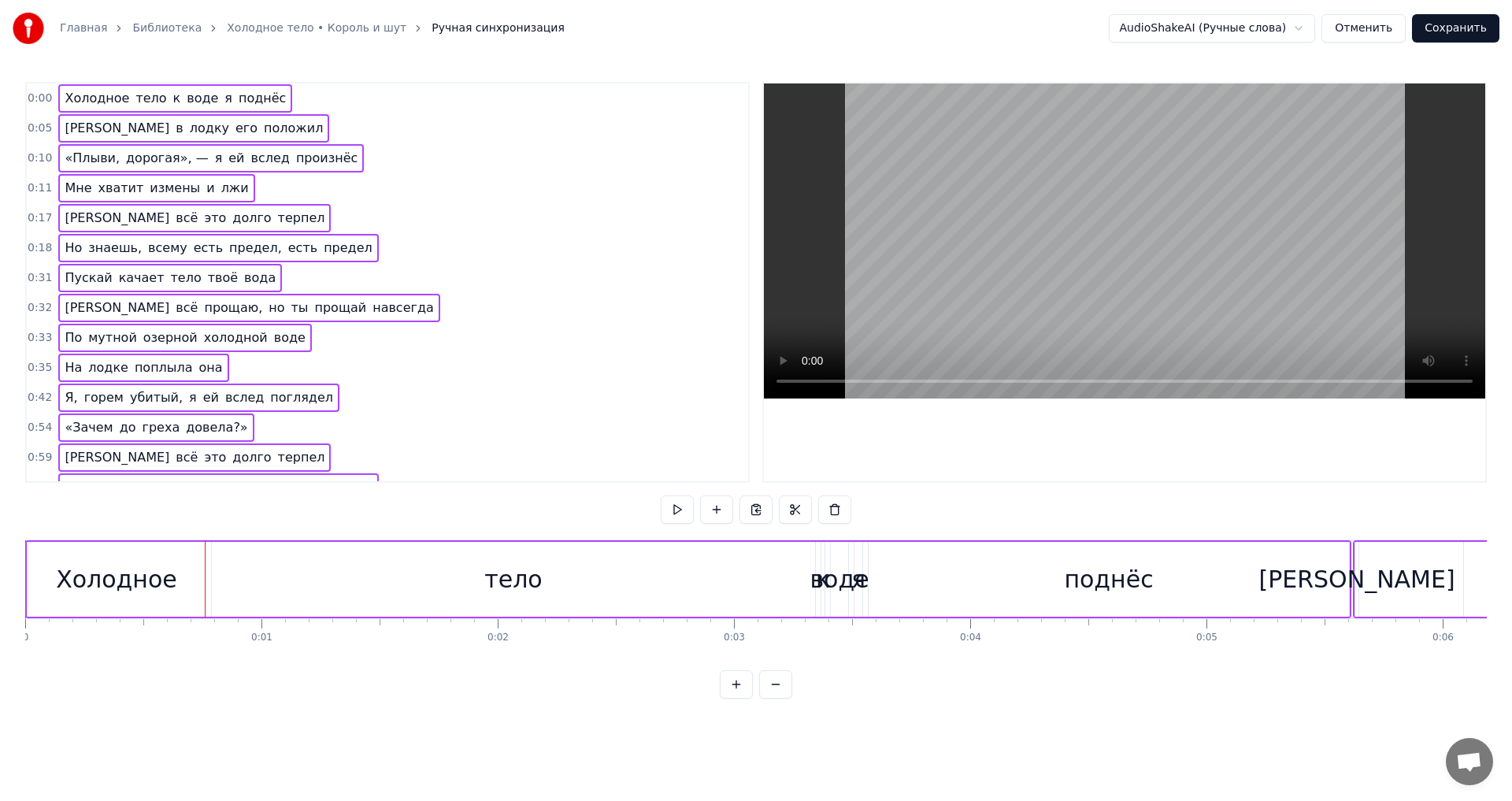
click at [157, 563] on div "Холодное" at bounding box center [116, 579] width 121 height 35
click at [184, 570] on div "Холодное" at bounding box center [116, 579] width 178 height 75
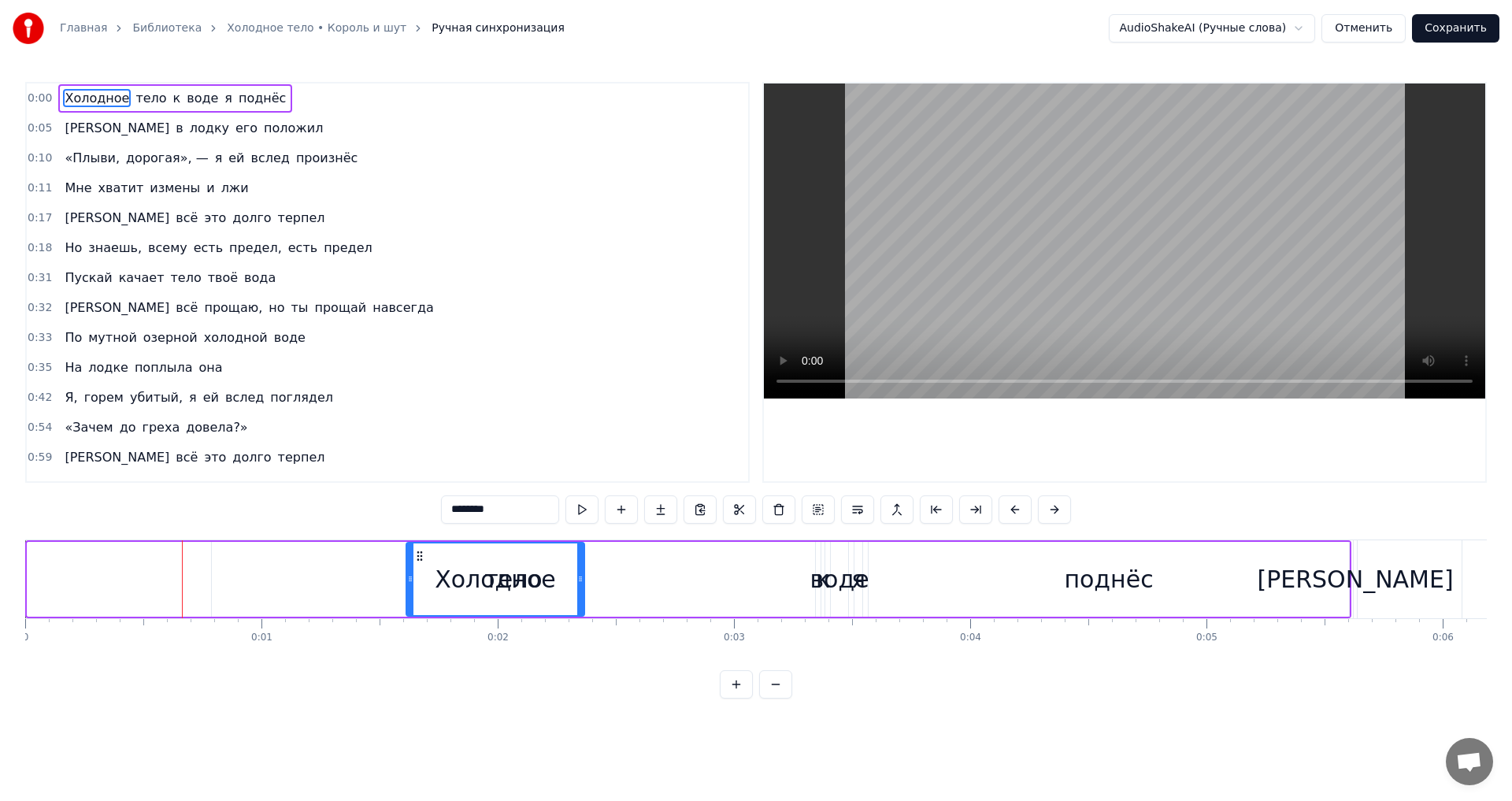
drag, startPoint x: 40, startPoint y: 553, endPoint x: 419, endPoint y: 558, distance: 379.0
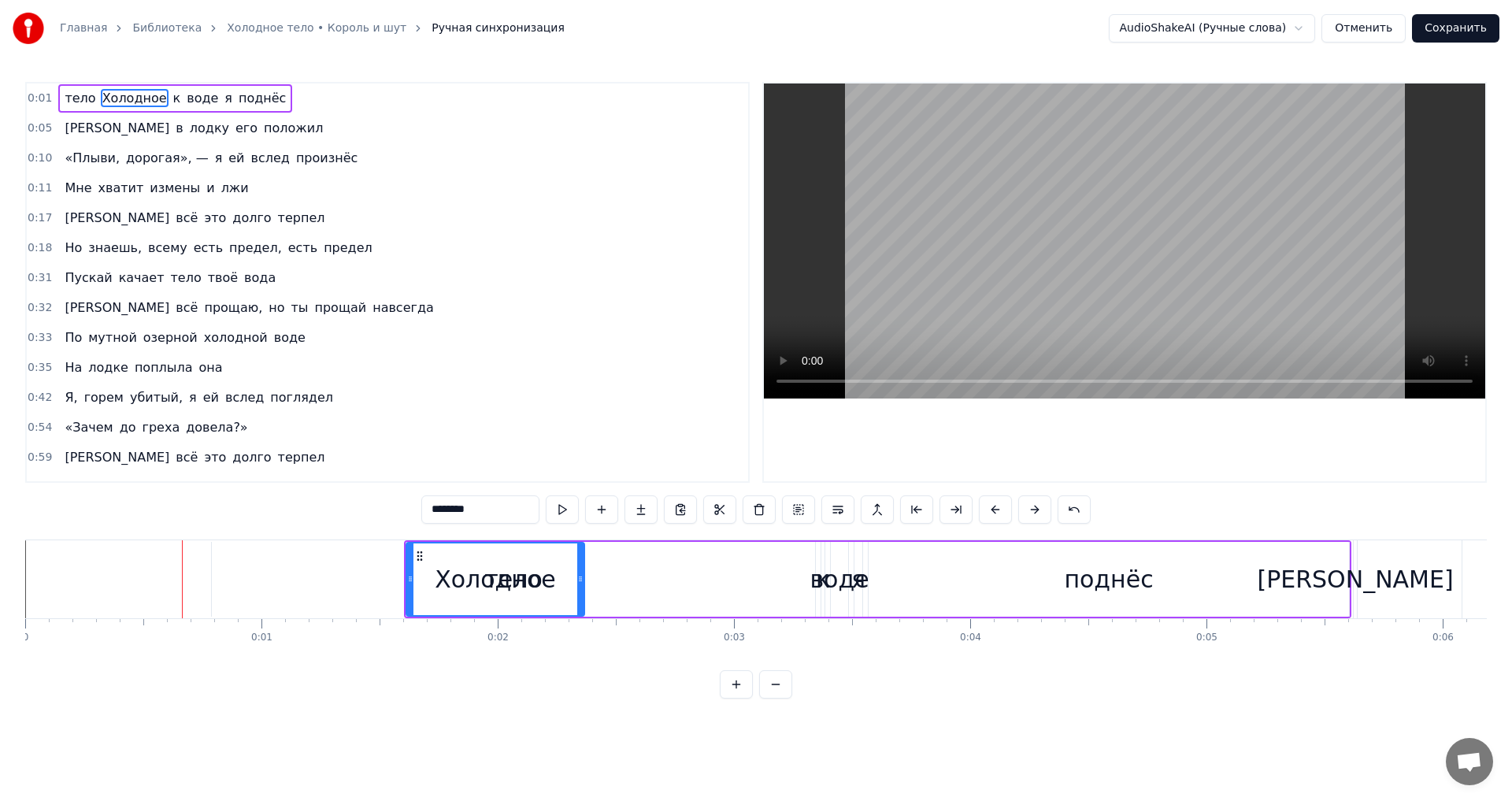
drag, startPoint x: 445, startPoint y: 549, endPoint x: 355, endPoint y: 551, distance: 90.0
click at [404, 551] on div "тело Холодное к воде я поднёс" at bounding box center [878, 579] width 947 height 78
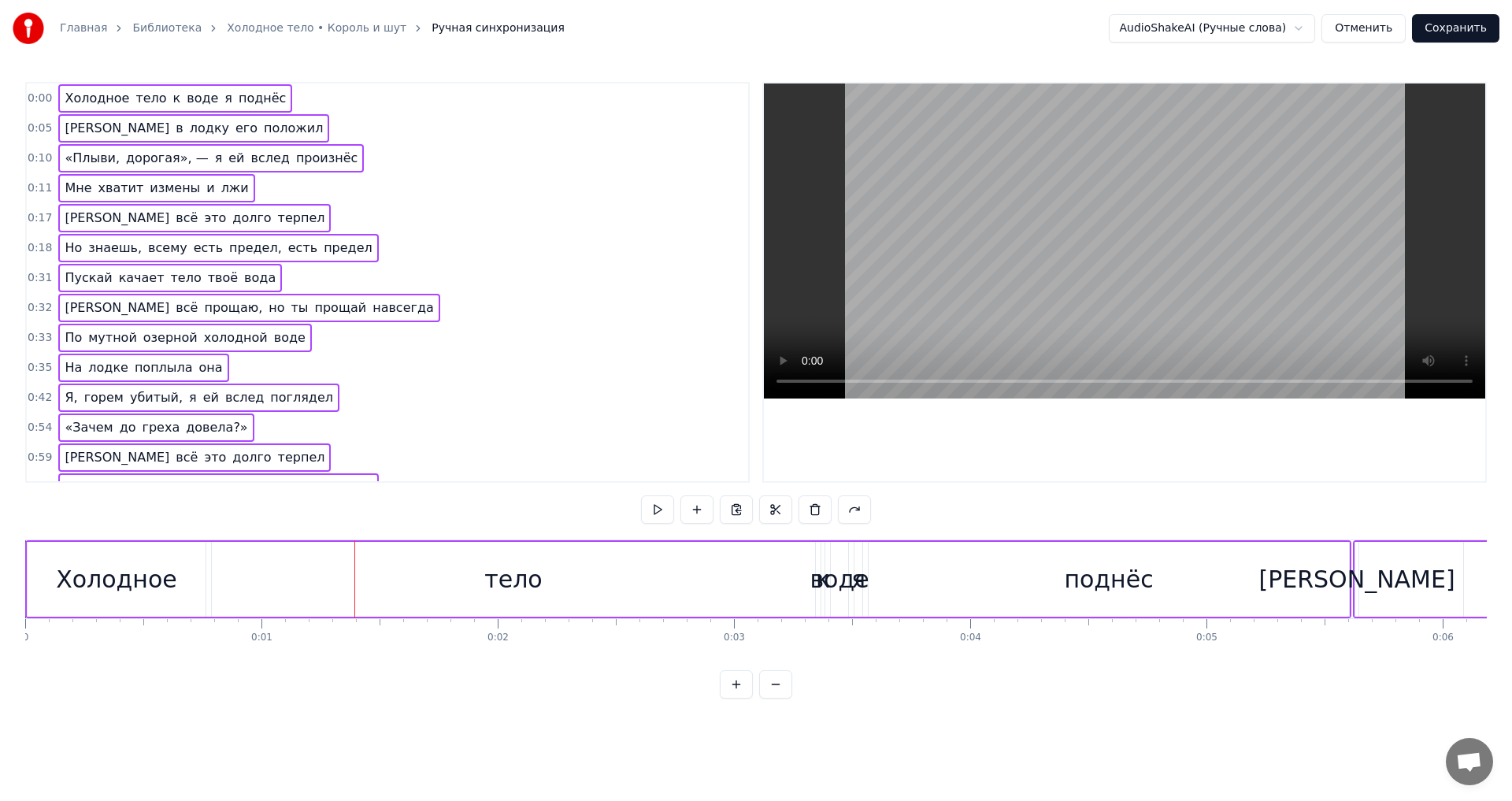
click at [501, 559] on div "тело" at bounding box center [513, 579] width 603 height 75
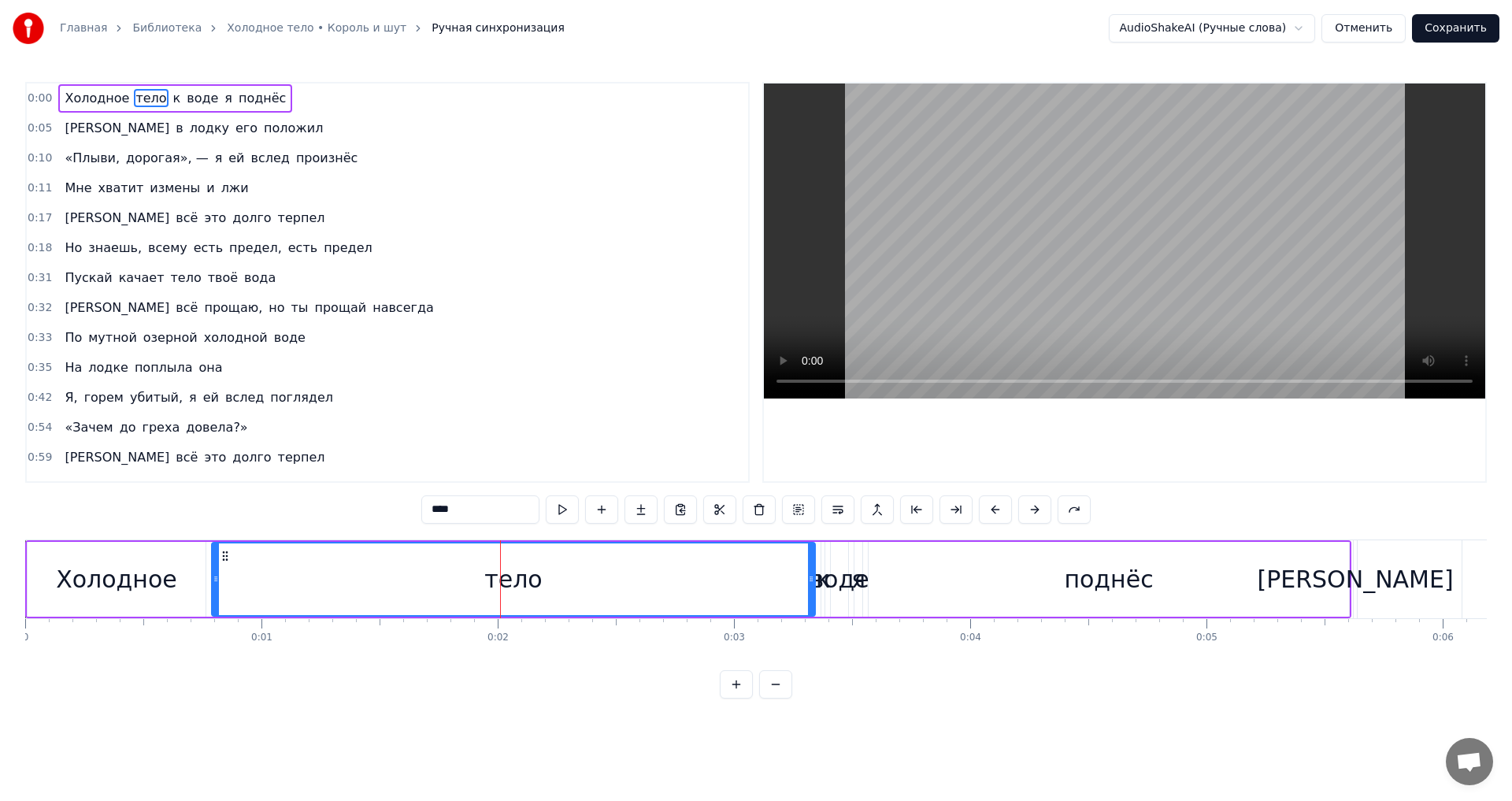
click at [152, 559] on div "Холодное" at bounding box center [116, 579] width 178 height 75
type input "********"
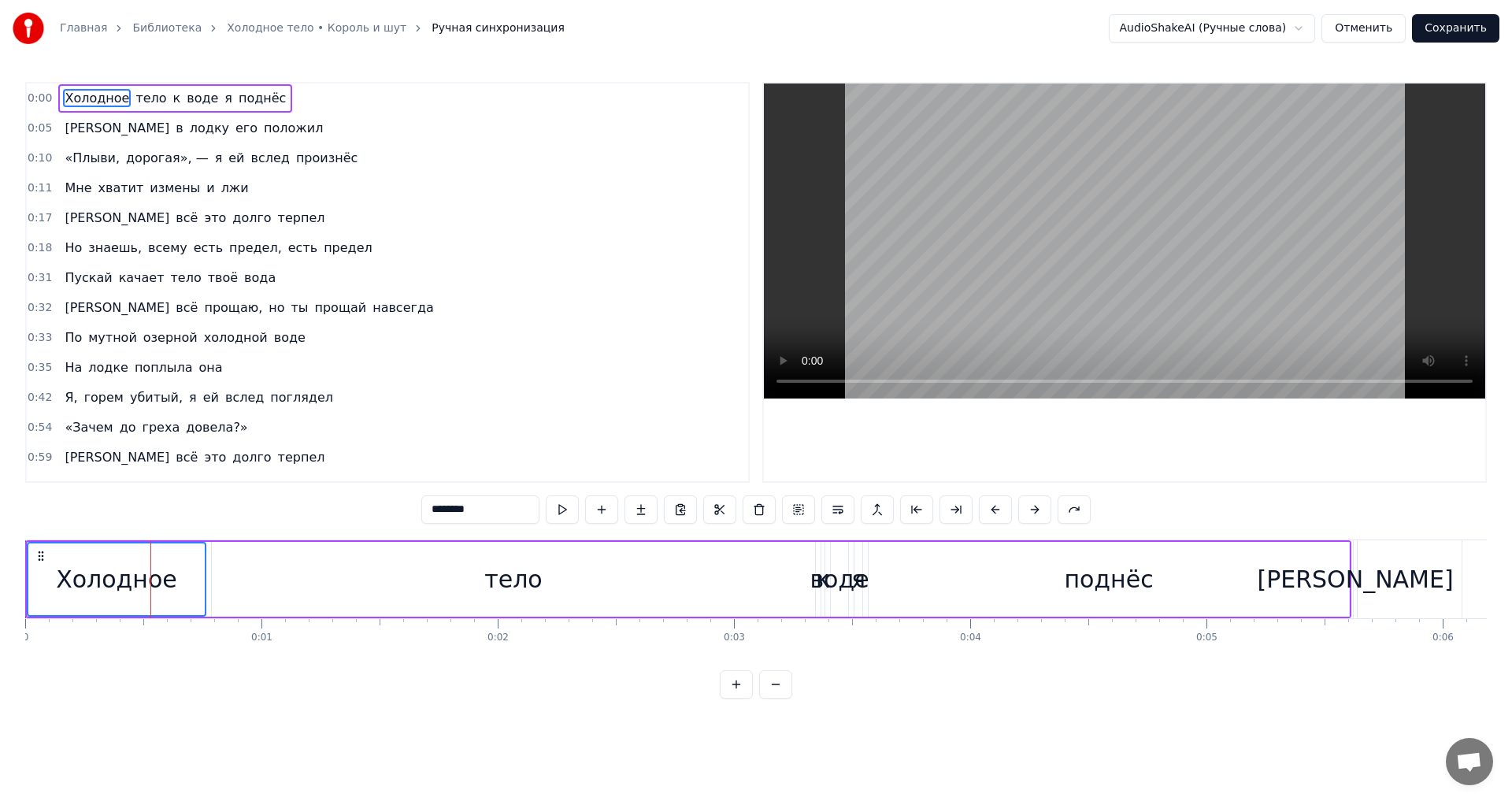
click at [933, 578] on div "поднёс" at bounding box center [1109, 579] width 480 height 75
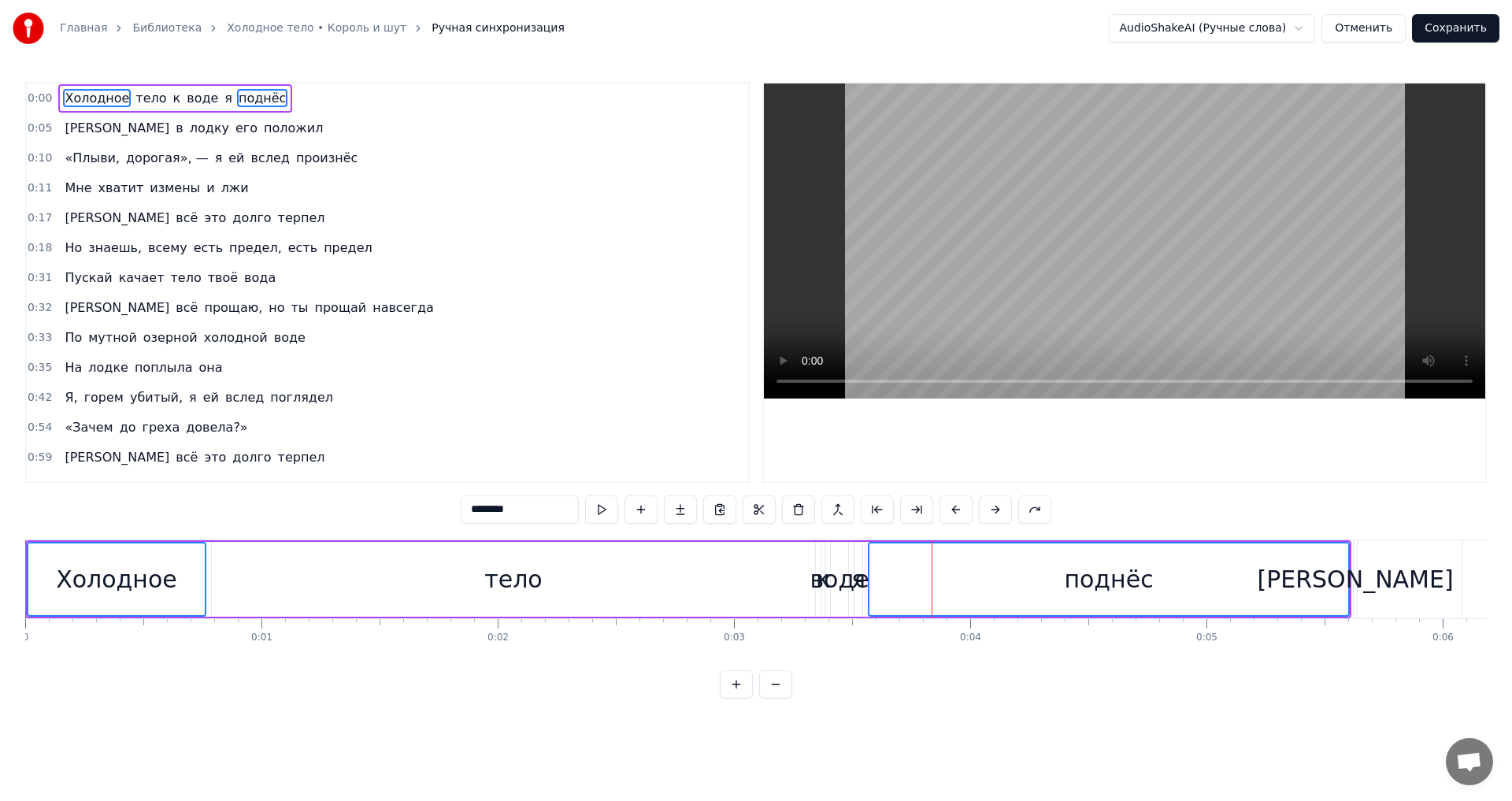
click at [770, 570] on div "тело" at bounding box center [513, 579] width 603 height 75
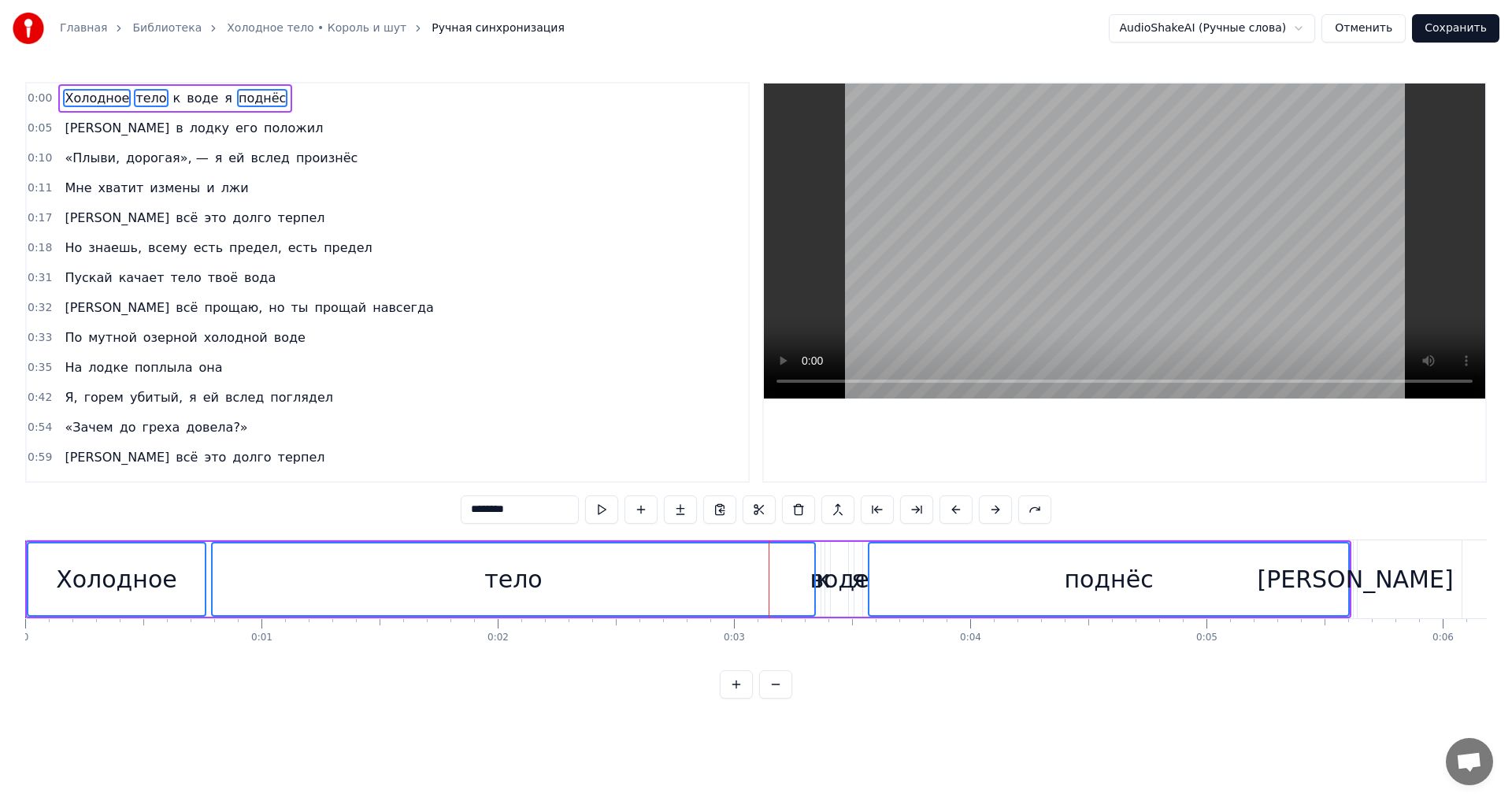
click at [843, 570] on div "воде" at bounding box center [839, 579] width 59 height 35
click at [822, 564] on div "воде" at bounding box center [839, 579] width 59 height 35
click at [860, 563] on div "я" at bounding box center [858, 579] width 14 height 35
click at [984, 446] on div at bounding box center [1125, 282] width 721 height 398
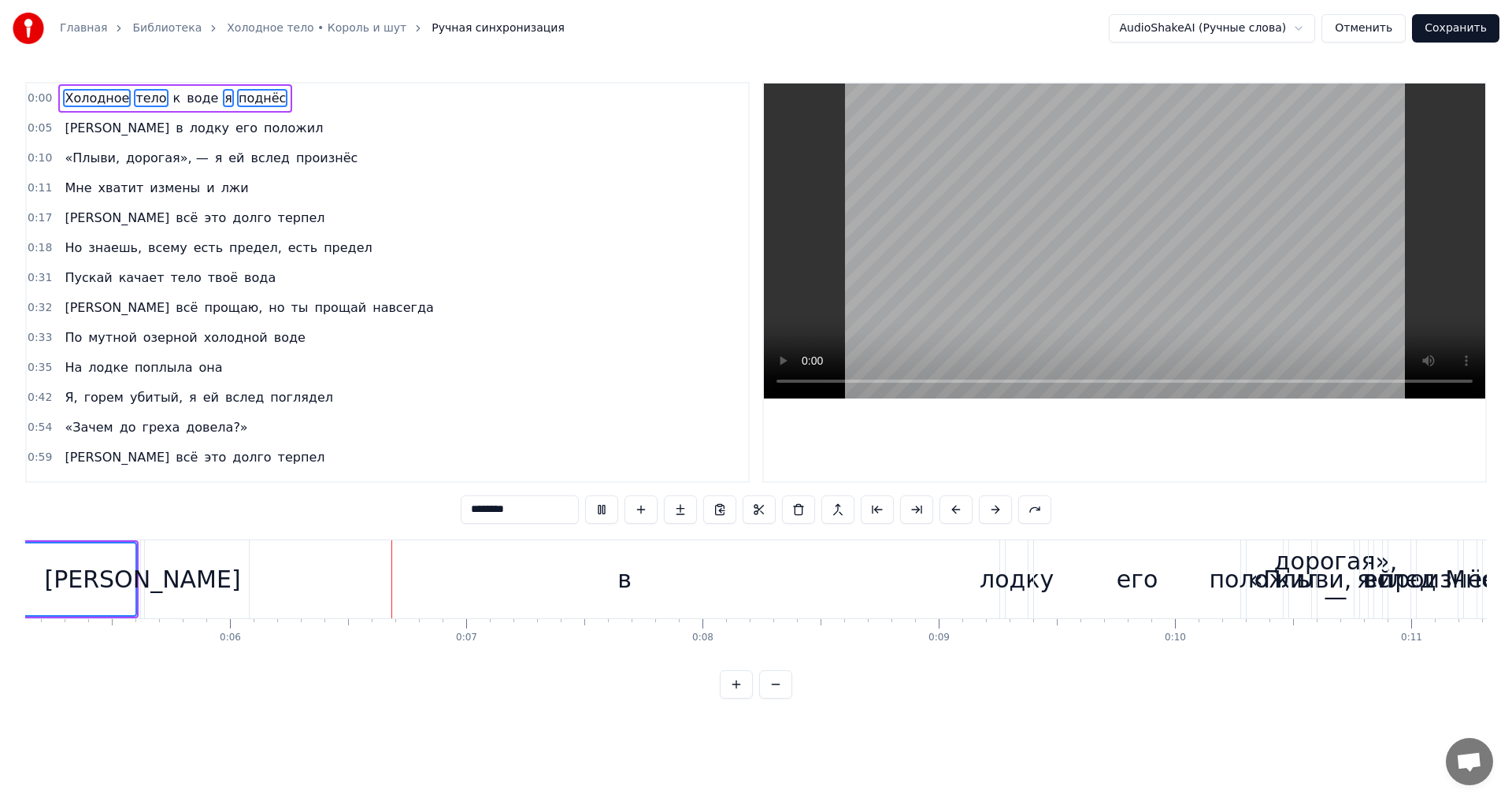
scroll to position [0, 1361]
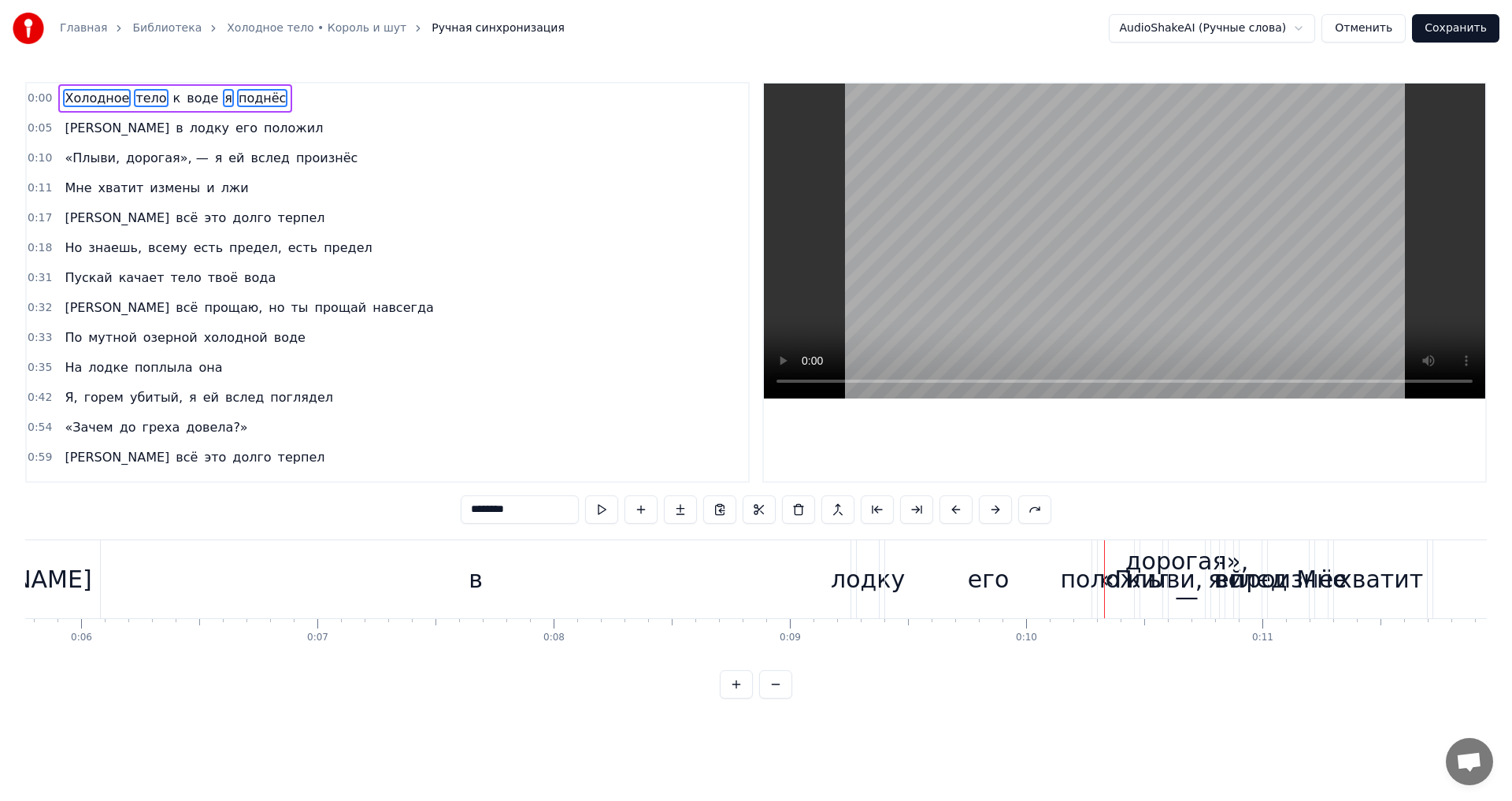
click at [1376, 19] on button "Отменить" at bounding box center [1363, 29] width 84 height 29
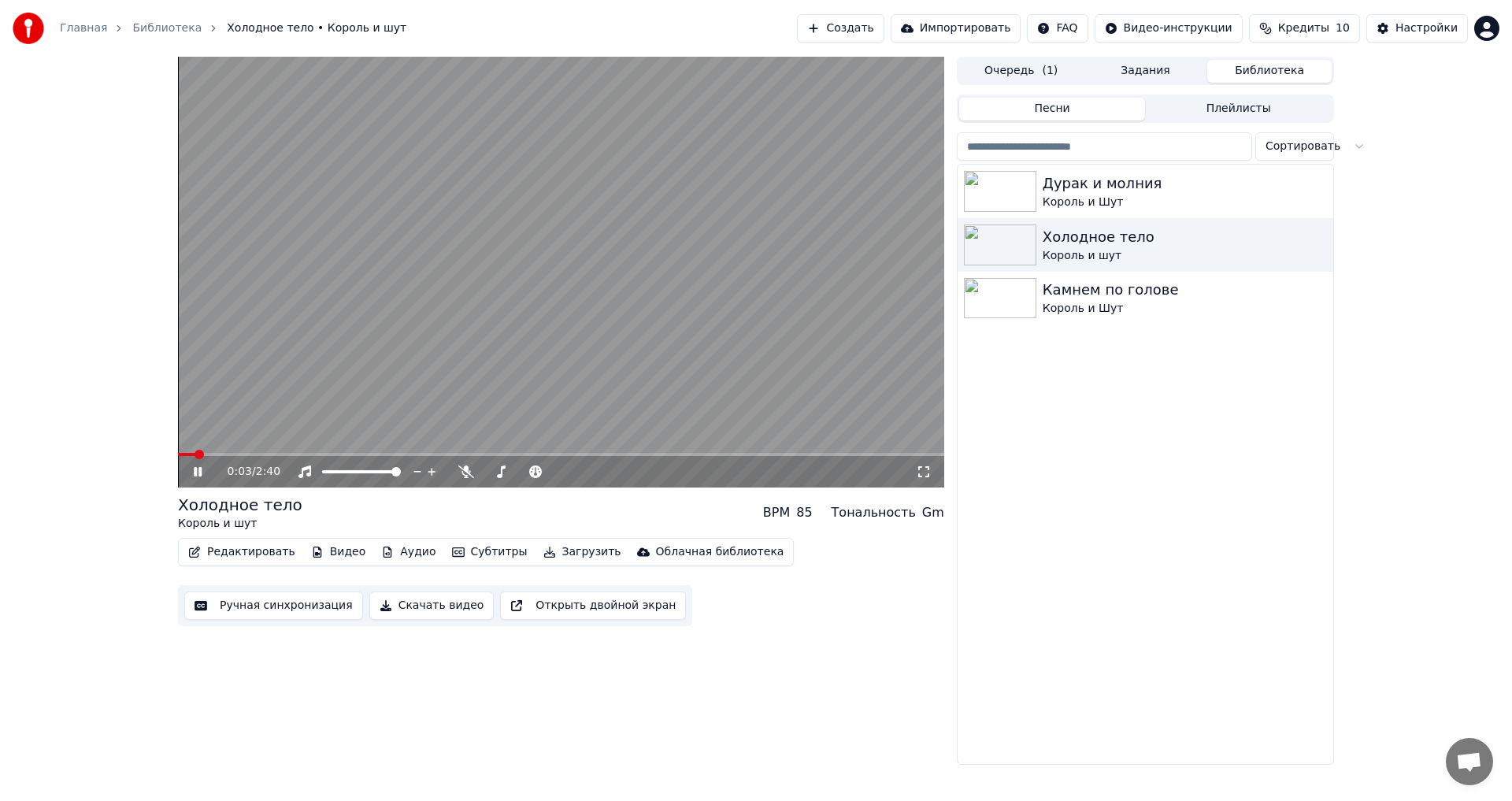
click at [198, 467] on icon at bounding box center [209, 471] width 37 height 13
click at [884, 29] on button "Создать" at bounding box center [840, 29] width 87 height 29
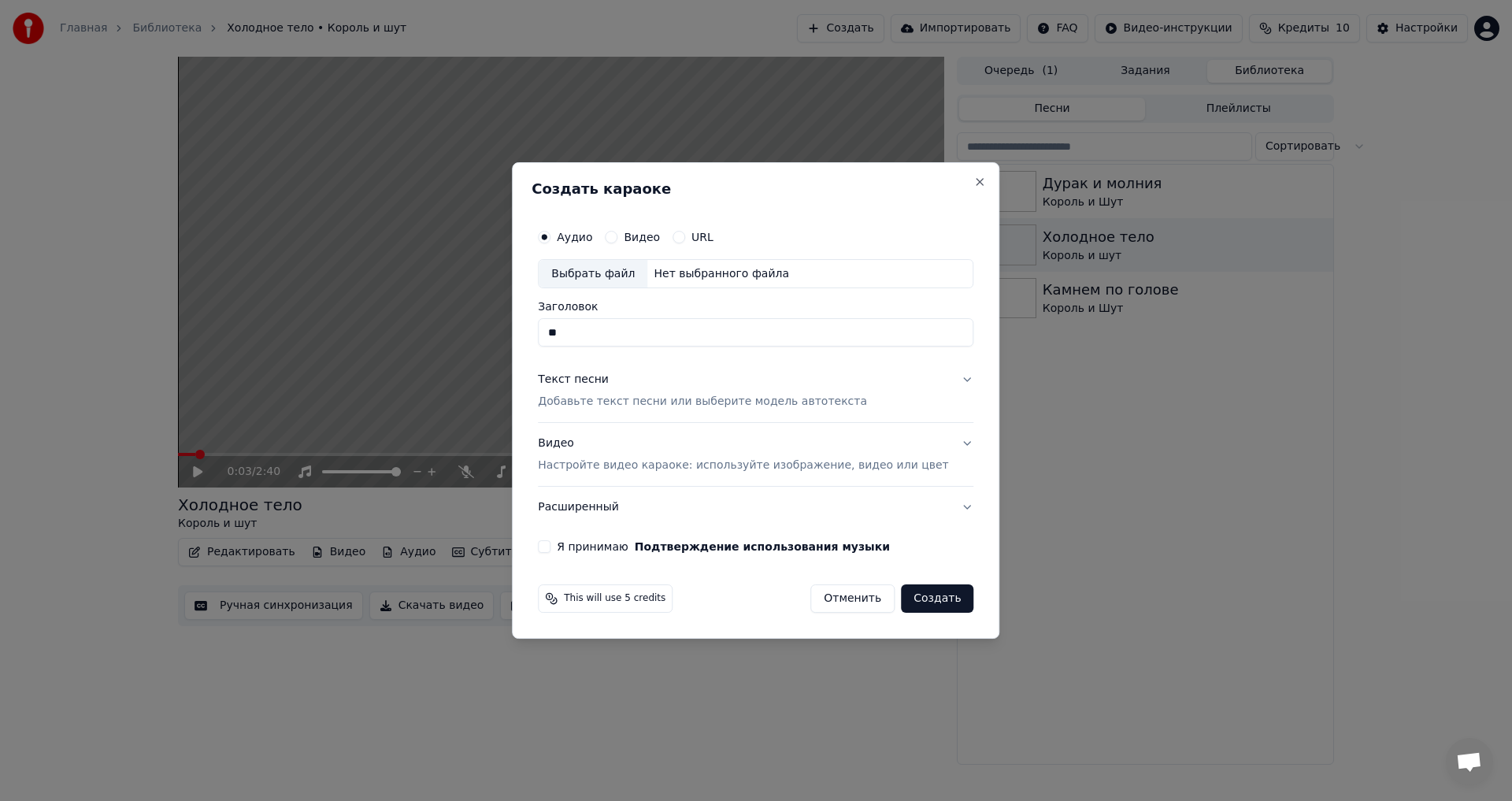
type input "*"
click at [617, 271] on div "Выбрать файл" at bounding box center [592, 274] width 109 height 29
drag, startPoint x: 668, startPoint y: 334, endPoint x: 460, endPoint y: 334, distance: 208.0
click at [460, 334] on body "Главная Библиотека Холодное тело • Король и шут Создать Импортировать FAQ Видео…" at bounding box center [756, 400] width 1512 height 801
paste input "**********"
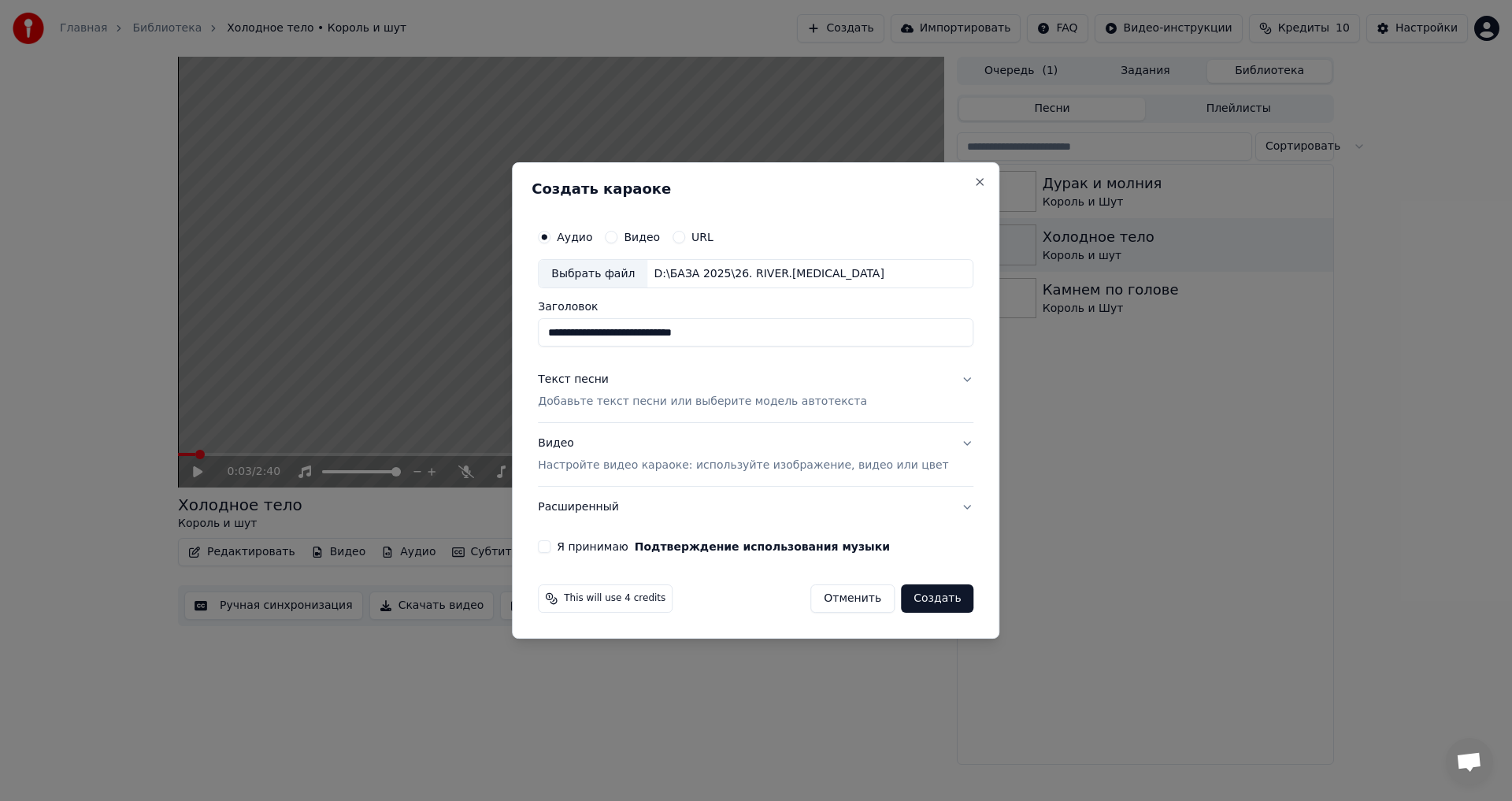
type input "**********"
click at [906, 382] on button "Текст песни Добавьте текст песни или выберите модель автотекста" at bounding box center [755, 391] width 435 height 63
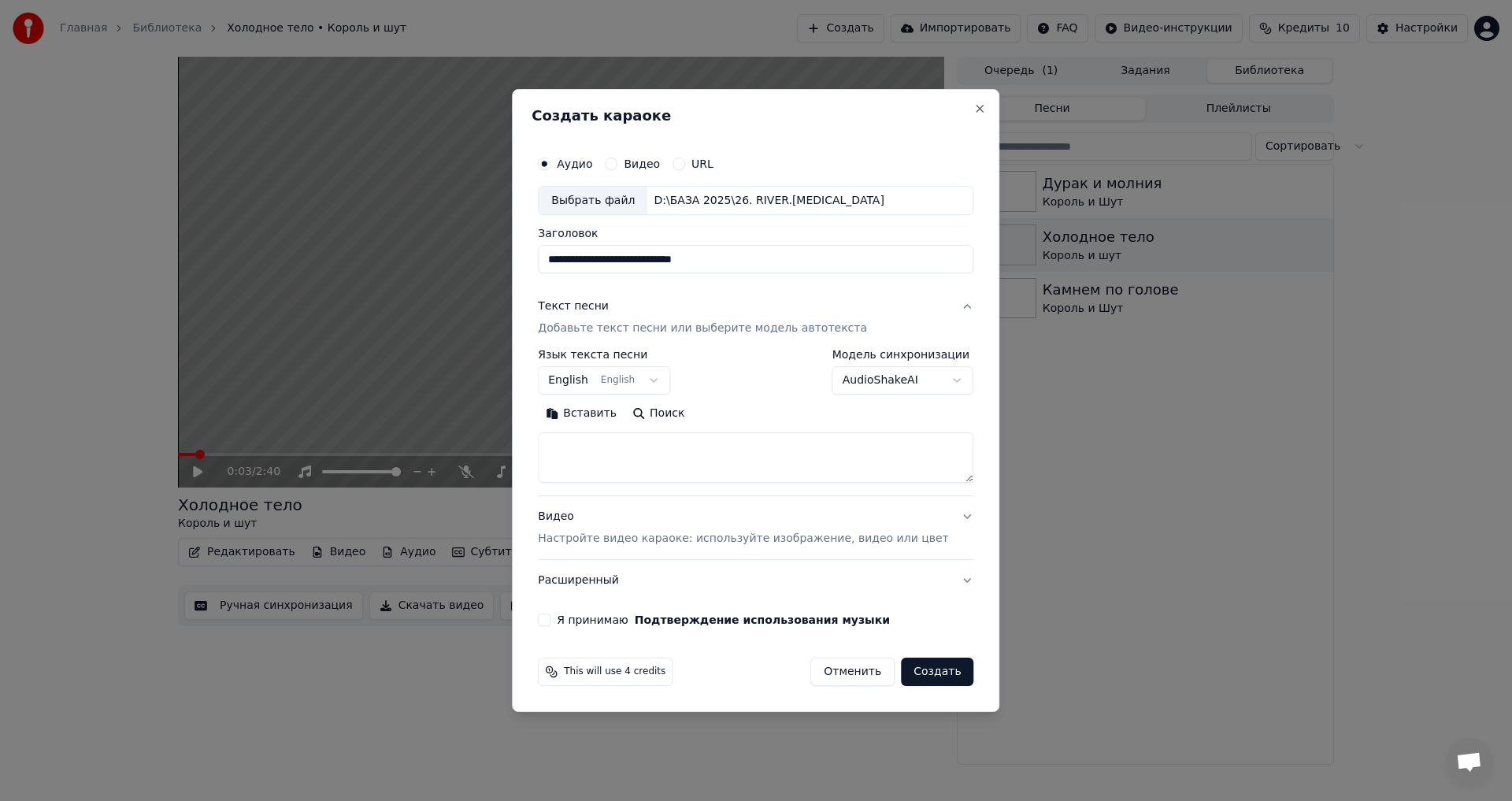
click at [684, 414] on button "Поиск" at bounding box center [658, 414] width 67 height 25
type textarea "**********"
click at [670, 378] on body "**********" at bounding box center [756, 400] width 1512 height 801
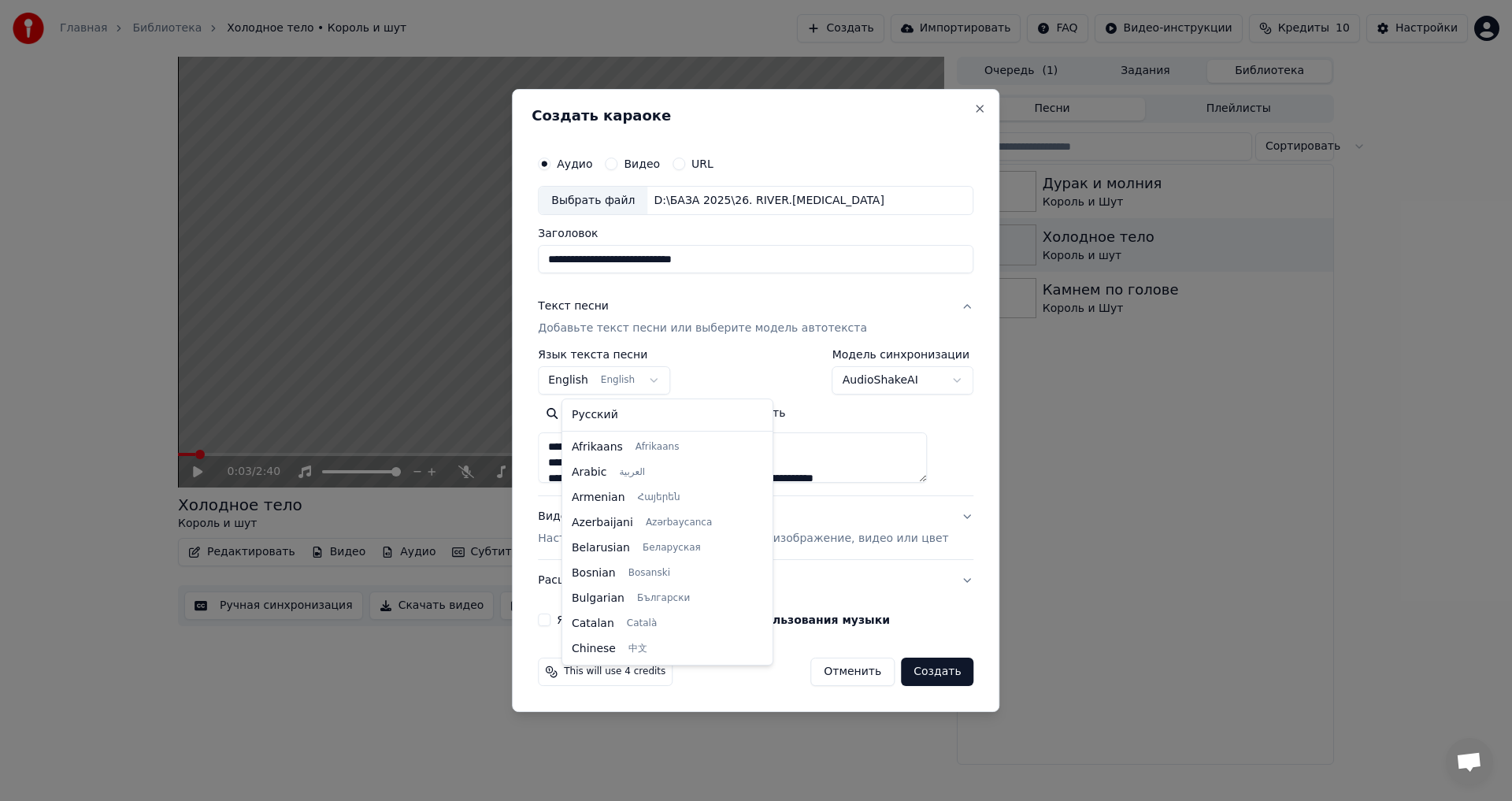
scroll to position [126, 0]
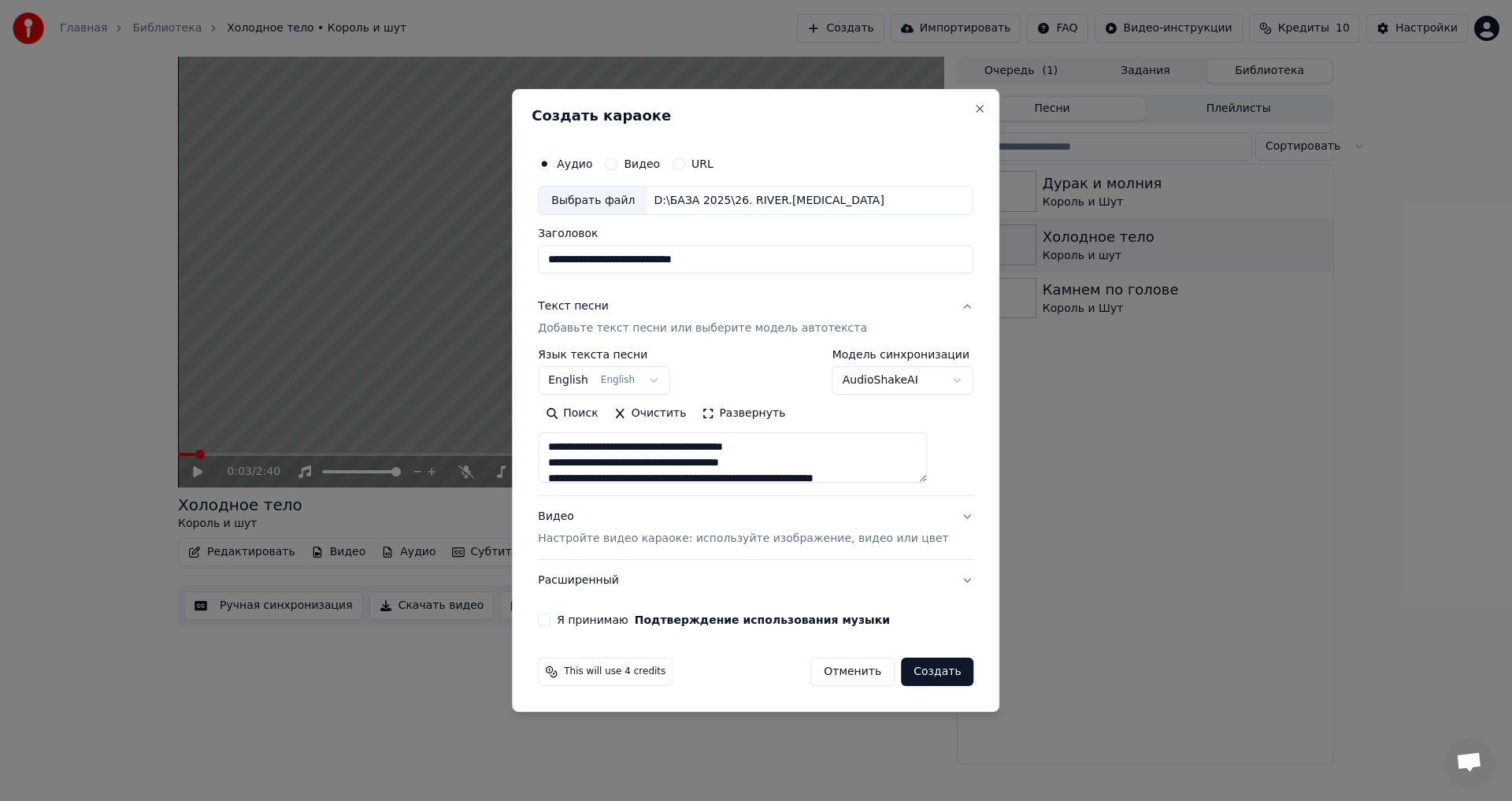
click at [670, 378] on body "**********" at bounding box center [756, 400] width 1512 height 801
click at [926, 378] on body "**********" at bounding box center [756, 400] width 1512 height 801
click at [912, 383] on body "**********" at bounding box center [756, 400] width 1512 height 801
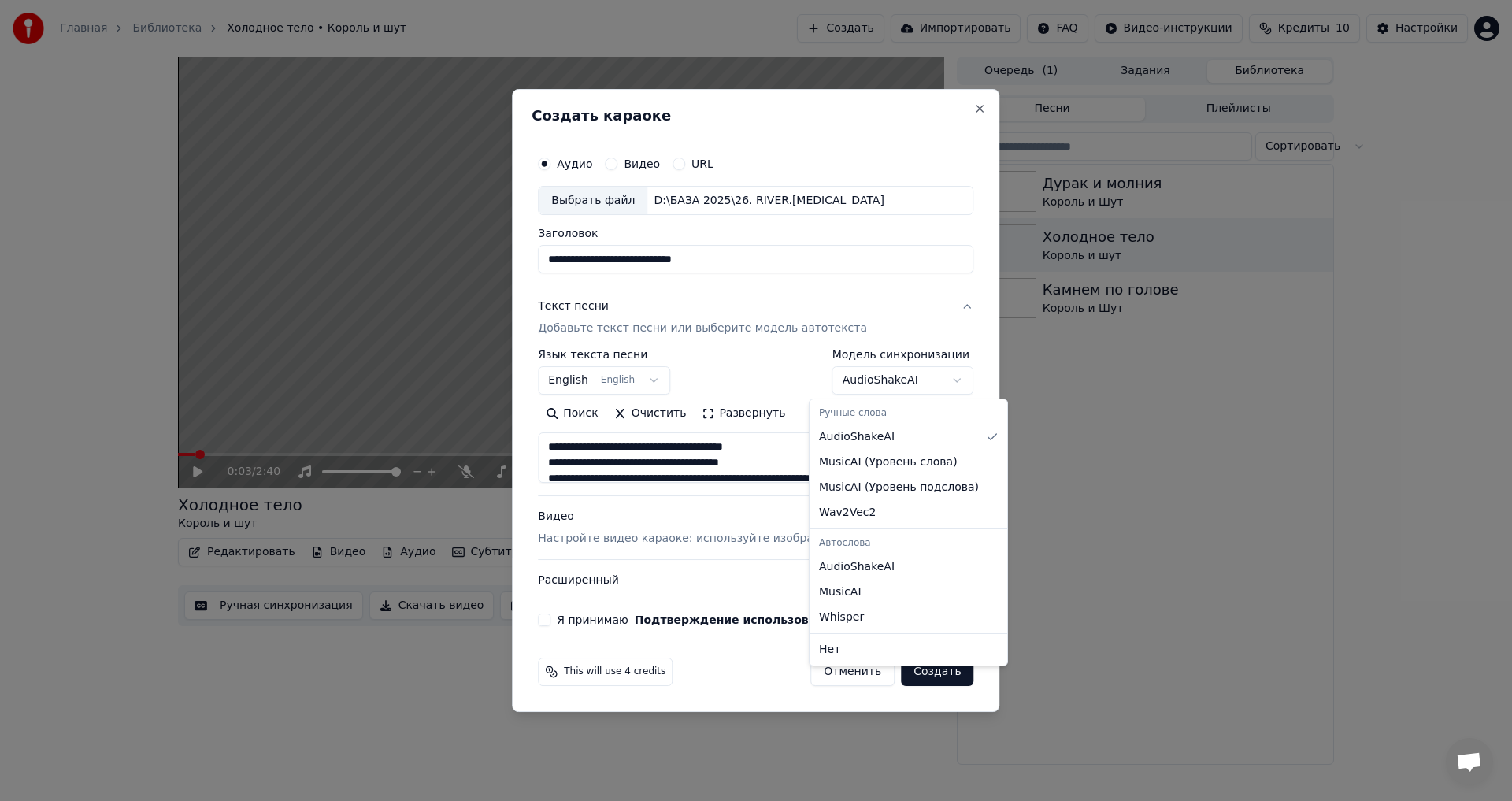
select select "**********"
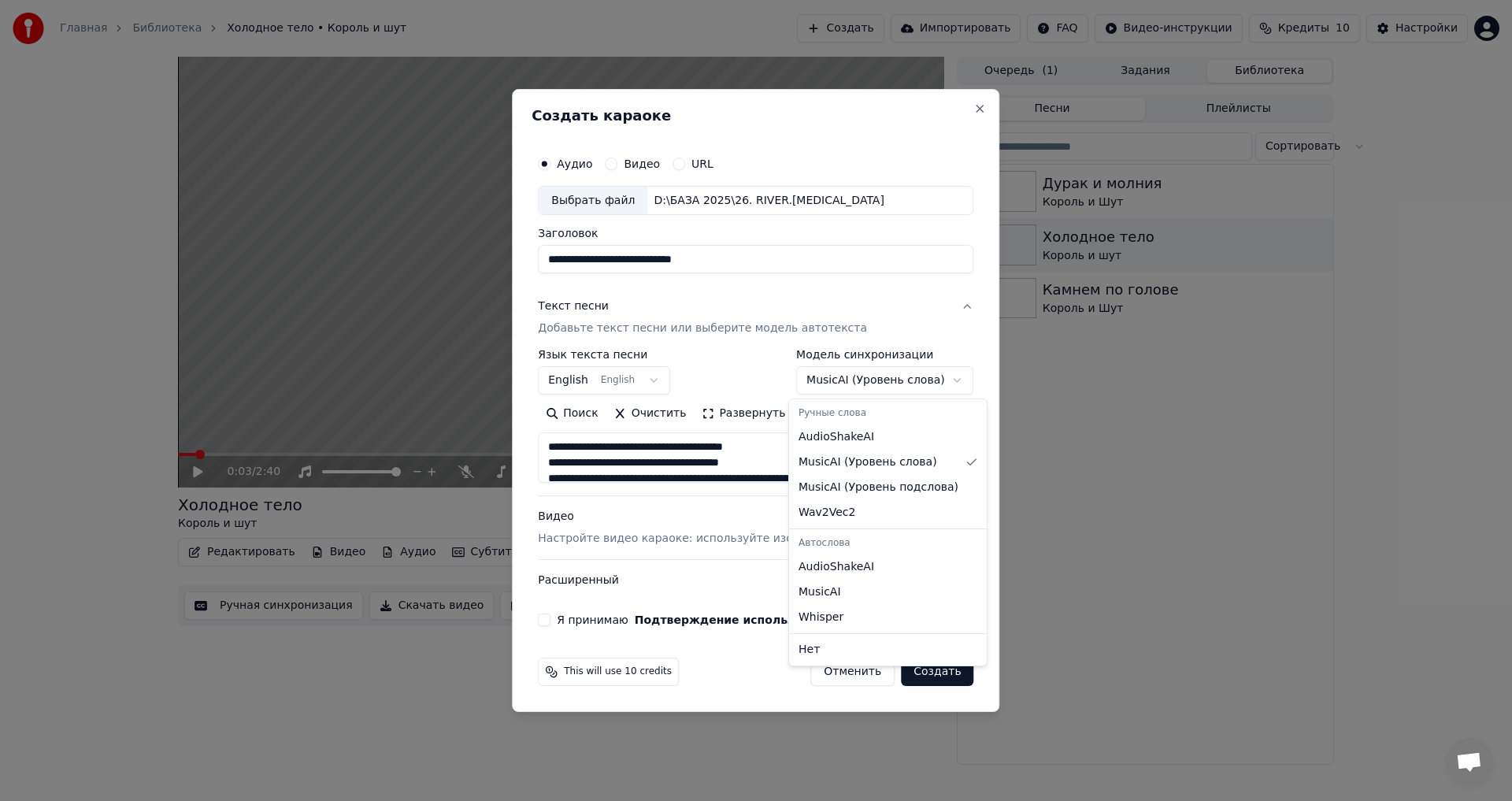
click at [925, 380] on body "**********" at bounding box center [756, 400] width 1512 height 801
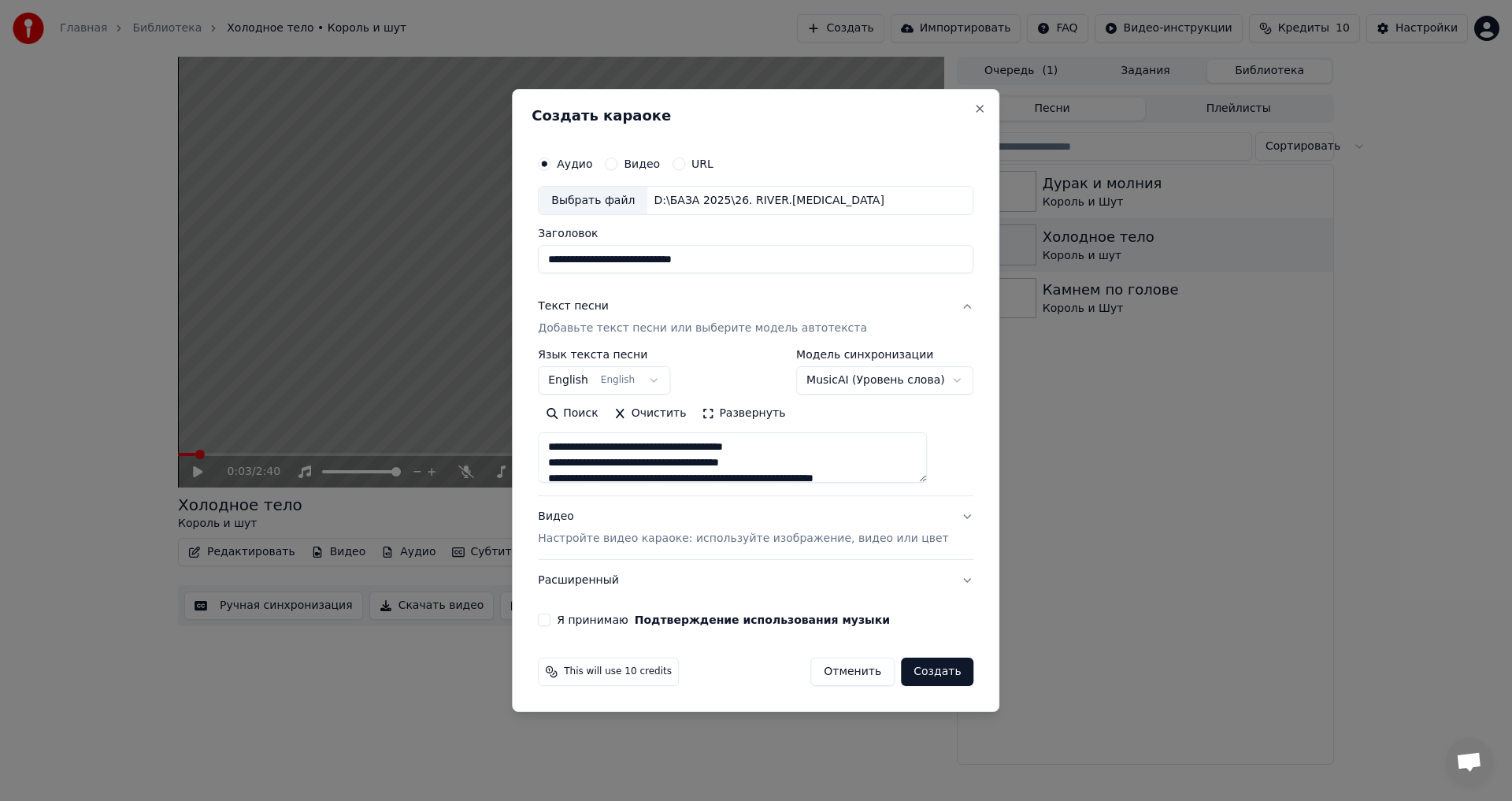
click at [918, 375] on body "**********" at bounding box center [756, 400] width 1512 height 801
click at [639, 414] on button "Очистить" at bounding box center [650, 414] width 88 height 25
click at [676, 415] on button "Поиск" at bounding box center [658, 414] width 67 height 25
type textarea "**********"
click at [676, 415] on button "Очистить" at bounding box center [650, 414] width 88 height 25
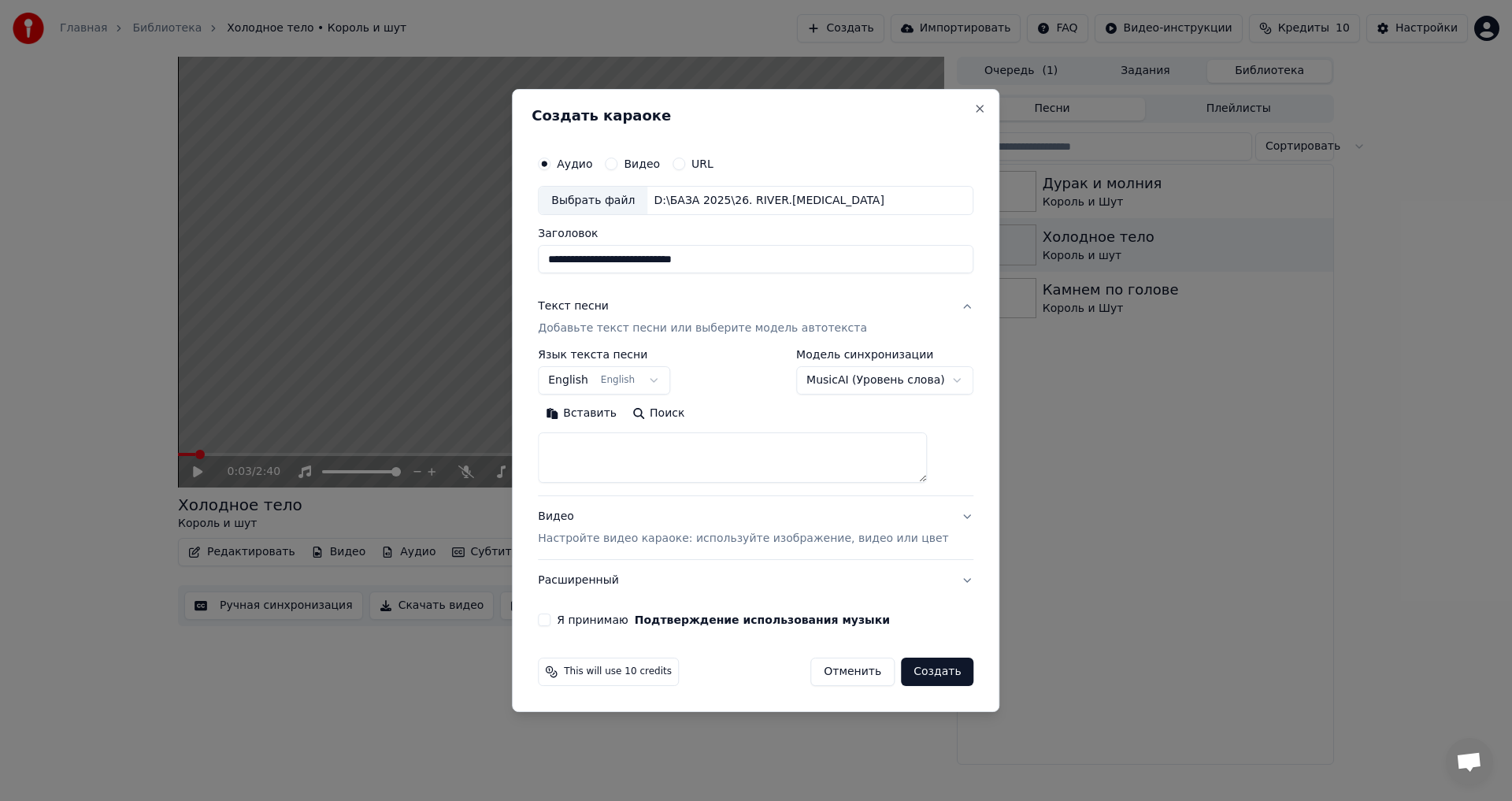
click at [612, 261] on input "**********" at bounding box center [755, 260] width 435 height 29
drag, startPoint x: 612, startPoint y: 261, endPoint x: 702, endPoint y: 276, distance: 91.2
click at [702, 276] on div "**********" at bounding box center [756, 387] width 448 height 491
type input "**********"
click at [669, 409] on button "Поиск" at bounding box center [658, 414] width 67 height 25
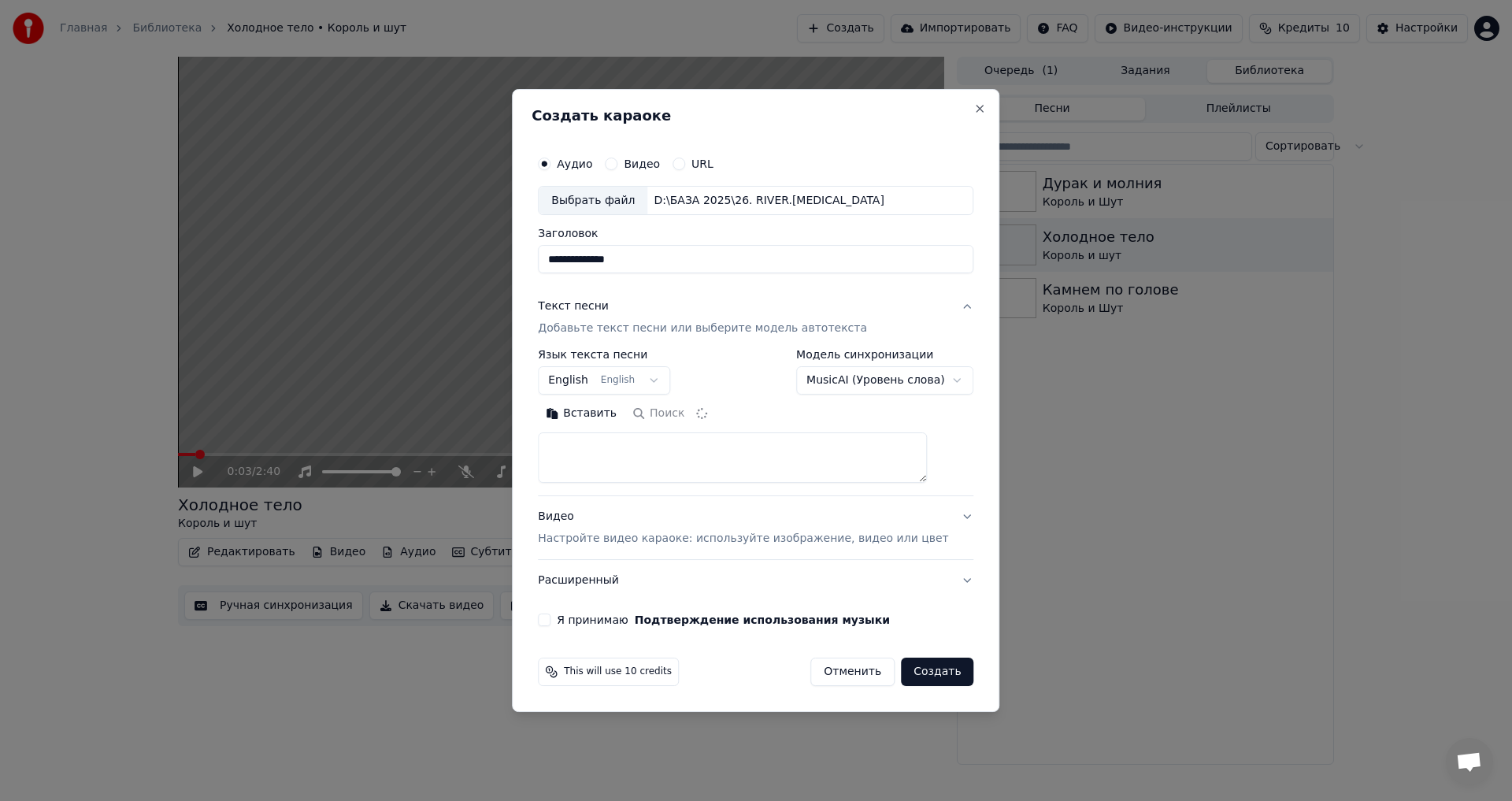
type textarea "**********"
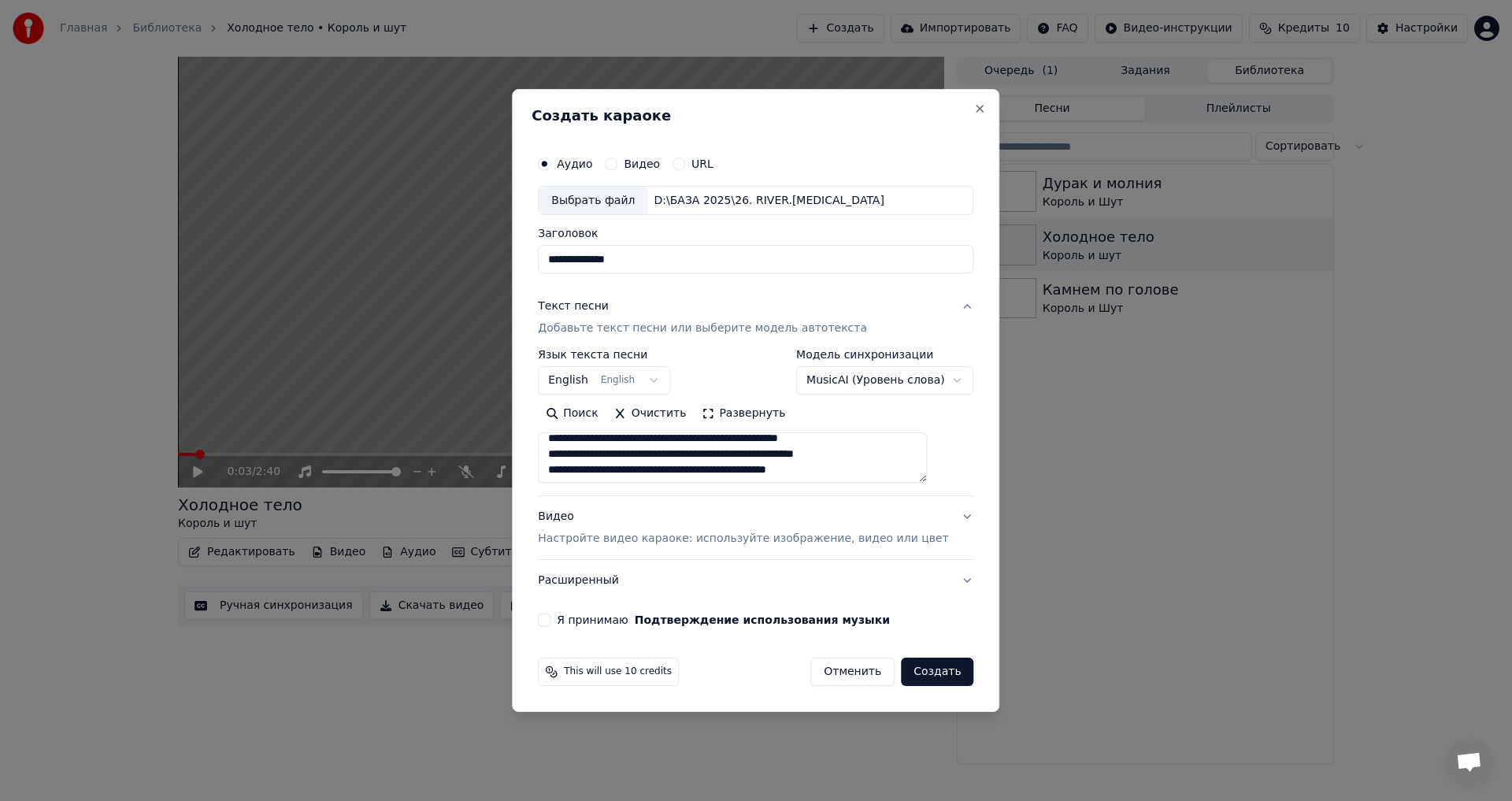
scroll to position [945, 0]
click at [550, 621] on button "Я принимаю Подтверждение использования музыки" at bounding box center [543, 619] width 13 height 13
click at [941, 513] on button "Видео Настройте видео караоке: используйте изображение, видео или цвет" at bounding box center [755, 528] width 435 height 63
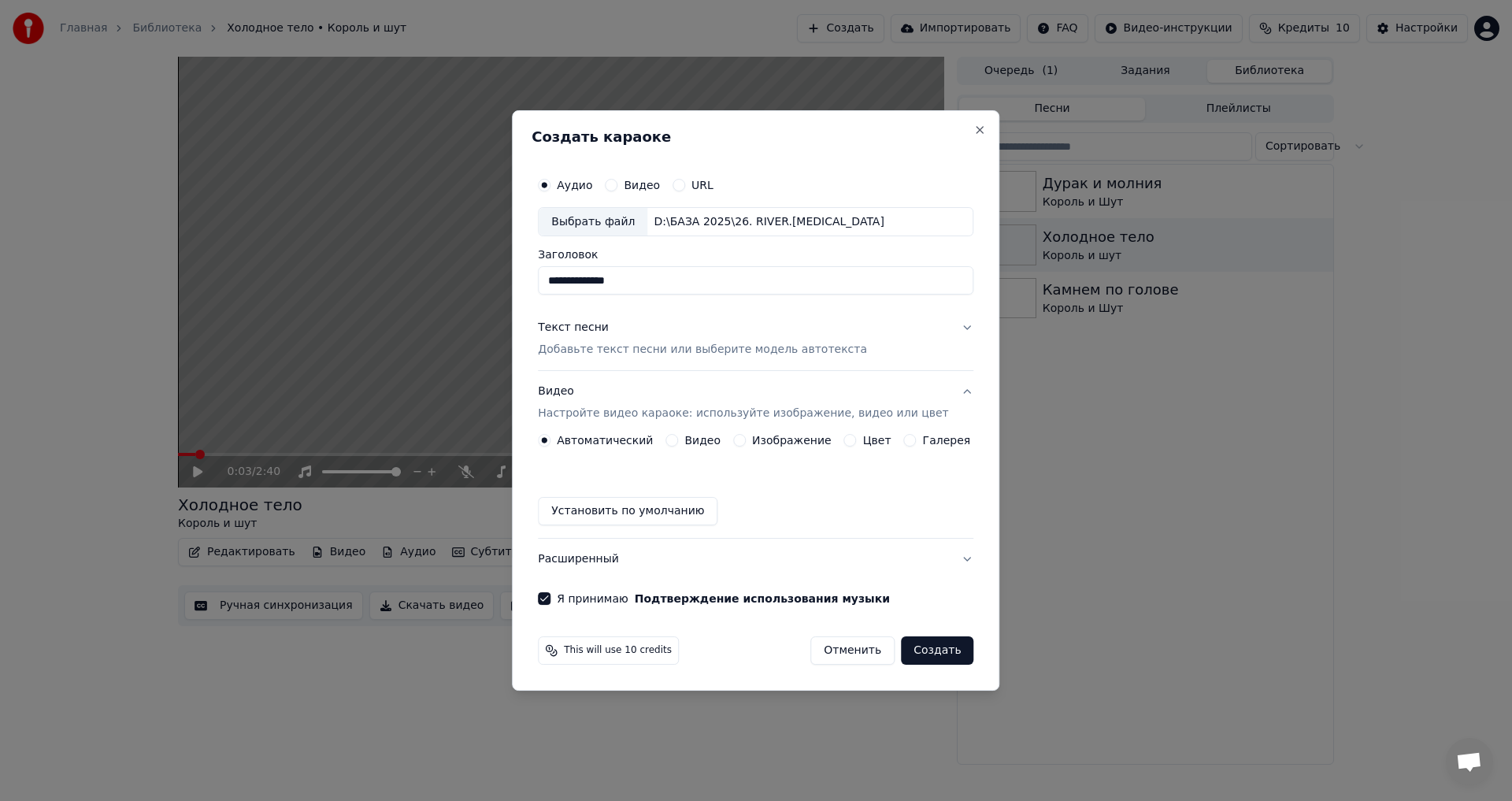
click at [745, 439] on button "Изображение" at bounding box center [739, 440] width 13 height 13
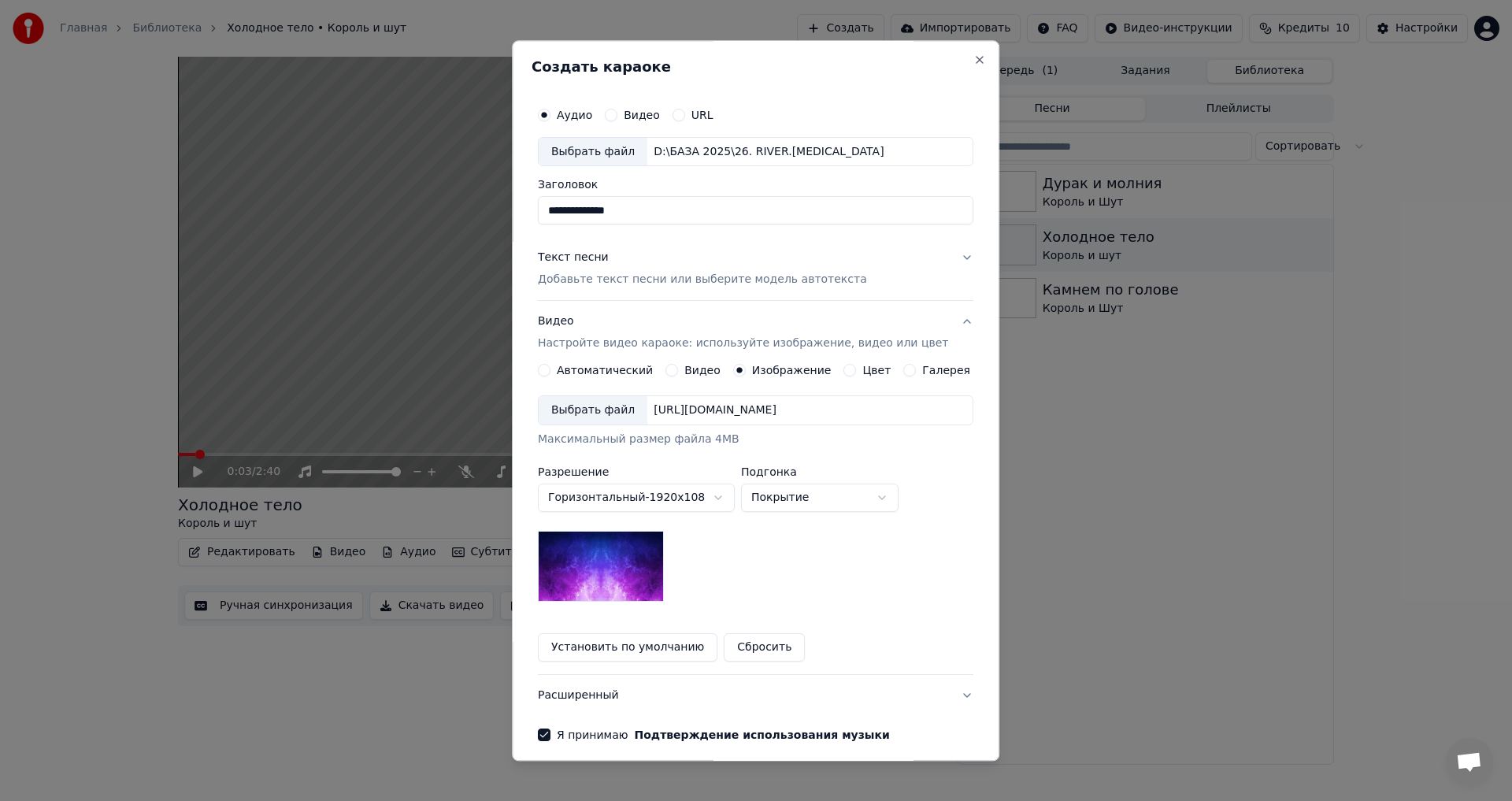
click at [675, 498] on body "**********" at bounding box center [756, 400] width 1512 height 801
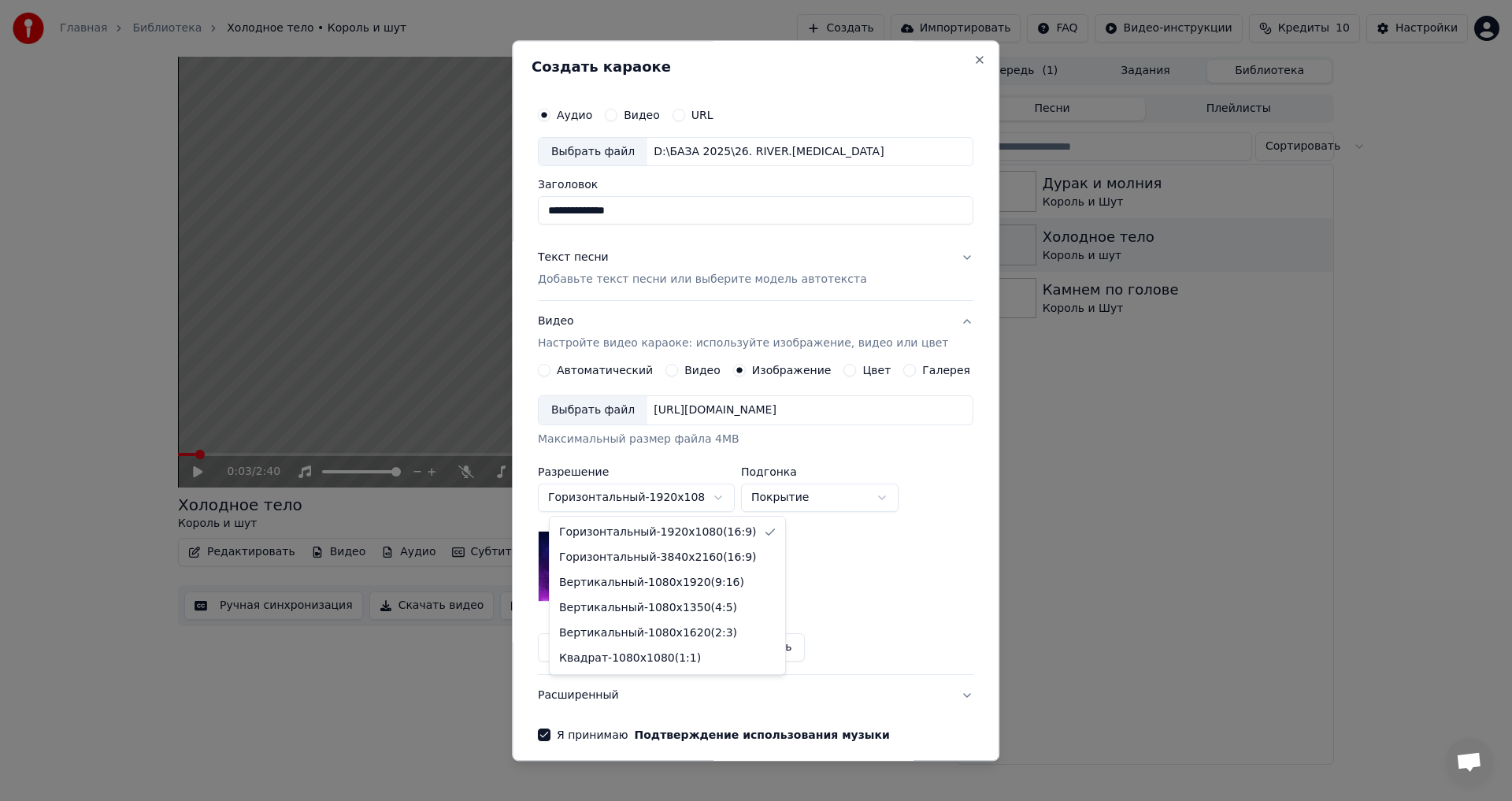
click at [675, 498] on body "**********" at bounding box center [756, 400] width 1512 height 801
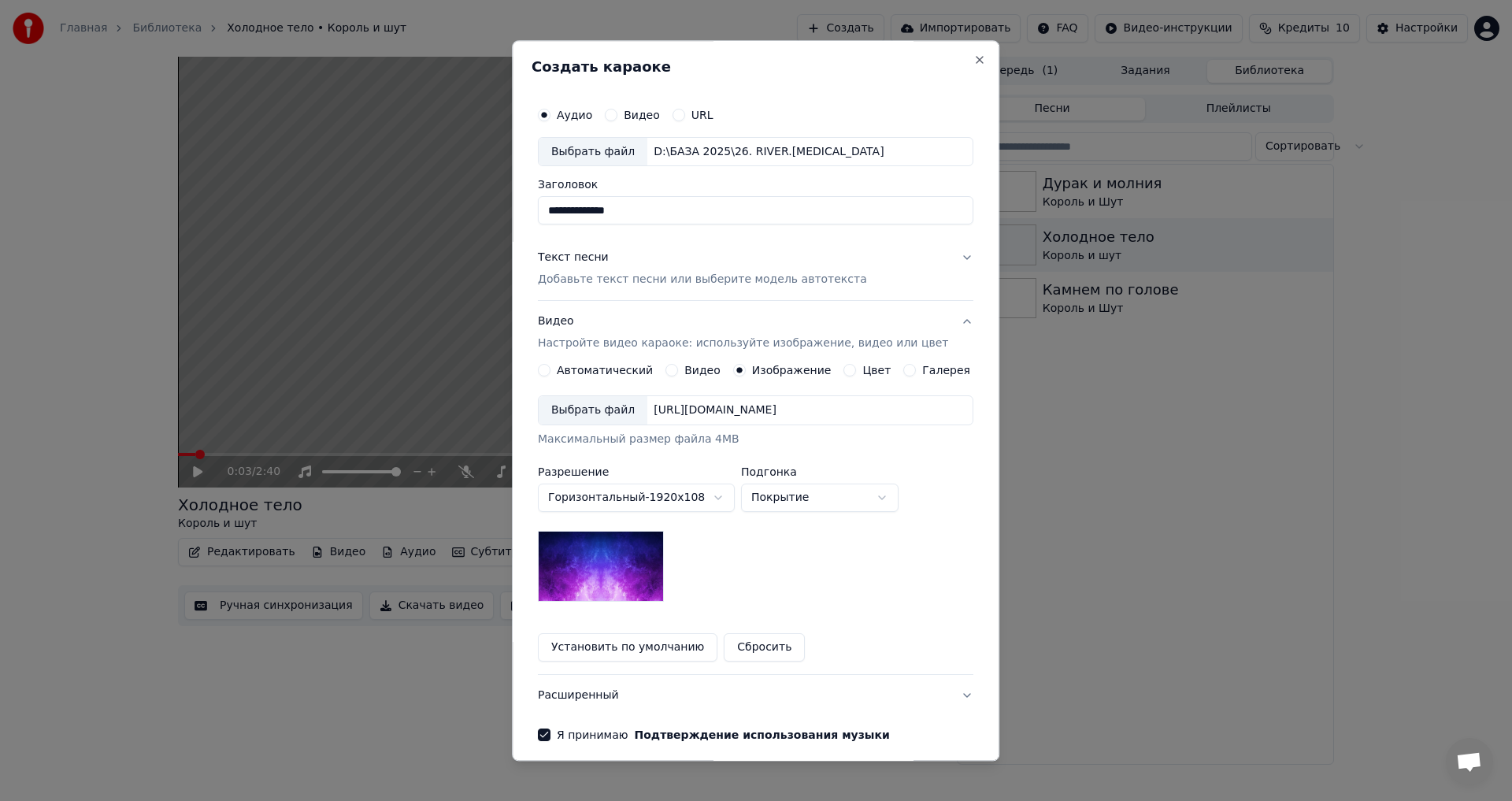
click at [830, 494] on body "**********" at bounding box center [756, 400] width 1512 height 801
click at [840, 497] on body "**********" at bounding box center [756, 400] width 1512 height 801
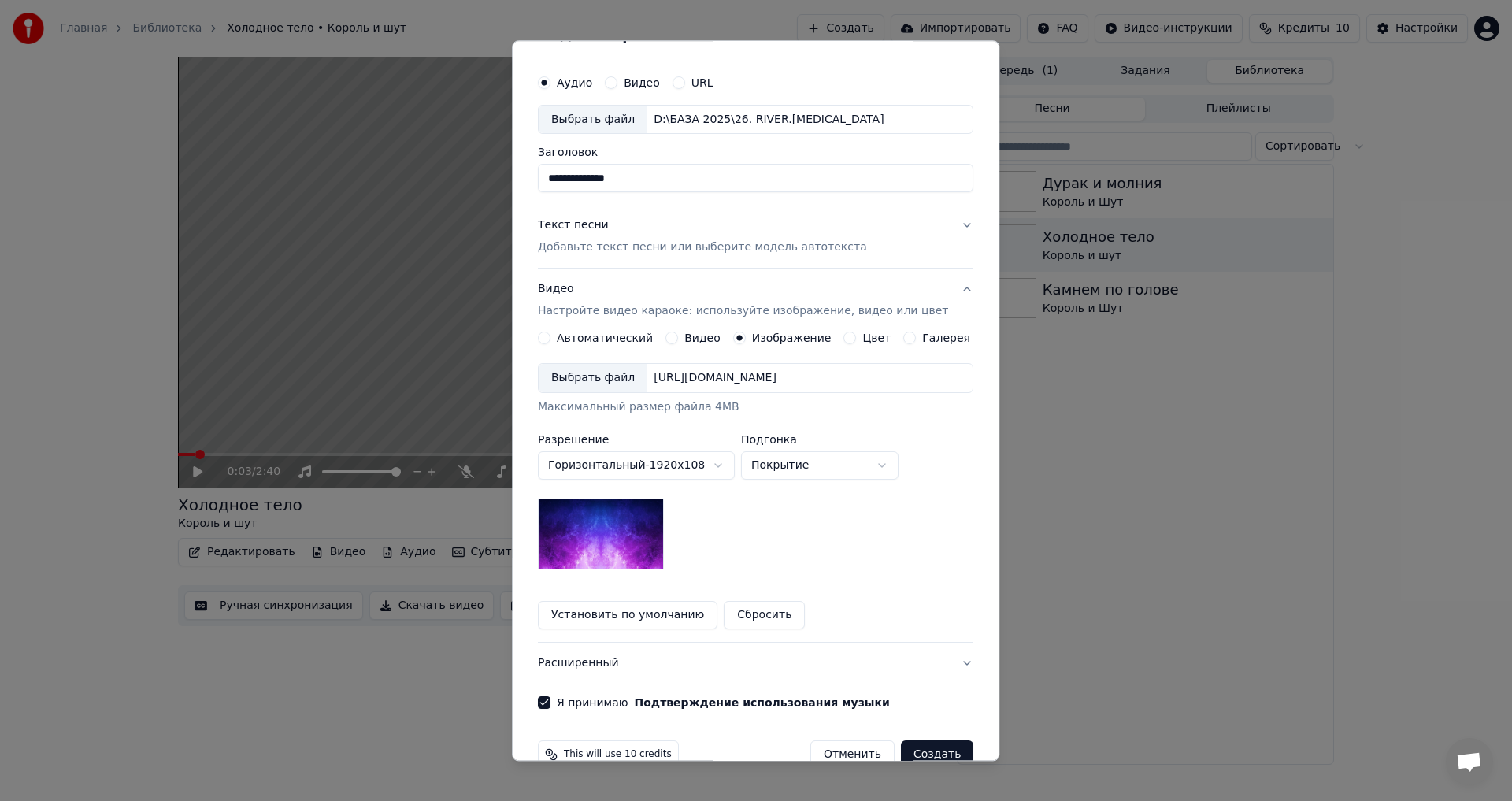
scroll to position [67, 0]
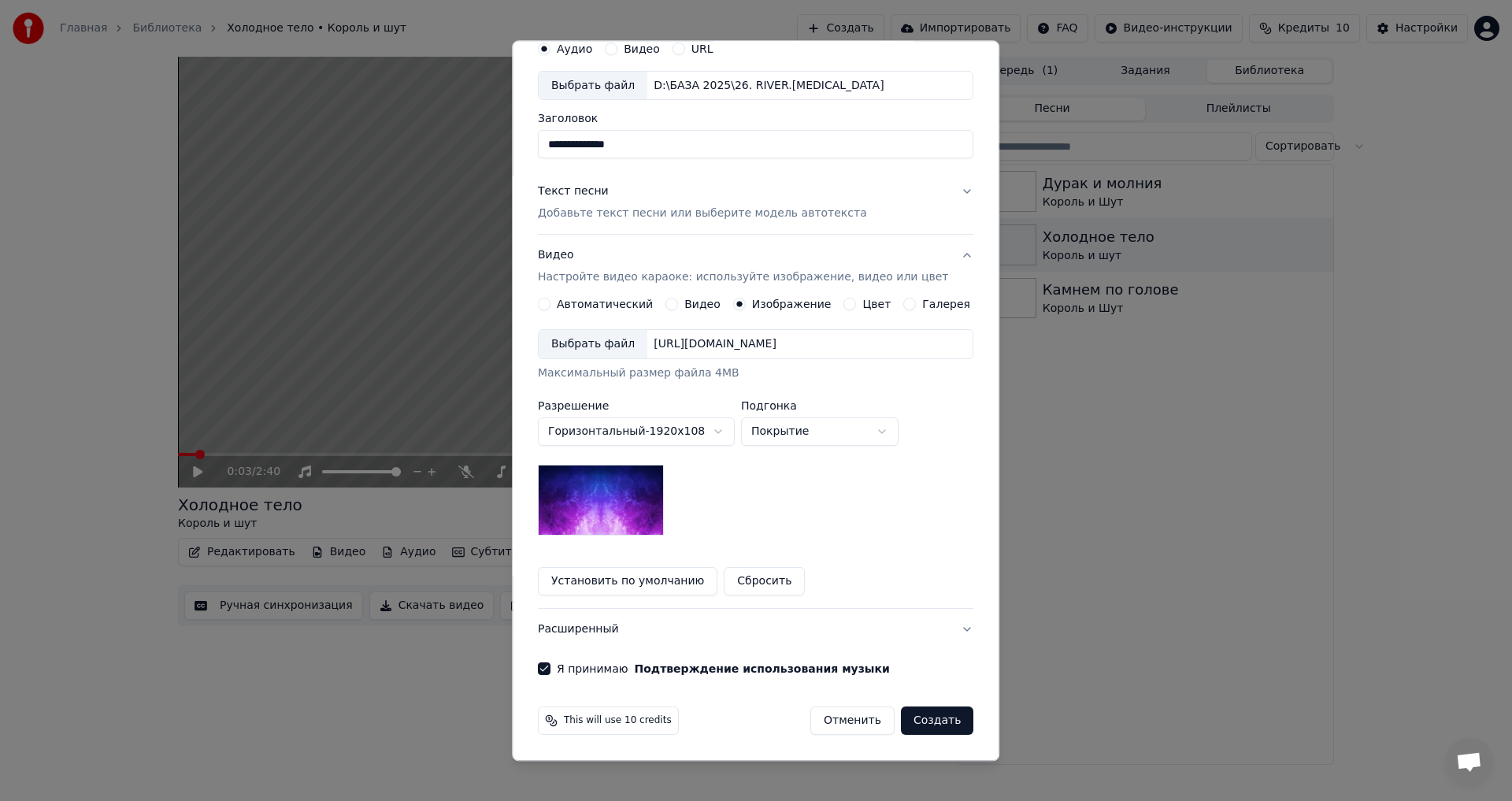
click at [731, 625] on button "Расширенный" at bounding box center [755, 629] width 435 height 41
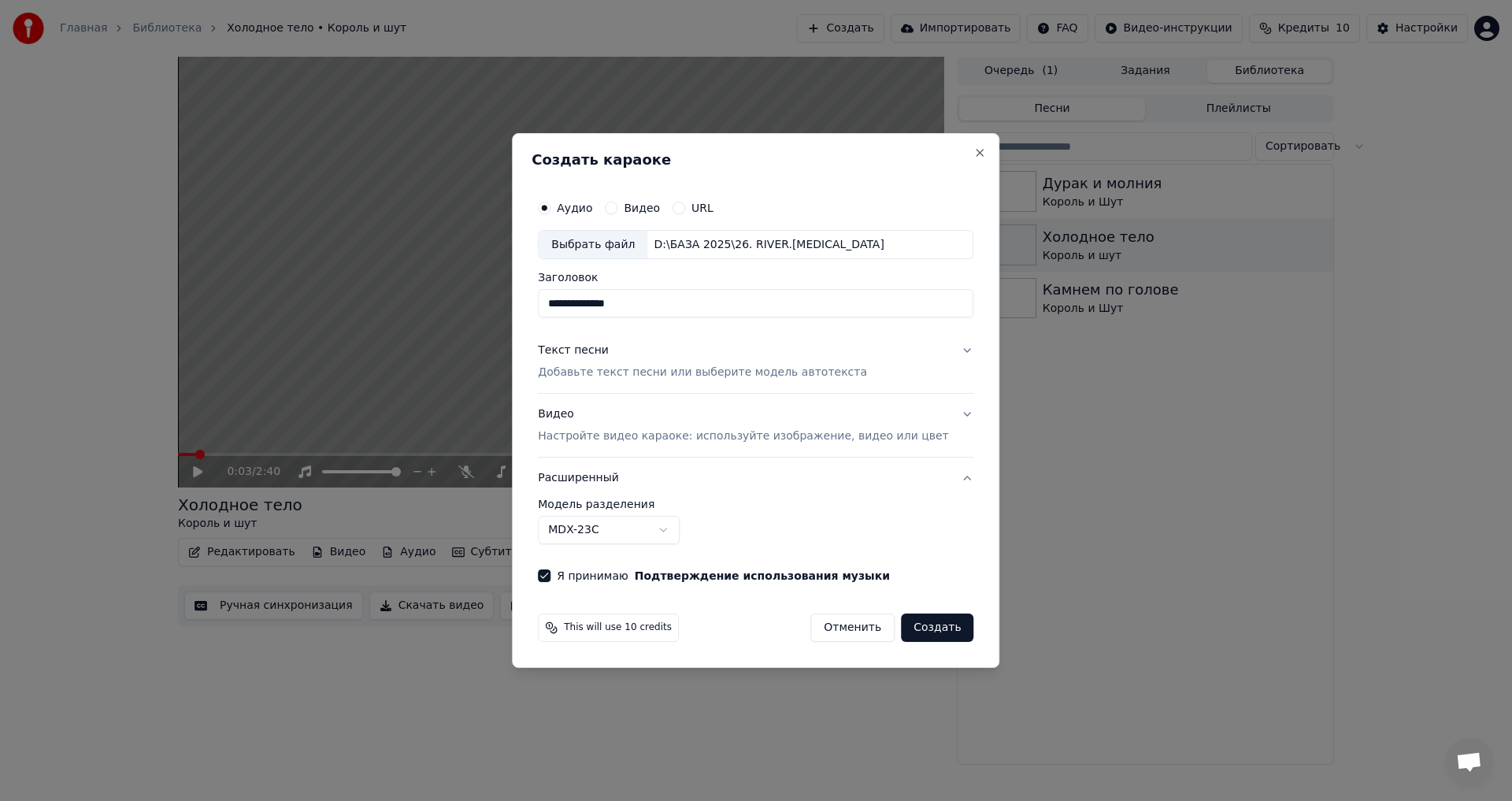
click at [841, 478] on button "Расширенный" at bounding box center [755, 478] width 435 height 41
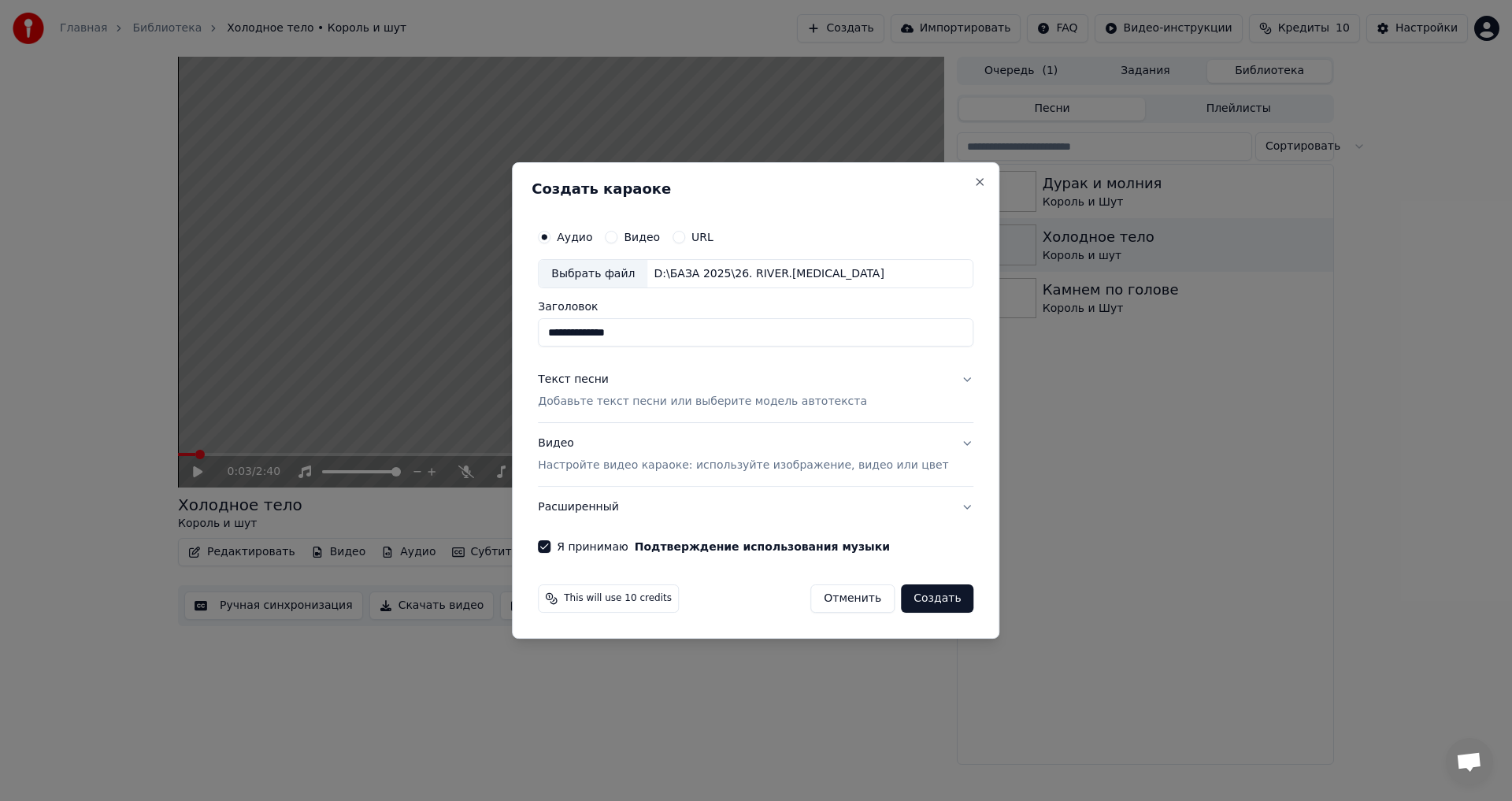
click at [823, 500] on button "Расширенный" at bounding box center [755, 507] width 435 height 41
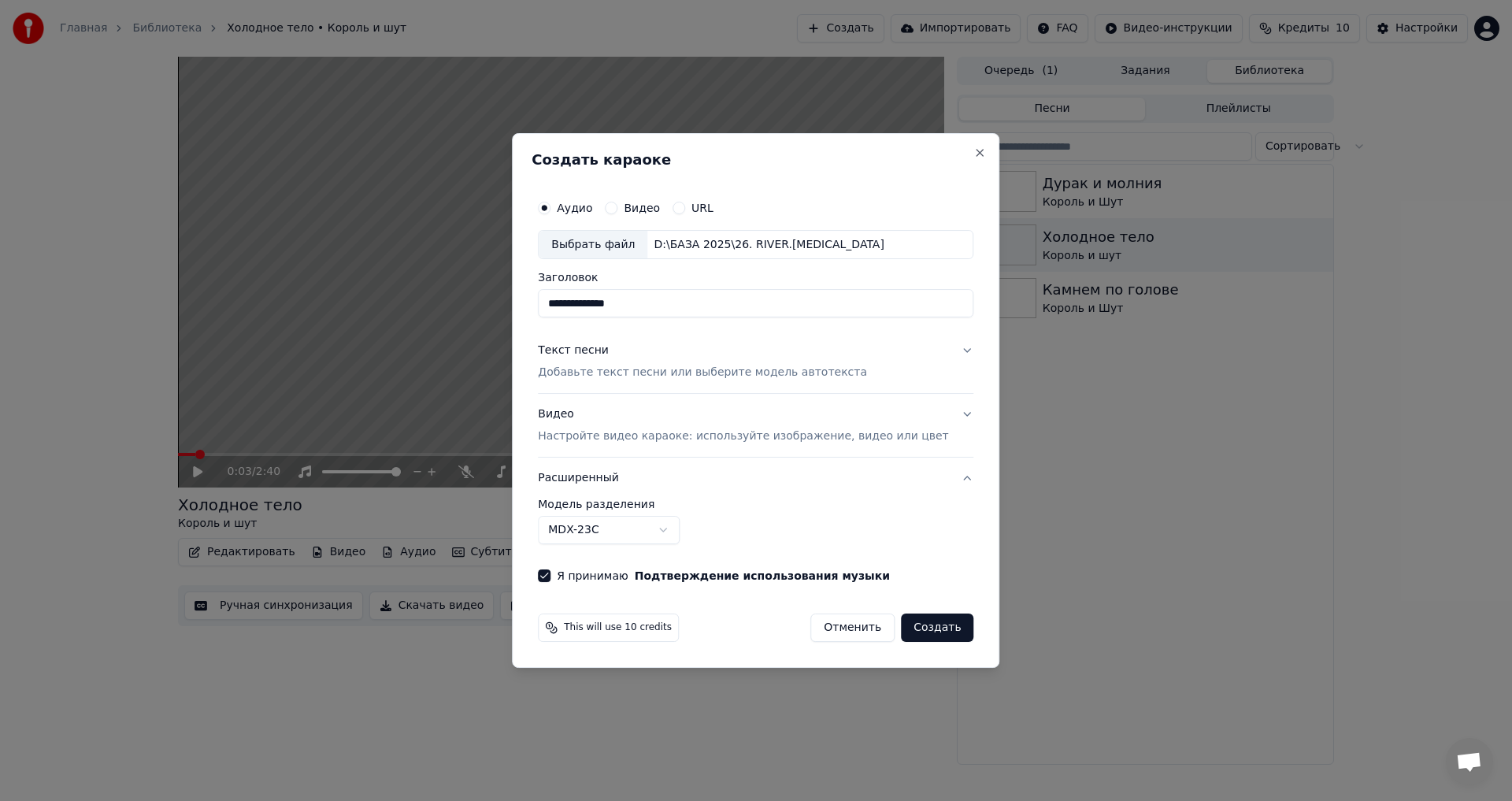
click at [823, 416] on div "Видео Настройте видео караоке: используйте изображение, видео или цвет" at bounding box center [742, 425] width 410 height 38
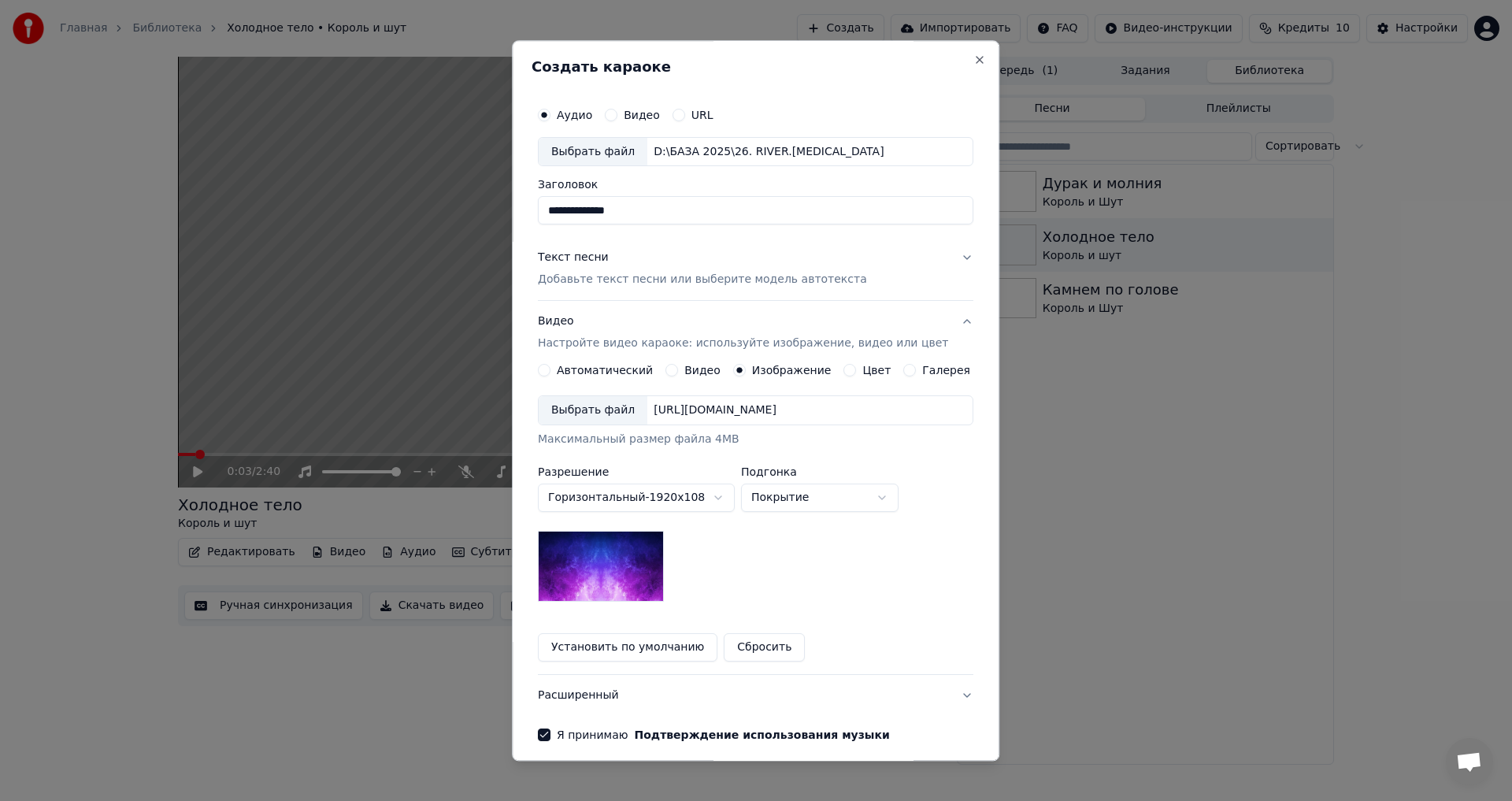
click at [904, 369] on button "Галерея" at bounding box center [910, 371] width 13 height 13
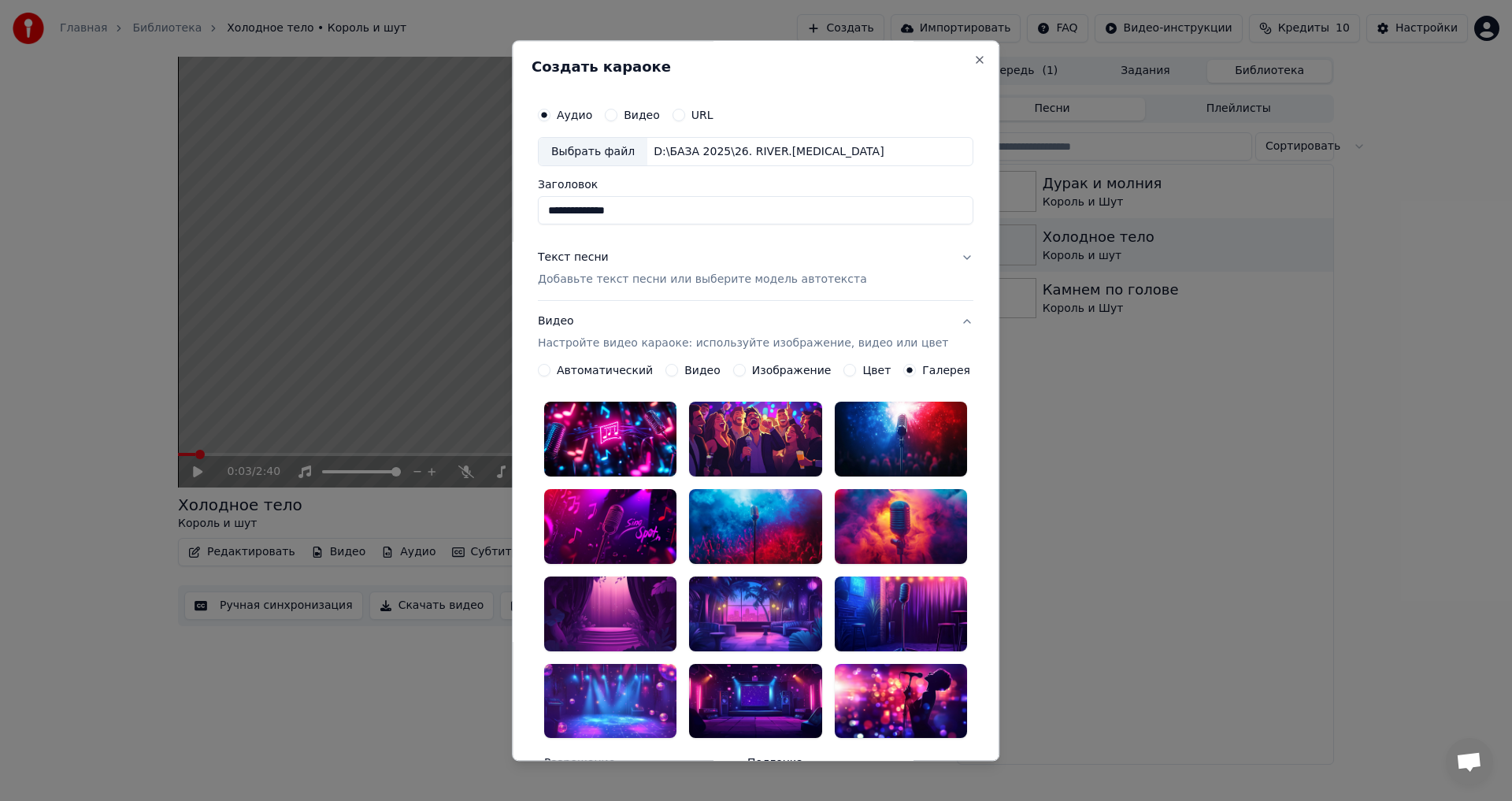
click at [760, 369] on label "Изображение" at bounding box center [792, 371] width 79 height 11
click at [745, 369] on button "Изображение" at bounding box center [739, 371] width 13 height 13
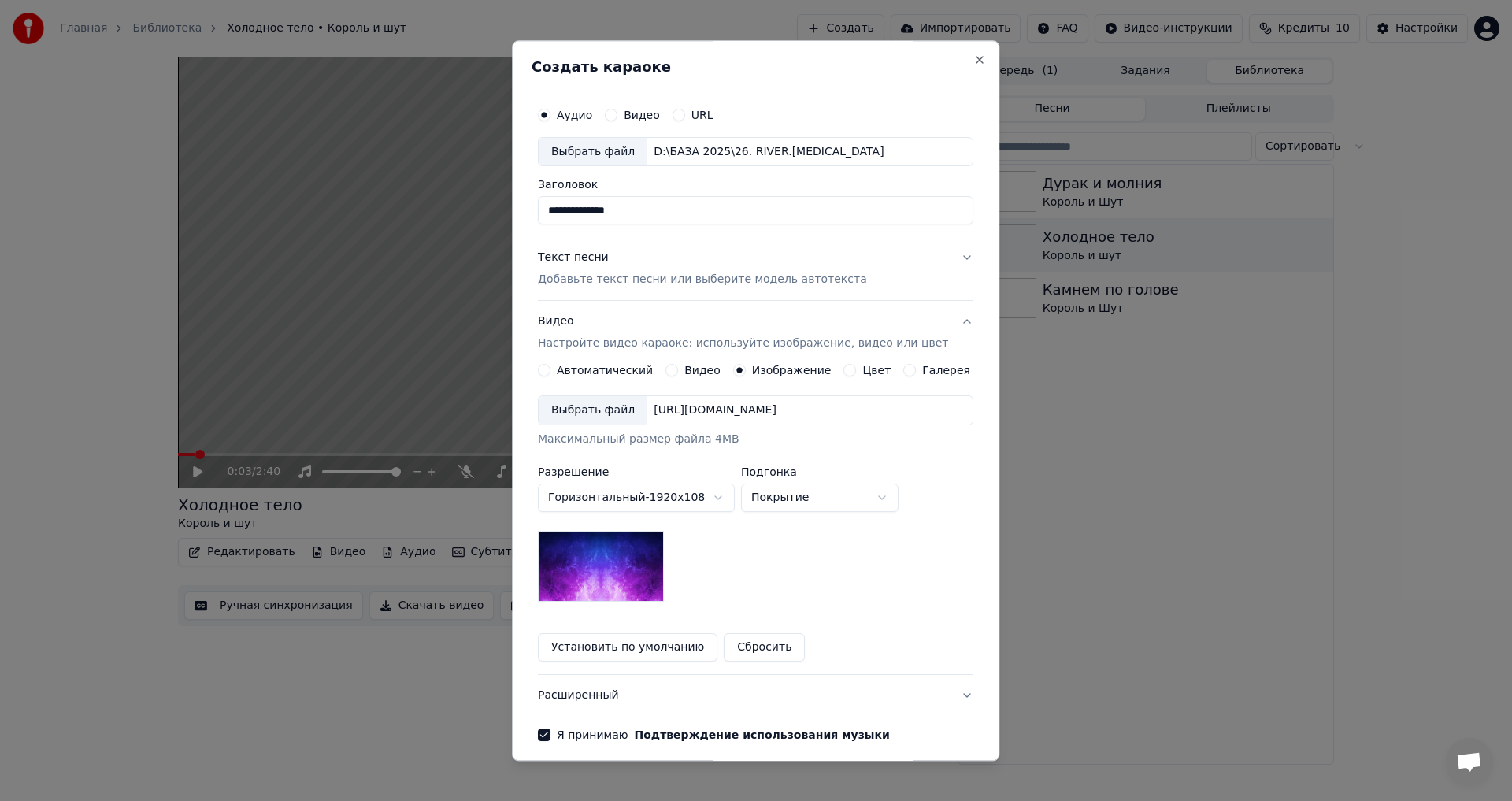
click at [626, 410] on div "Выбрать файл" at bounding box center [592, 411] width 109 height 29
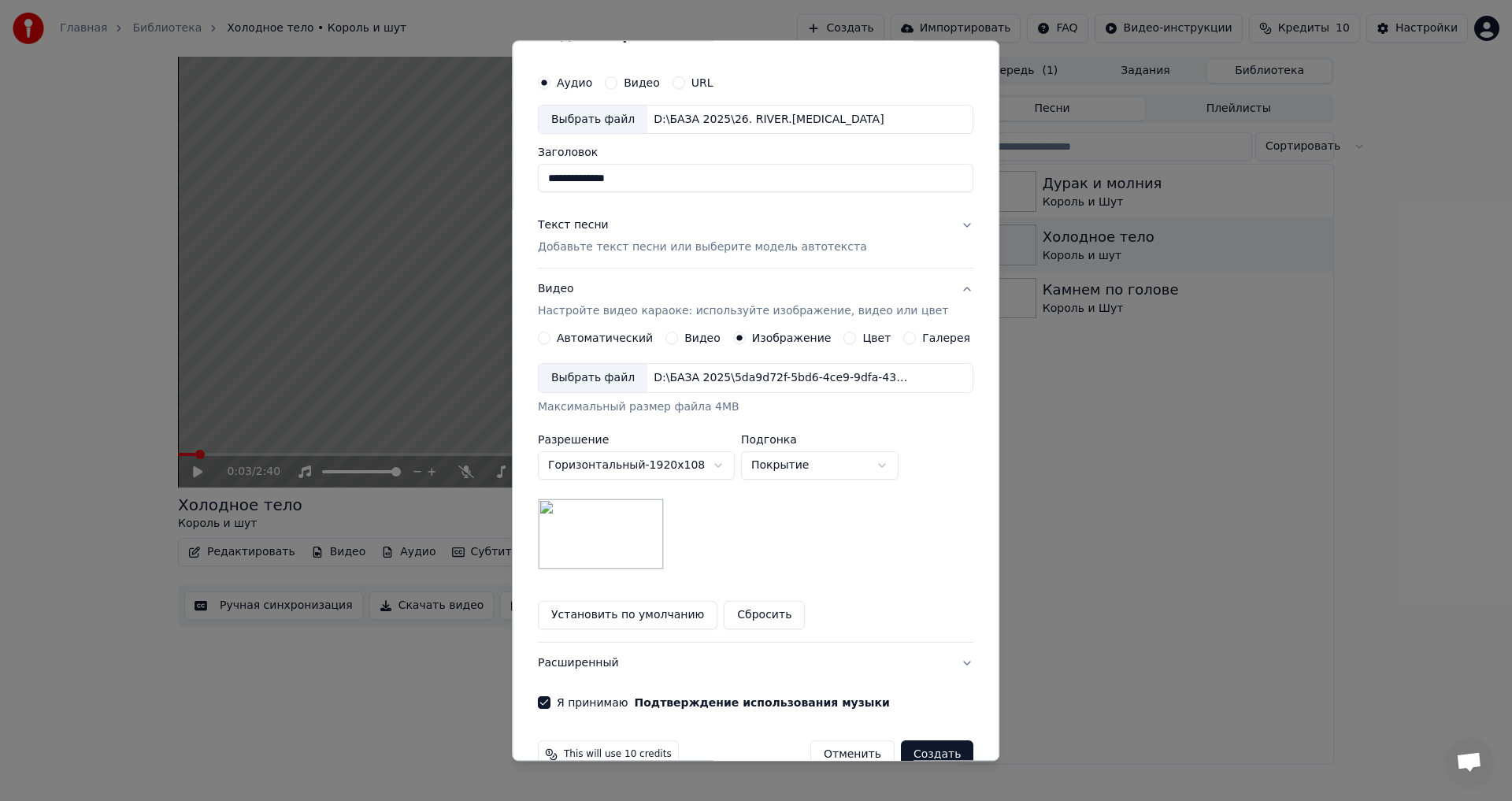
scroll to position [67, 0]
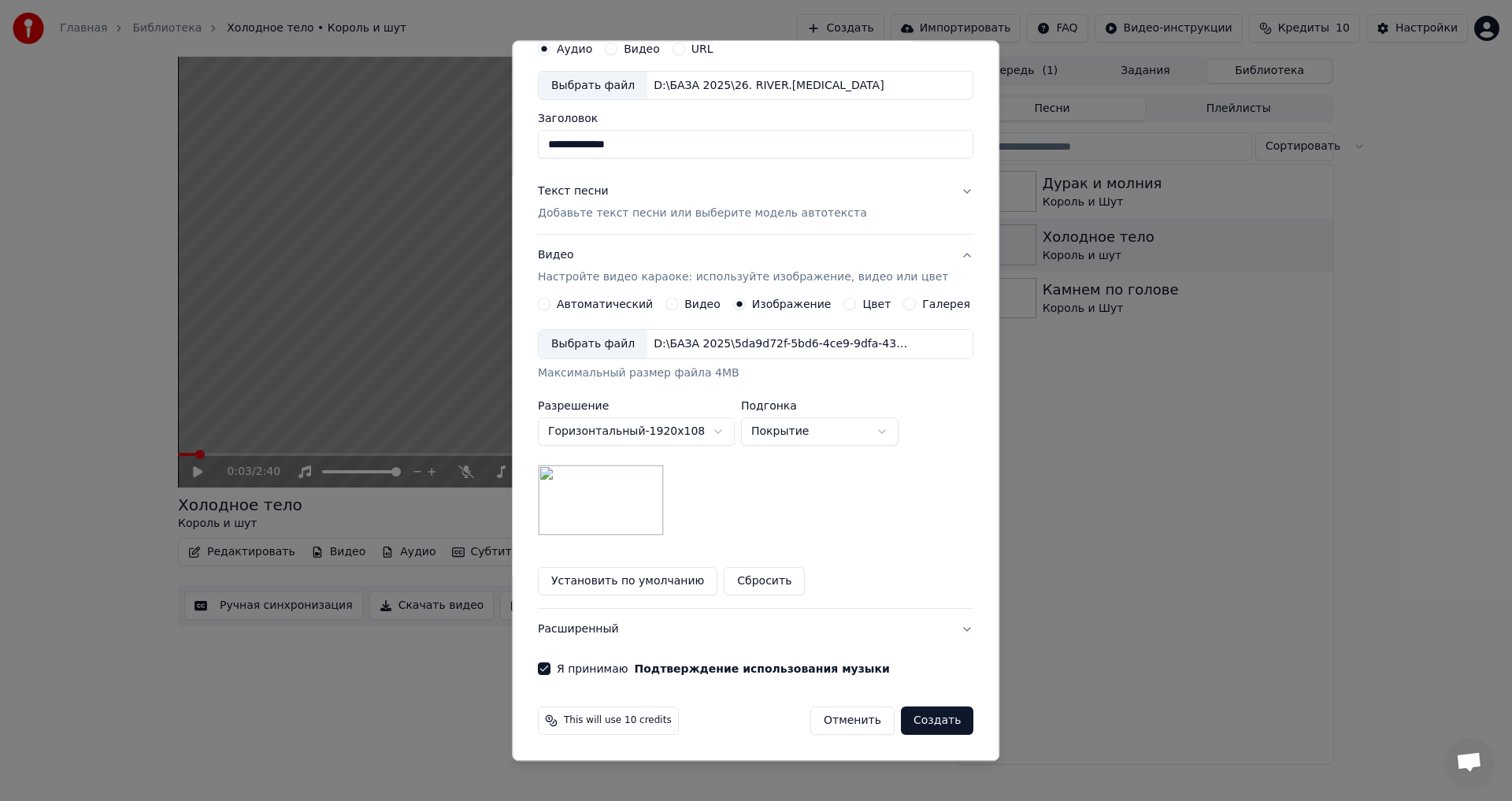
click at [618, 626] on button "Расширенный" at bounding box center [755, 629] width 435 height 41
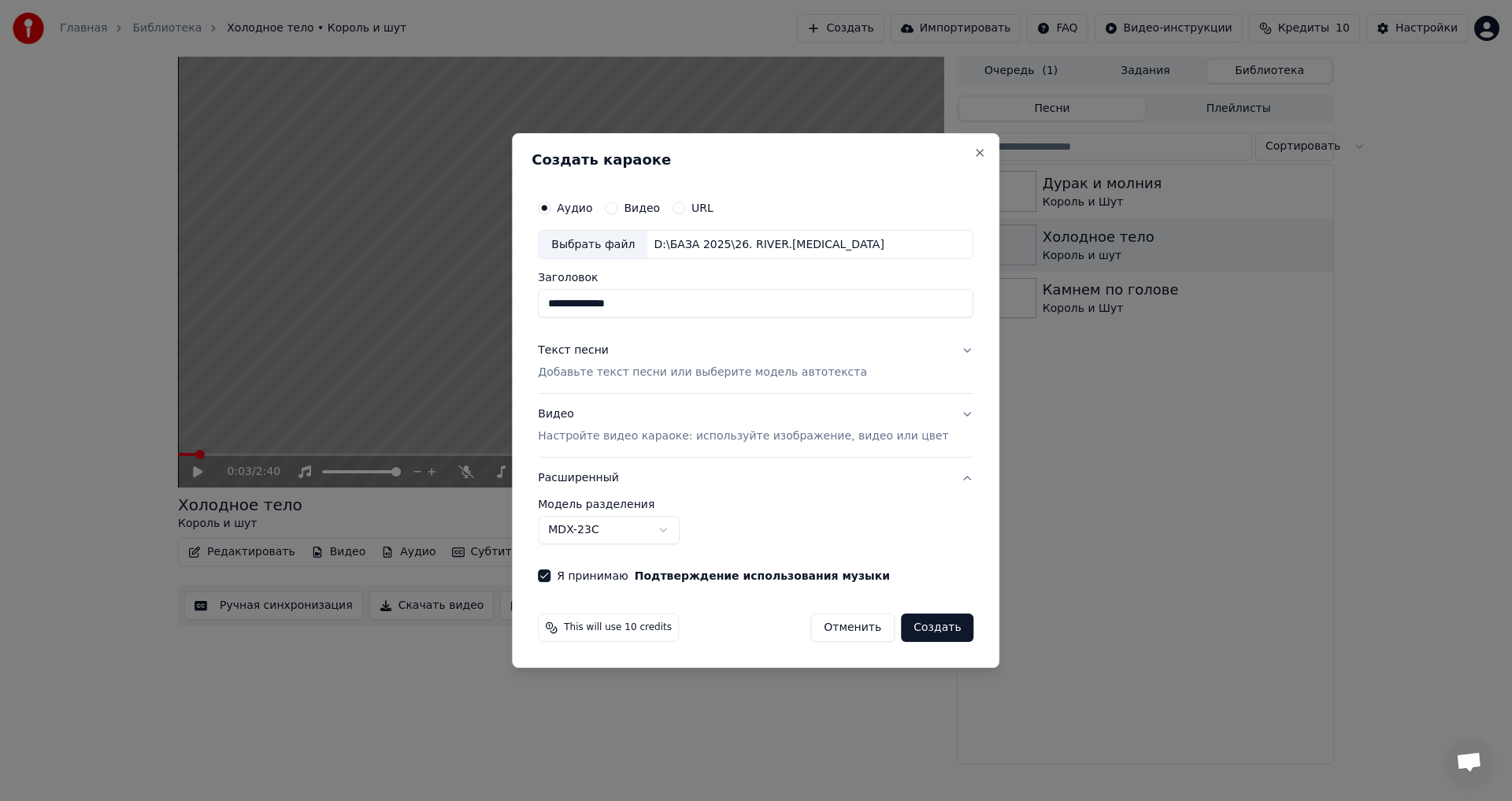
click at [665, 534] on body "**********" at bounding box center [756, 400] width 1512 height 801
click at [802, 165] on body "**********" at bounding box center [756, 400] width 1512 height 801
click at [928, 627] on button "Создать" at bounding box center [937, 627] width 72 height 29
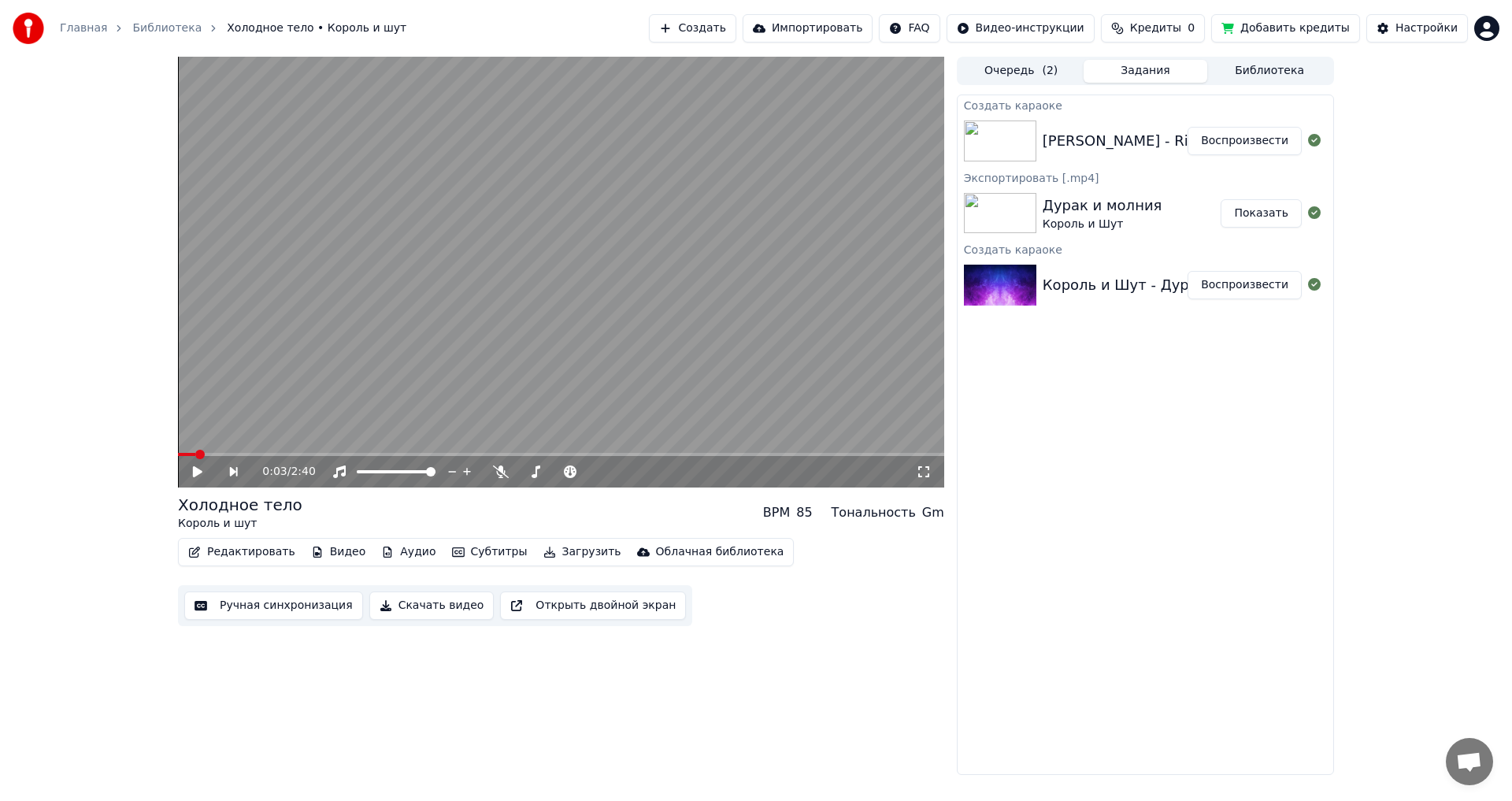
click at [1236, 139] on button "Воспроизвести" at bounding box center [1245, 141] width 115 height 29
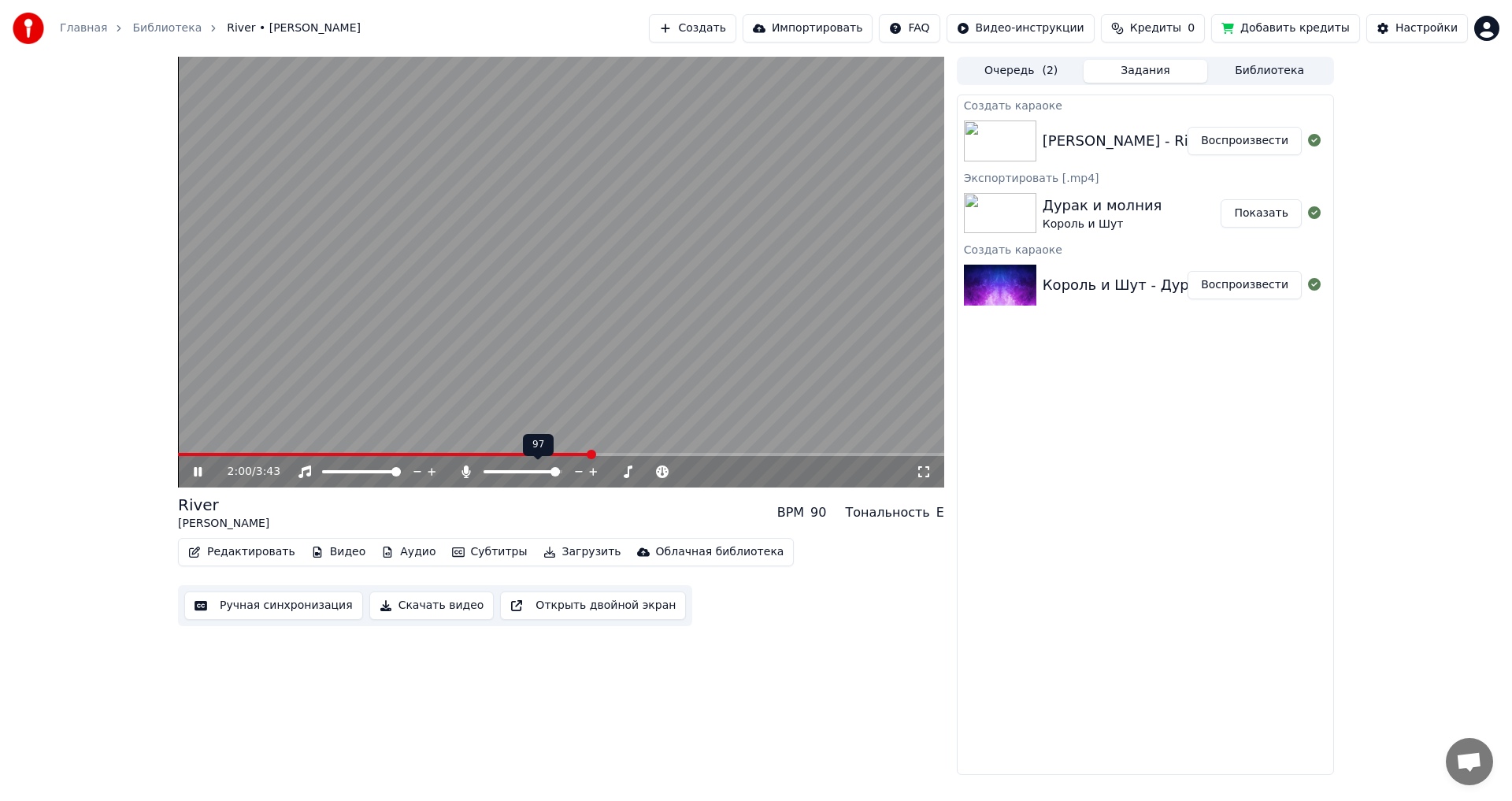
click at [560, 473] on span at bounding box center [522, 472] width 78 height 3
click at [484, 471] on span at bounding box center [488, 471] width 9 height 9
click at [201, 468] on icon at bounding box center [197, 471] width 8 height 9
